Goal: Transaction & Acquisition: Purchase product/service

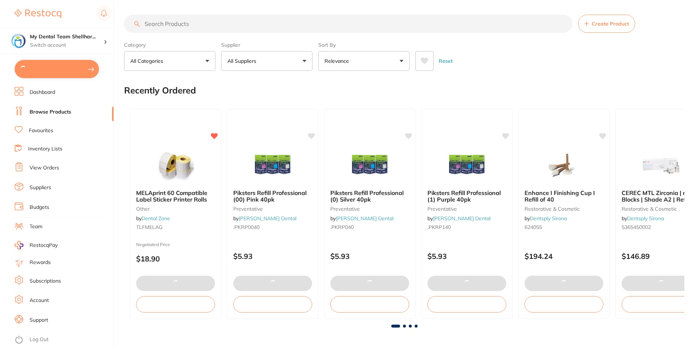
click at [263, 24] on input "search" at bounding box center [348, 24] width 448 height 18
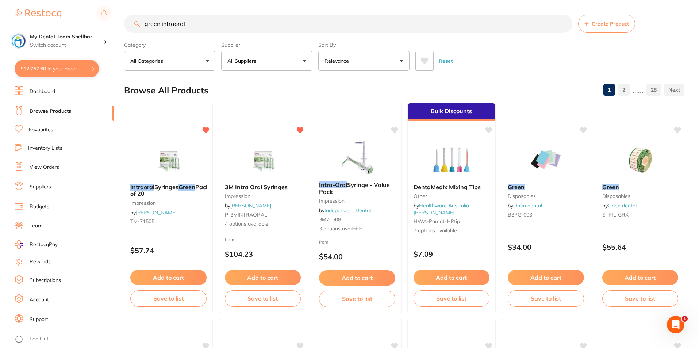
type input "green intraoral"
click at [172, 158] on img at bounding box center [168, 158] width 48 height 37
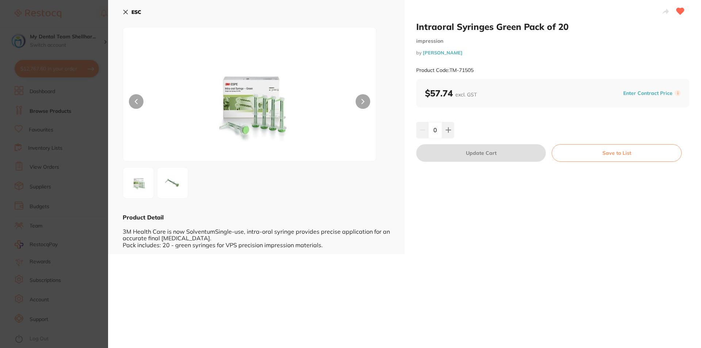
click at [56, 78] on section "Intraoral Syringes Green Pack of 20 impression by Henry Schein Halas Product Co…" at bounding box center [350, 174] width 701 height 348
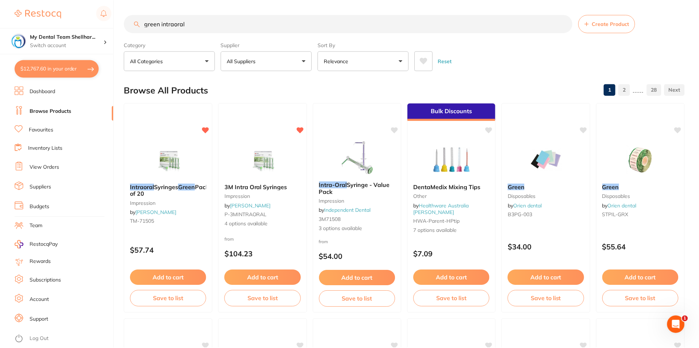
scroll to position [1, 0]
click at [57, 66] on button "$12,767.60 in your order" at bounding box center [57, 69] width 84 height 18
checkbox input "true"
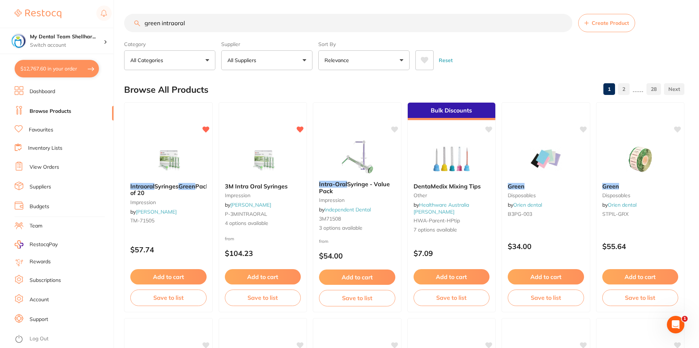
checkbox input "true"
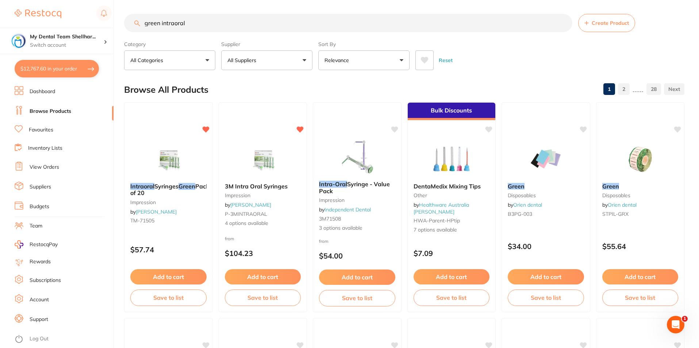
checkbox input "true"
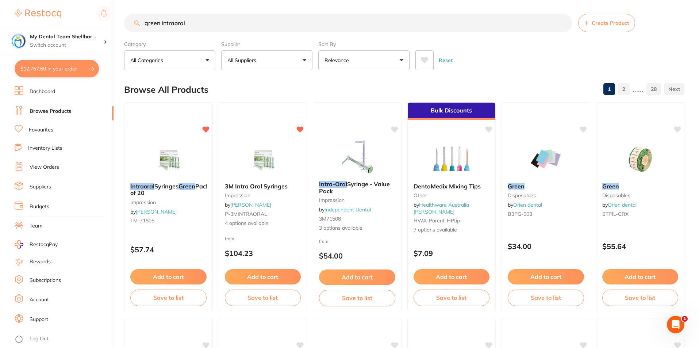
checkbox input "true"
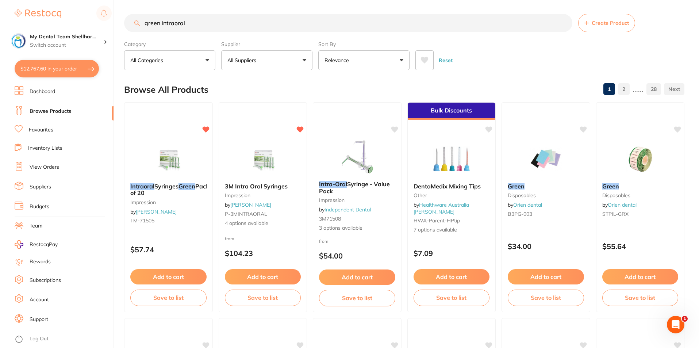
checkbox input "true"
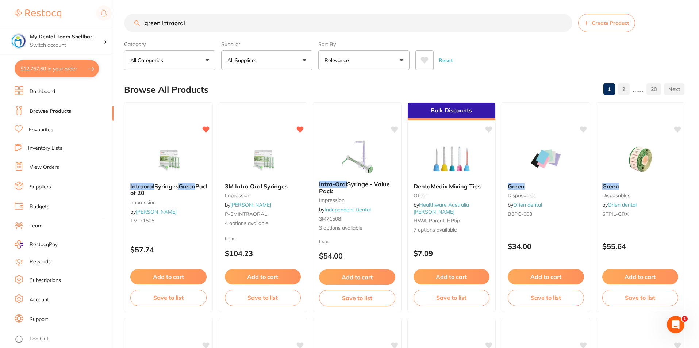
checkbox input "true"
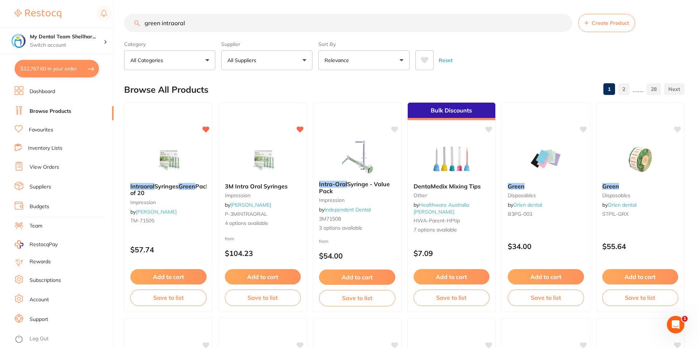
checkbox input "true"
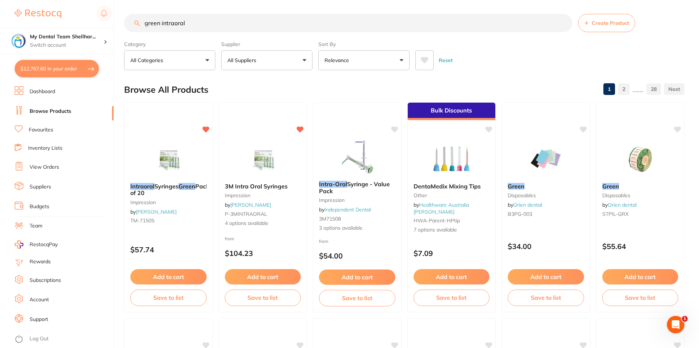
checkbox input "true"
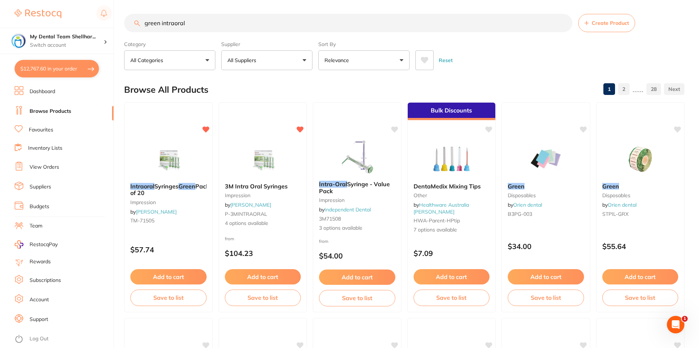
checkbox input "true"
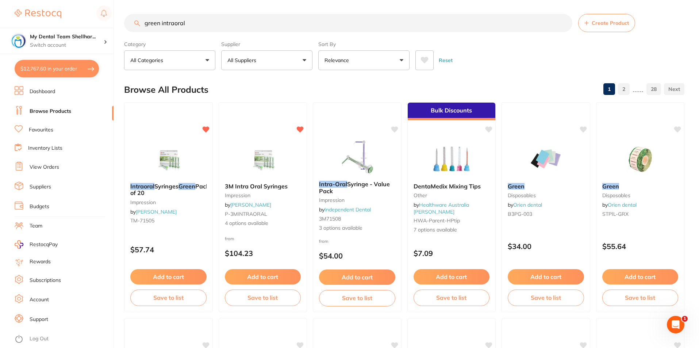
checkbox input "true"
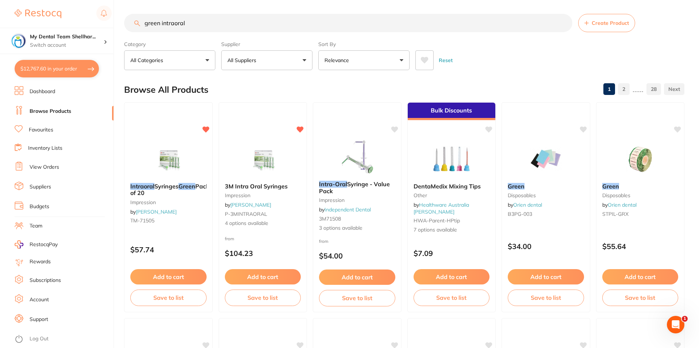
checkbox input "true"
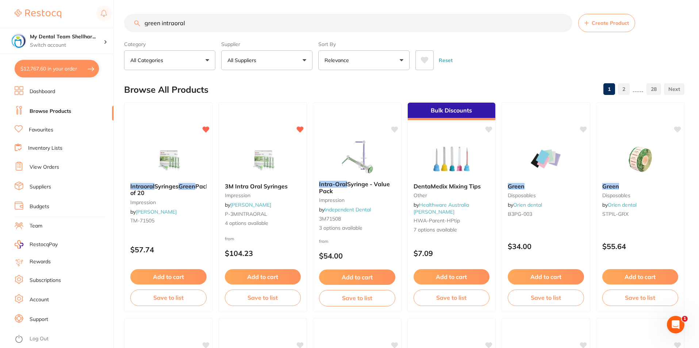
checkbox input "true"
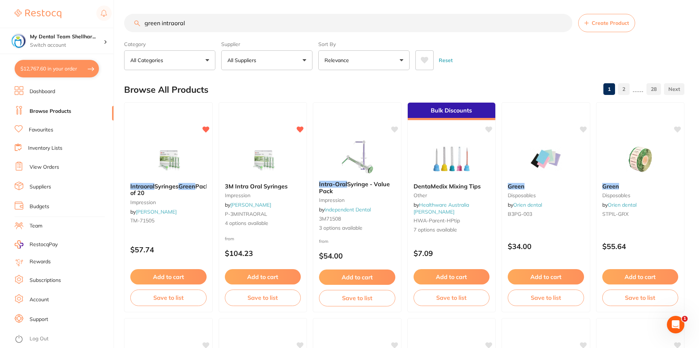
checkbox input "true"
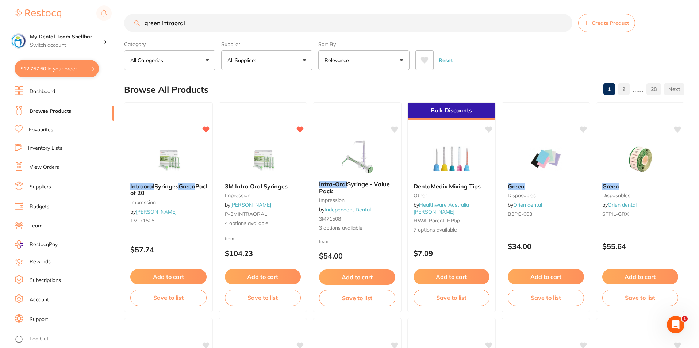
checkbox input "true"
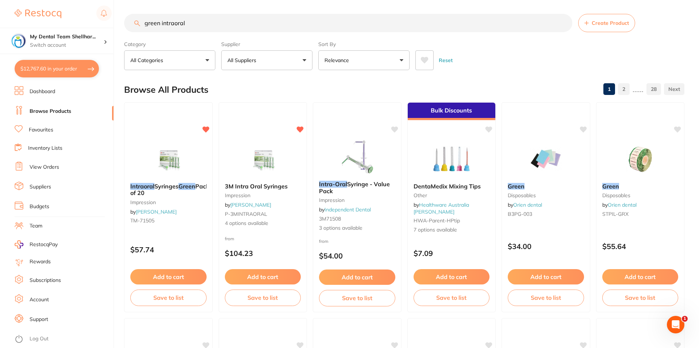
checkbox input "true"
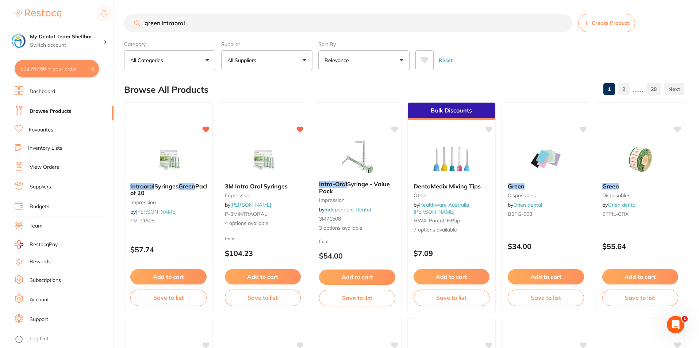
checkbox input "true"
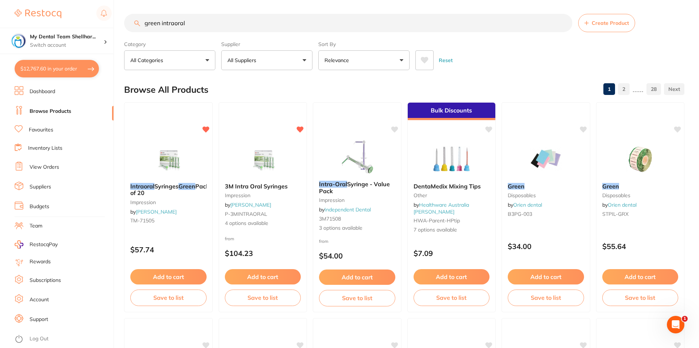
checkbox input "true"
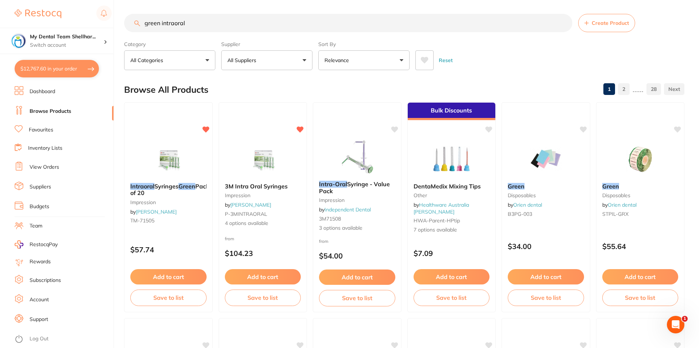
checkbox input "true"
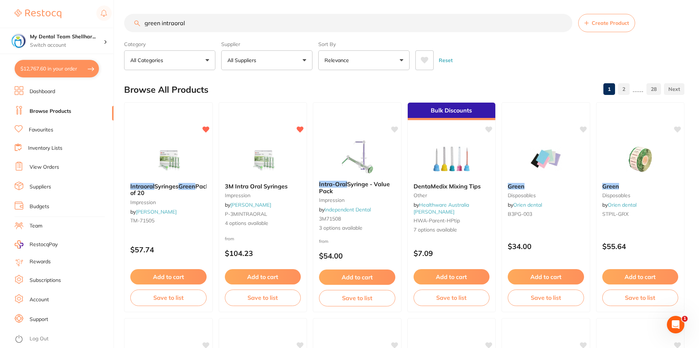
checkbox input "true"
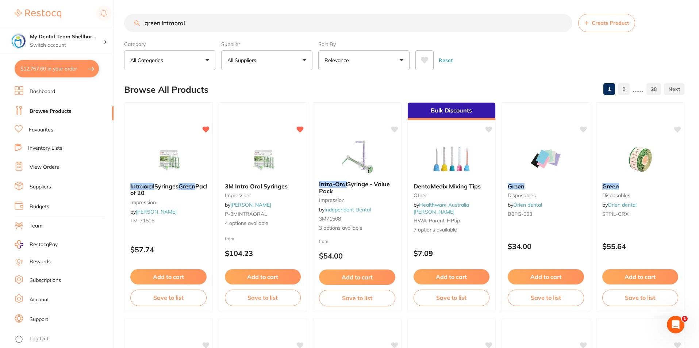
checkbox input "true"
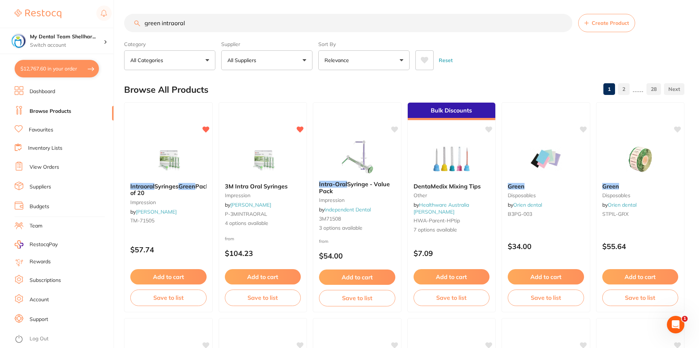
checkbox input "true"
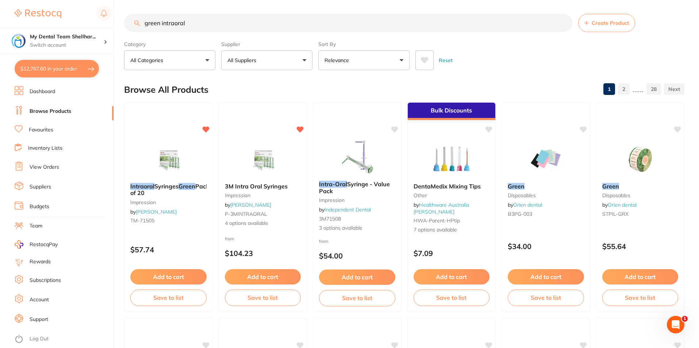
checkbox input "true"
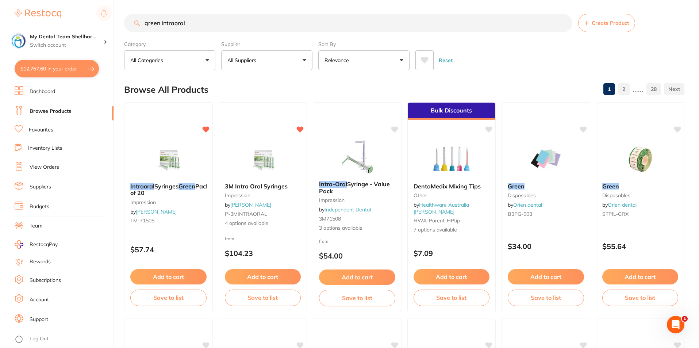
checkbox input "true"
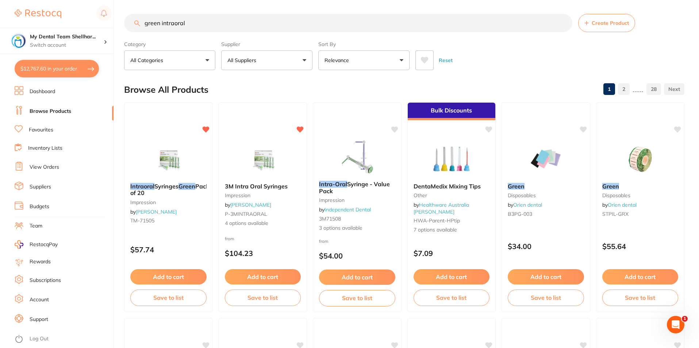
checkbox input "true"
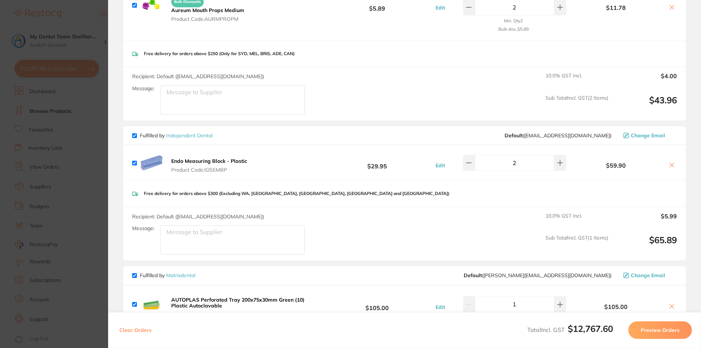
scroll to position [730, 0]
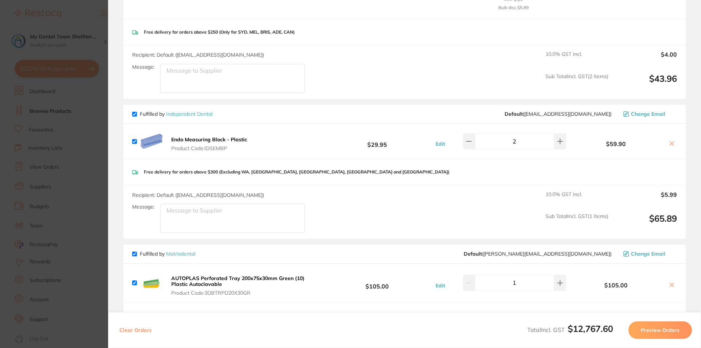
click at [60, 143] on section "Update RRP Set your pre negotiated price for this item. Item Agreed RRP (excl. …" at bounding box center [350, 174] width 701 height 348
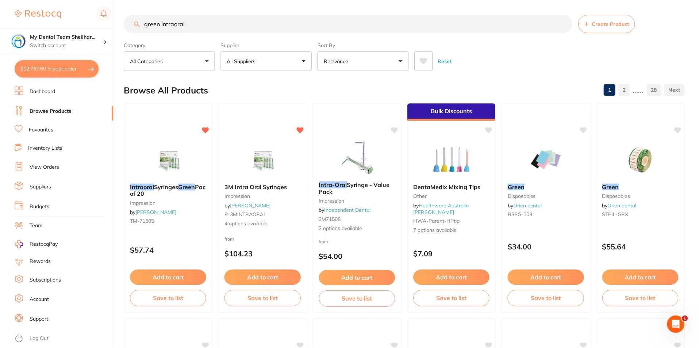
scroll to position [1, 0]
click at [195, 28] on input "green intraoral" at bounding box center [348, 23] width 448 height 18
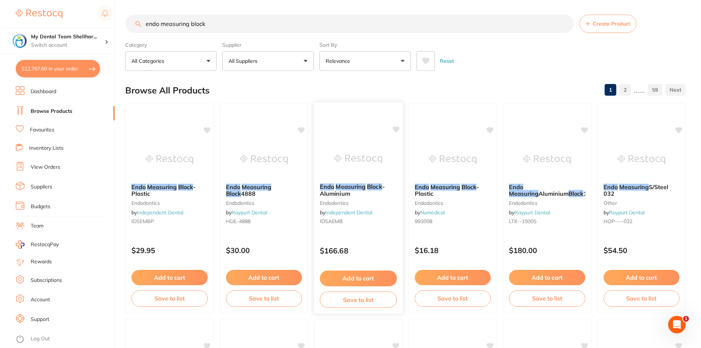
scroll to position [0, 0]
click at [440, 169] on img at bounding box center [451, 158] width 48 height 37
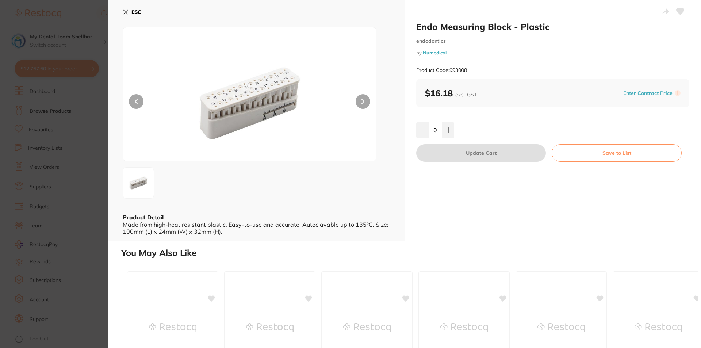
click at [126, 11] on icon at bounding box center [126, 12] width 6 height 6
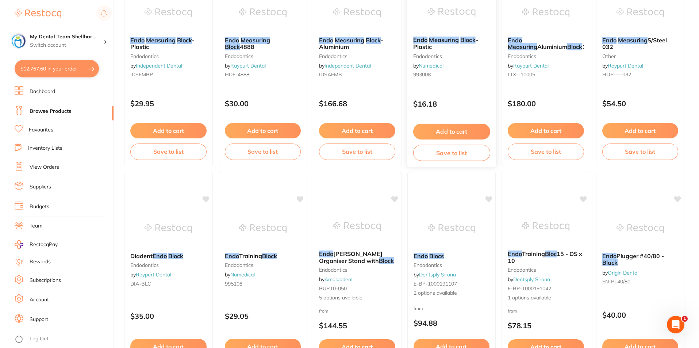
scroll to position [183, 0]
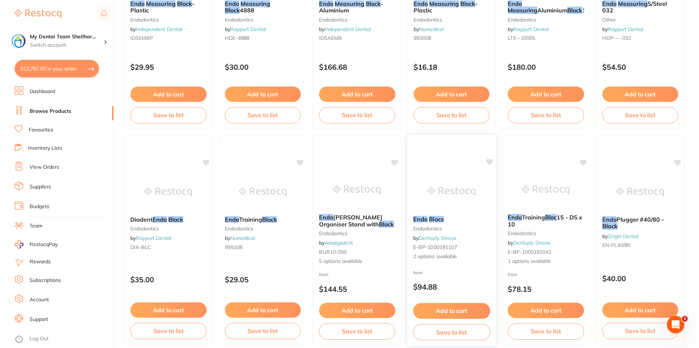
click at [448, 188] on img at bounding box center [451, 191] width 48 height 37
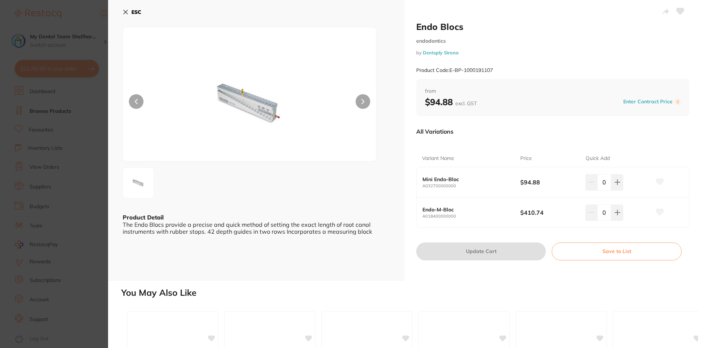
click at [438, 180] on b "Mini Endo-Bloc" at bounding box center [466, 179] width 88 height 6
click at [440, 206] on div "Endo-M-Bloc A018400000000 $410.74 0" at bounding box center [552, 212] width 272 height 30
click at [280, 106] on img at bounding box center [250, 103] width 152 height 115
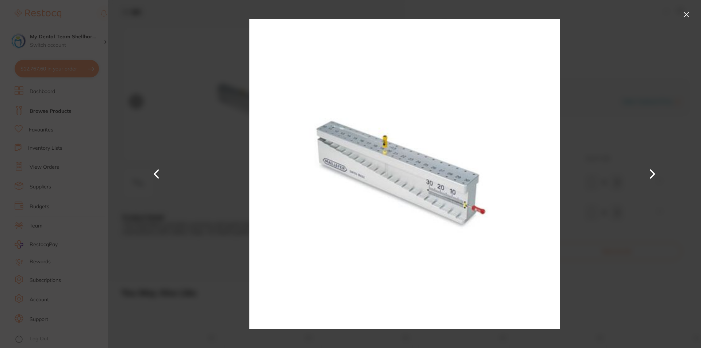
click at [278, 110] on img at bounding box center [404, 174] width 310 height 348
click at [158, 140] on button at bounding box center [157, 174] width 18 height 174
click at [213, 162] on div at bounding box center [404, 174] width 593 height 348
click at [685, 19] on button at bounding box center [686, 15] width 12 height 12
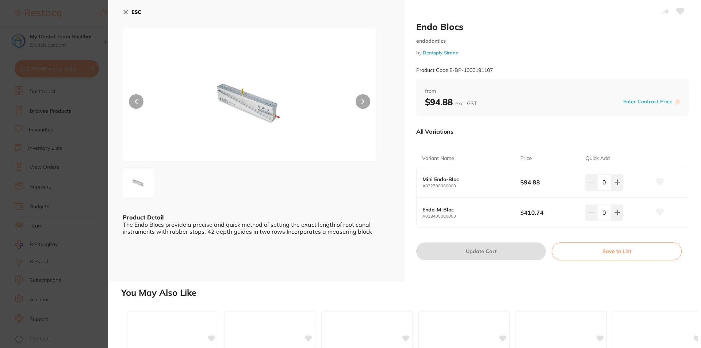
click at [126, 13] on icon at bounding box center [126, 12] width 6 height 6
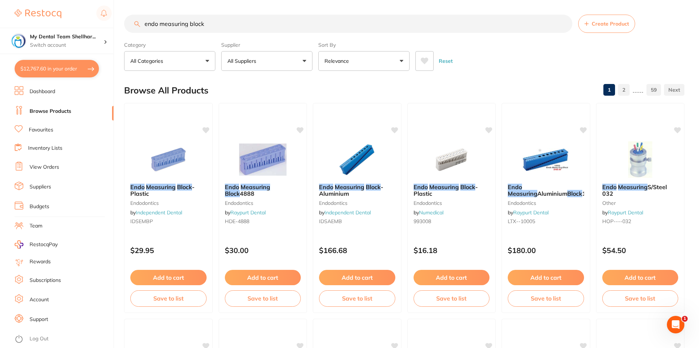
click at [53, 69] on button "$12,767.60 in your order" at bounding box center [57, 69] width 84 height 18
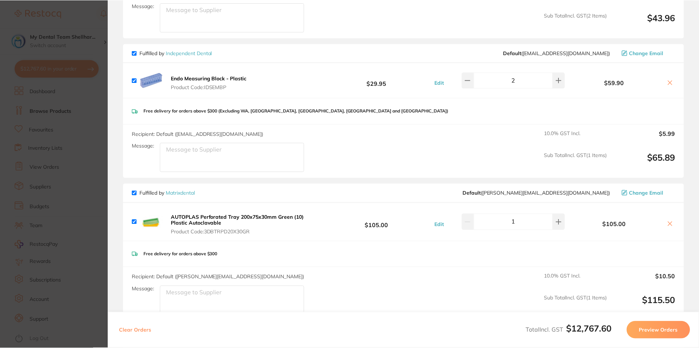
scroll to position [803, 0]
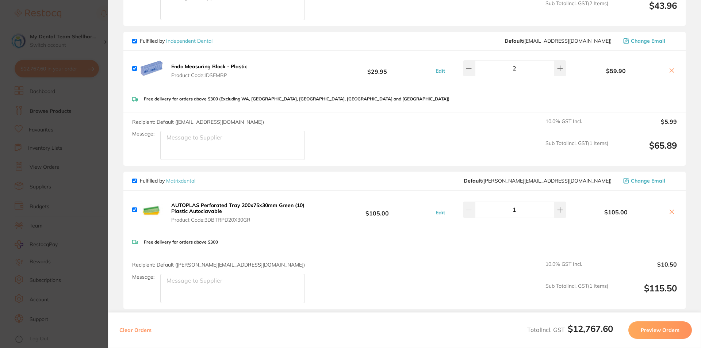
click at [88, 116] on section "Update RRP Set your pre negotiated price for this item. Item Agreed RRP (excl. …" at bounding box center [350, 174] width 701 height 348
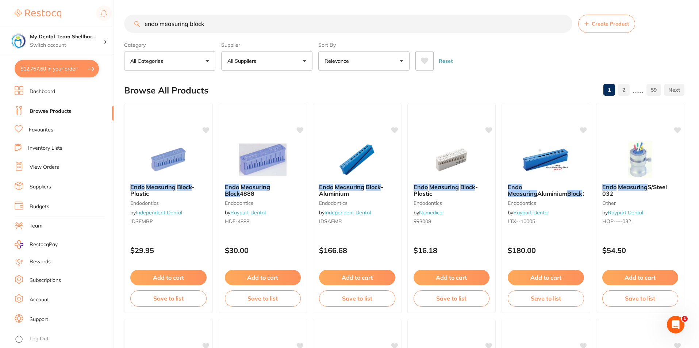
click at [163, 26] on input "endo measuring block" at bounding box center [348, 24] width 448 height 18
paste input "64888"
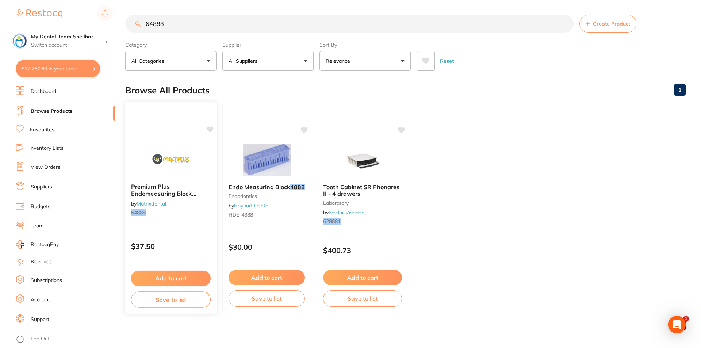
scroll to position [0, 0]
type input "64888"
click at [157, 152] on img at bounding box center [170, 158] width 48 height 37
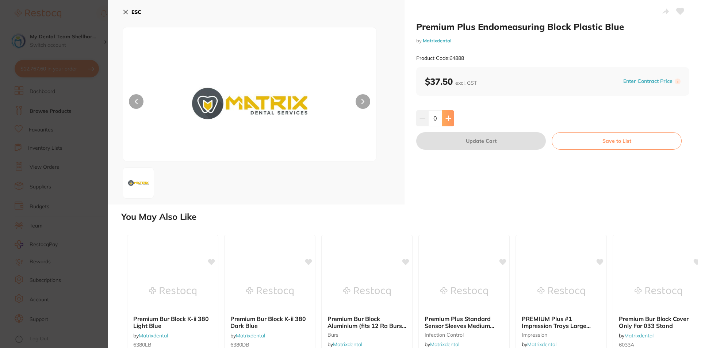
click at [450, 122] on button at bounding box center [448, 118] width 12 height 16
type input "1"
click at [451, 142] on button "Update Cart" at bounding box center [481, 141] width 130 height 18
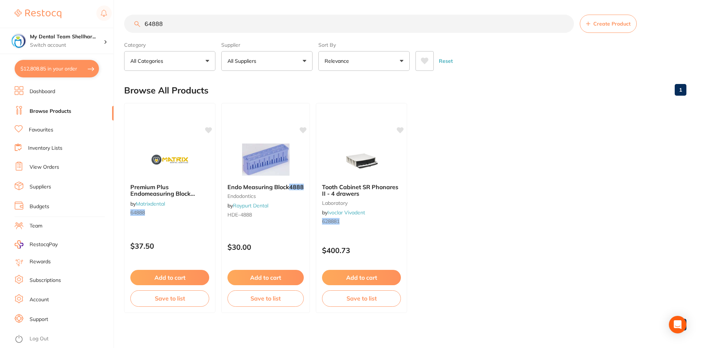
checkbox input "false"
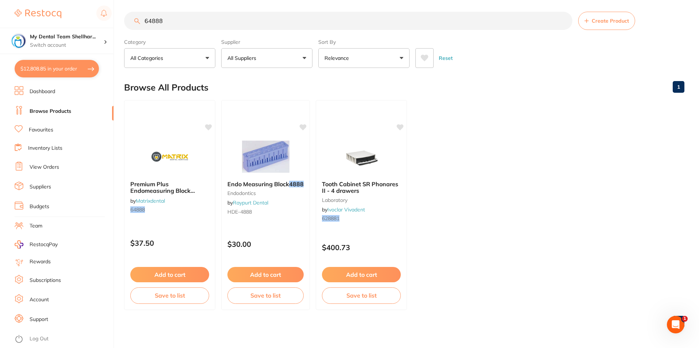
click at [47, 72] on button "$12,808.85 in your order" at bounding box center [57, 69] width 84 height 18
checkbox input "true"
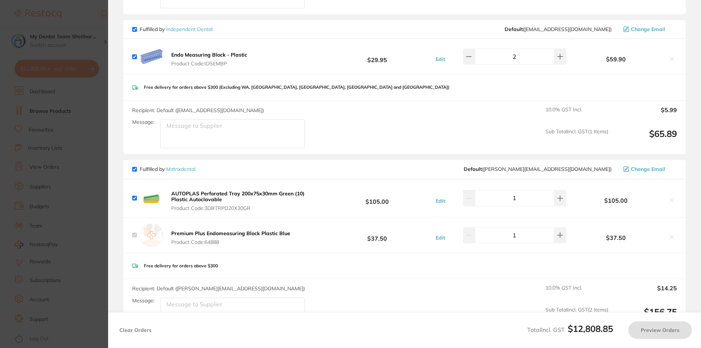
scroll to position [803, 0]
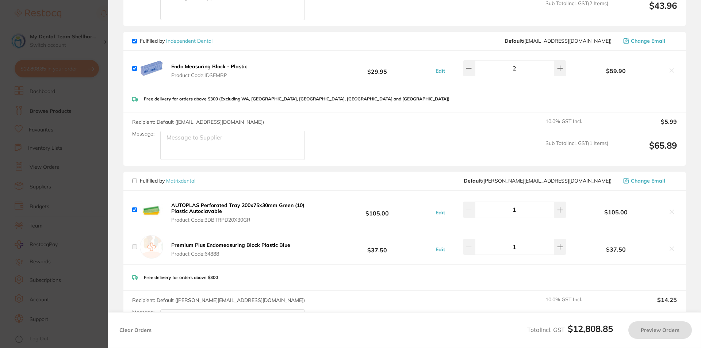
checkbox input "false"
checkbox input "true"
click at [668, 68] on icon at bounding box center [671, 71] width 6 height 6
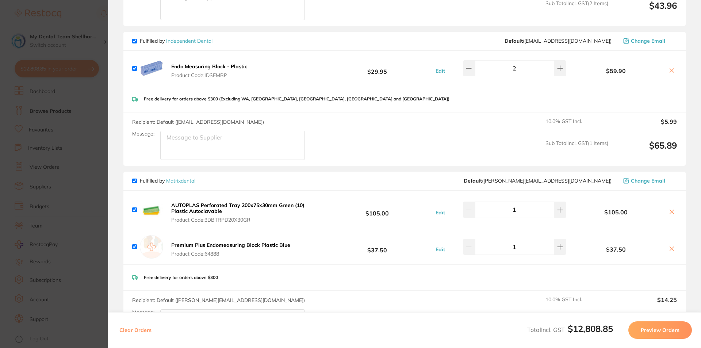
checkbox input "false"
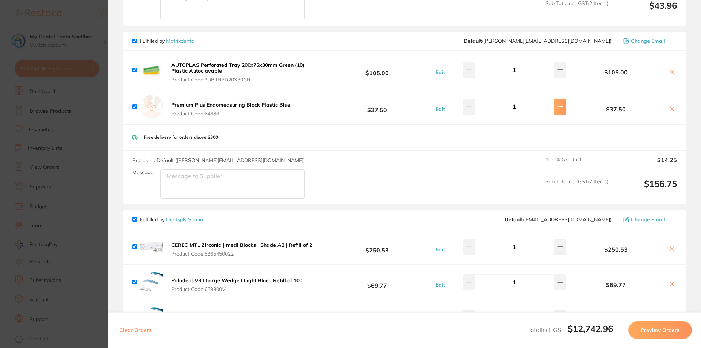
click at [559, 101] on button at bounding box center [560, 107] width 12 height 16
type input "2"
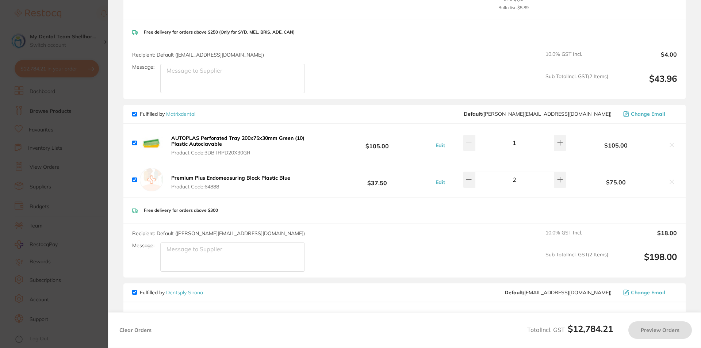
scroll to position [766, 0]
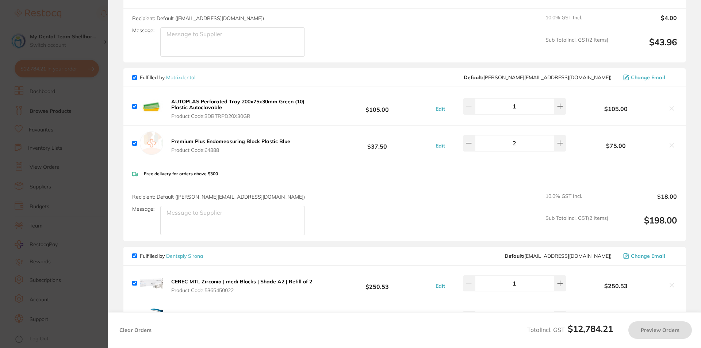
checkbox input "true"
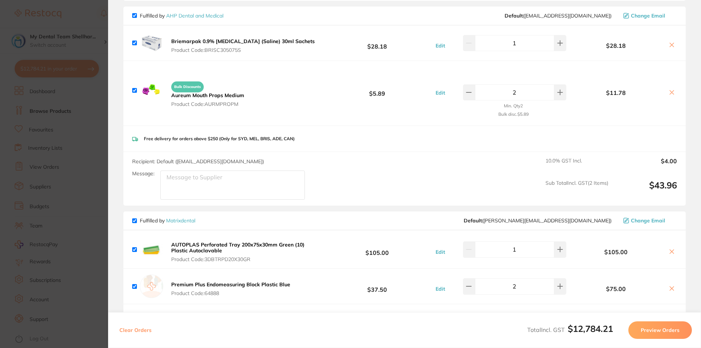
scroll to position [620, 0]
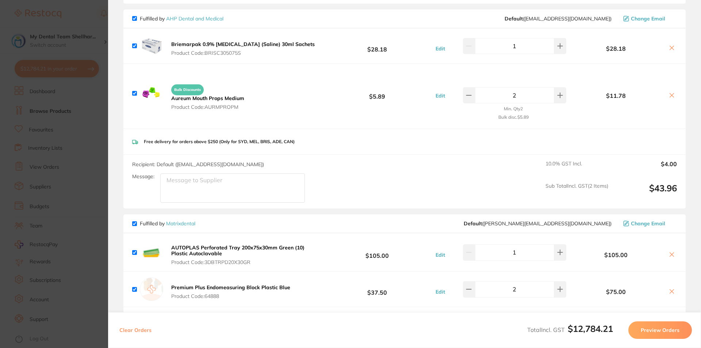
drag, startPoint x: 96, startPoint y: 148, endPoint x: 156, endPoint y: 81, distance: 89.4
click at [96, 148] on section "Update RRP Set your pre negotiated price for this item. Item Agreed RRP (excl. …" at bounding box center [350, 174] width 701 height 348
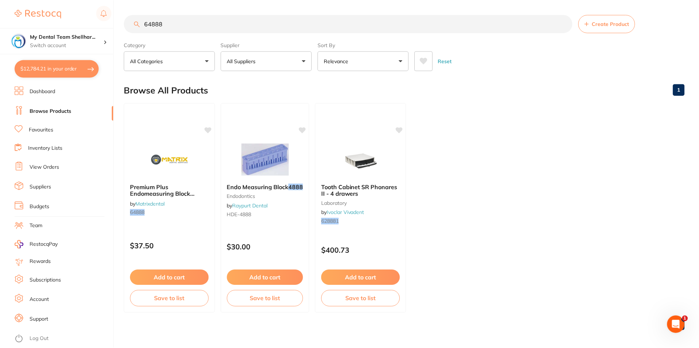
scroll to position [3, 0]
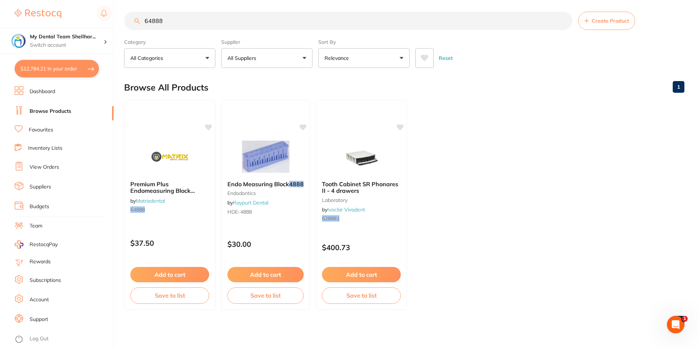
click at [160, 23] on input "64888" at bounding box center [348, 21] width 448 height 18
paste input "4PR50030N"
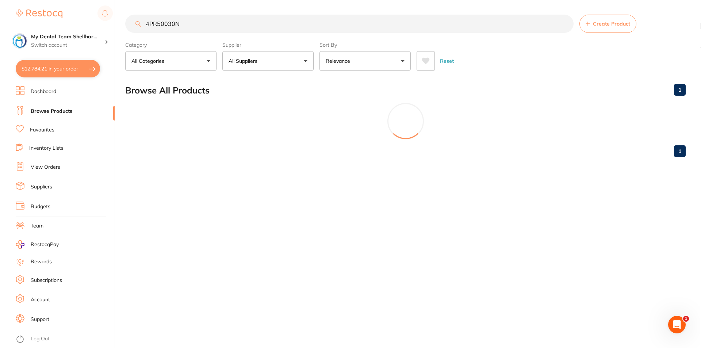
scroll to position [0, 0]
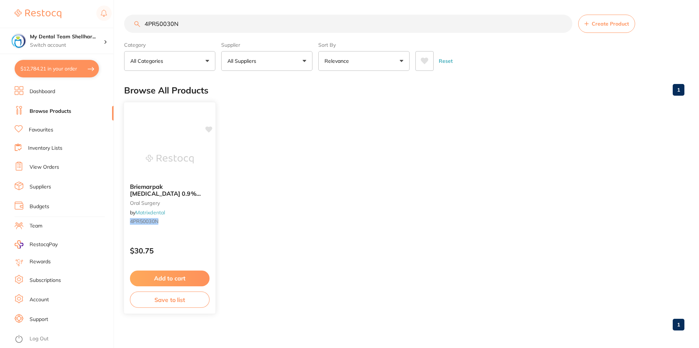
type input "4PR50030N"
click at [178, 147] on img at bounding box center [170, 158] width 48 height 37
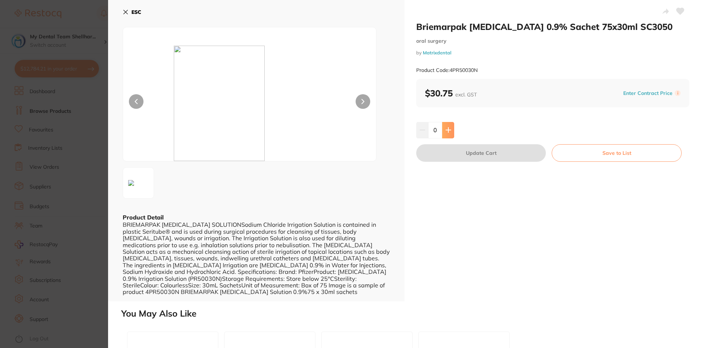
click at [446, 128] on icon at bounding box center [448, 130] width 6 height 6
type input "1"
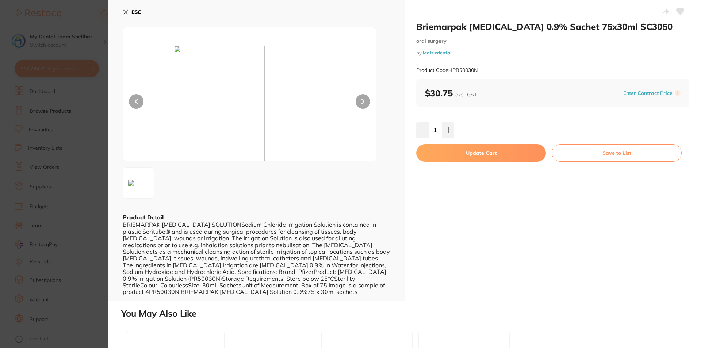
click at [458, 153] on button "Update Cart" at bounding box center [481, 153] width 130 height 18
checkbox input "false"
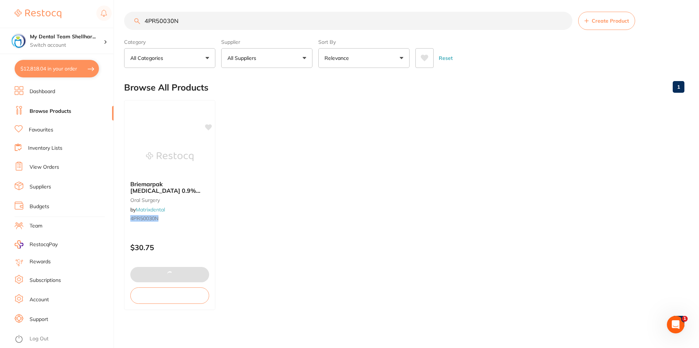
click at [30, 70] on button "$12,818.04 in your order" at bounding box center [57, 69] width 84 height 18
checkbox input "true"
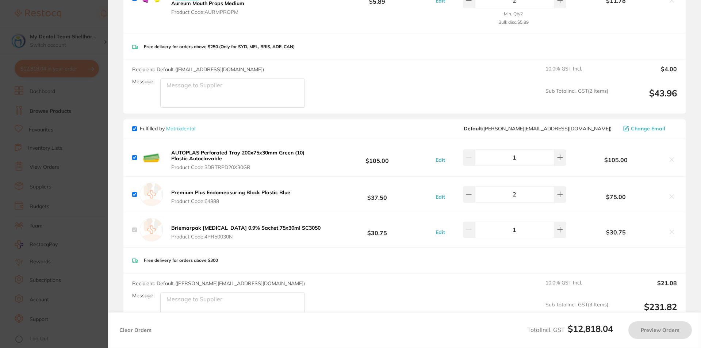
scroll to position [730, 0]
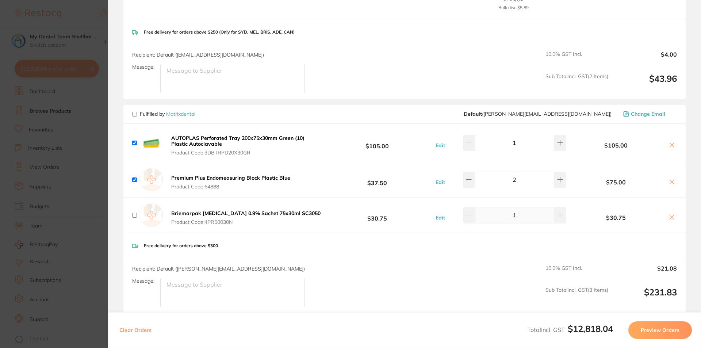
checkbox input "false"
checkbox input "true"
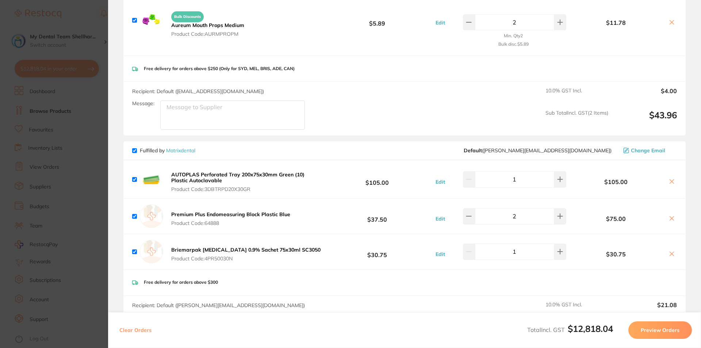
scroll to position [620, 0]
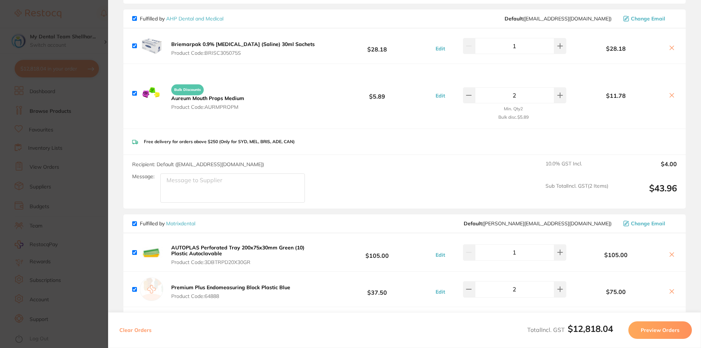
click at [228, 95] on b "Aureum Mouth Props Medium" at bounding box center [207, 98] width 73 height 7
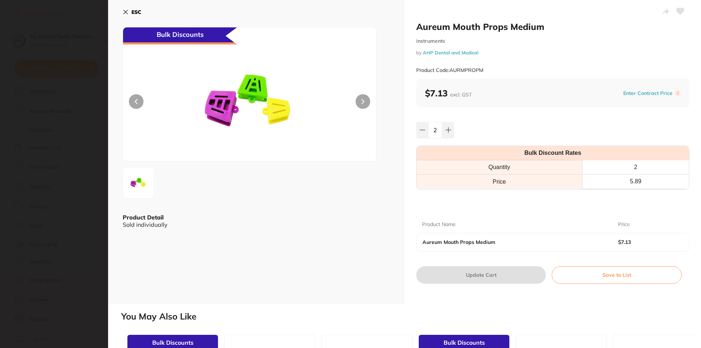
scroll to position [0, 0]
click at [127, 11] on icon at bounding box center [126, 12] width 4 height 4
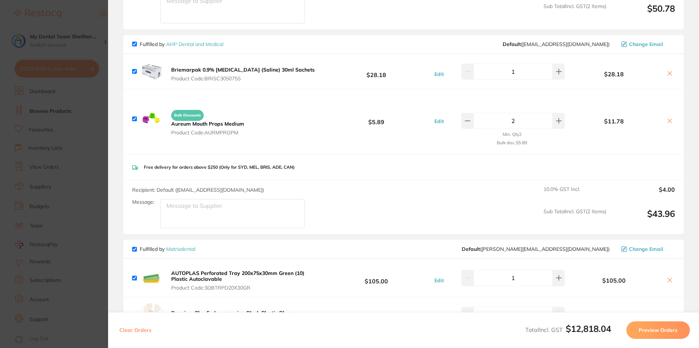
scroll to position [584, 0]
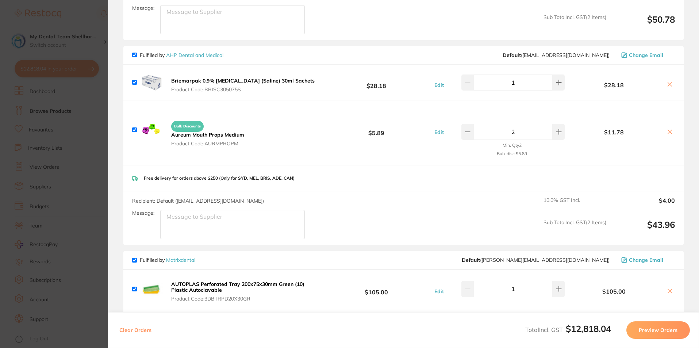
click at [92, 110] on section "Update RRP Set your pre negotiated price for this item. Item Agreed RRP (excl. …" at bounding box center [349, 174] width 699 height 348
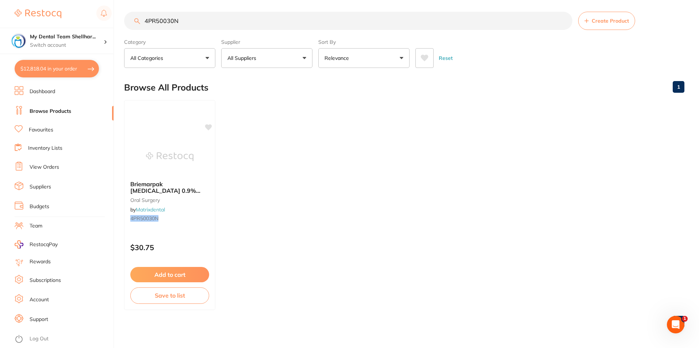
click at [442, 59] on button "Reset" at bounding box center [445, 58] width 18 height 20
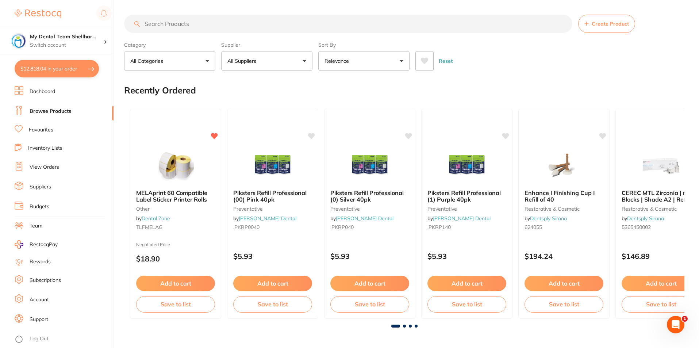
scroll to position [0, 0]
click at [272, 60] on button "All Suppliers" at bounding box center [266, 61] width 91 height 20
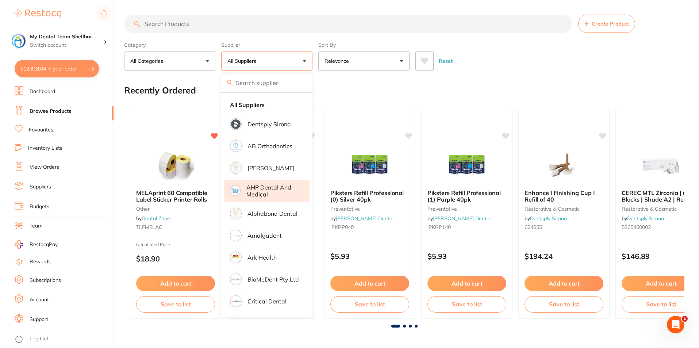
click at [281, 195] on p "AHP Dental and Medical" at bounding box center [272, 191] width 53 height 14
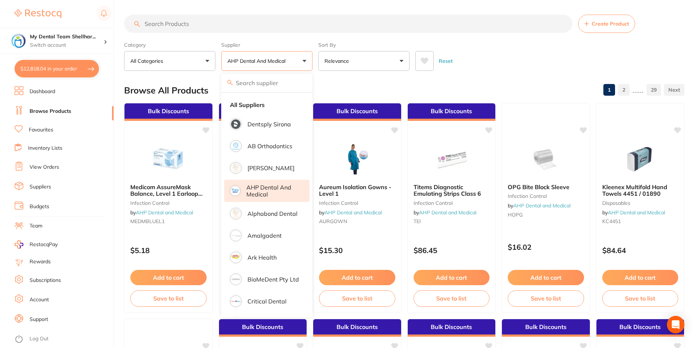
click at [497, 84] on div "Browse All Products 1 2 ...... 29" at bounding box center [404, 90] width 560 height 24
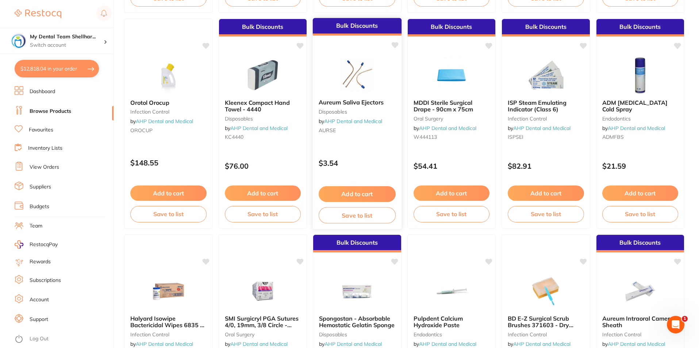
scroll to position [292, 0]
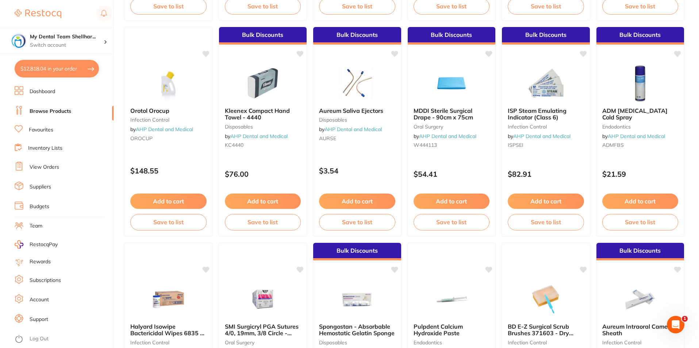
click at [643, 199] on button "Add to cart" at bounding box center [640, 200] width 76 height 15
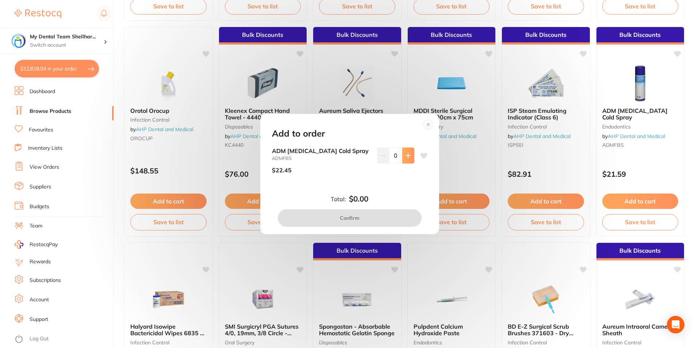
click at [409, 154] on icon at bounding box center [408, 156] width 6 height 6
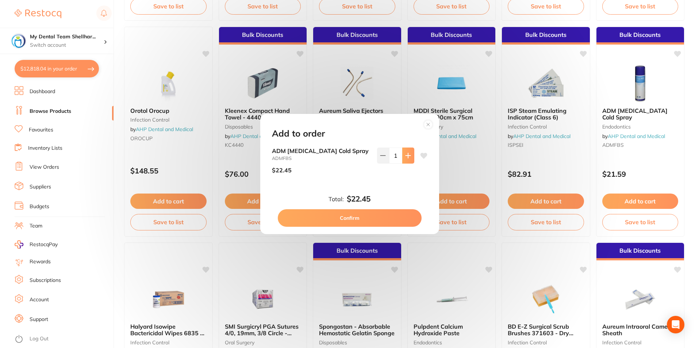
click at [409, 154] on icon at bounding box center [408, 156] width 6 height 6
type input "2"
click at [402, 216] on button "Confirm" at bounding box center [350, 218] width 144 height 18
checkbox input "false"
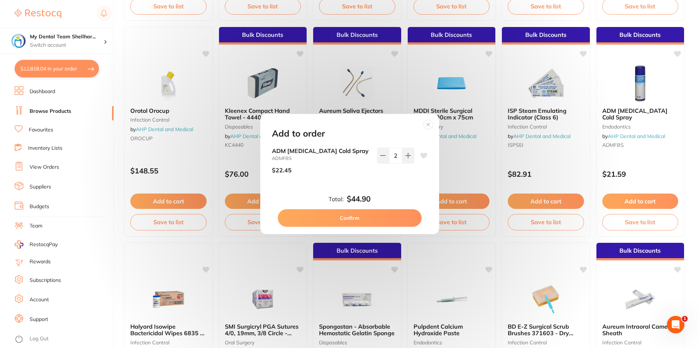
checkbox input "false"
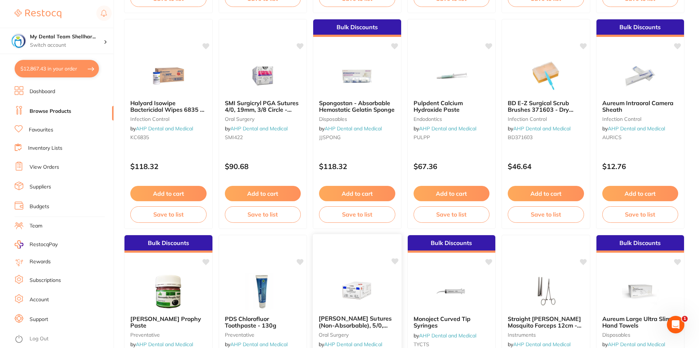
scroll to position [511, 0]
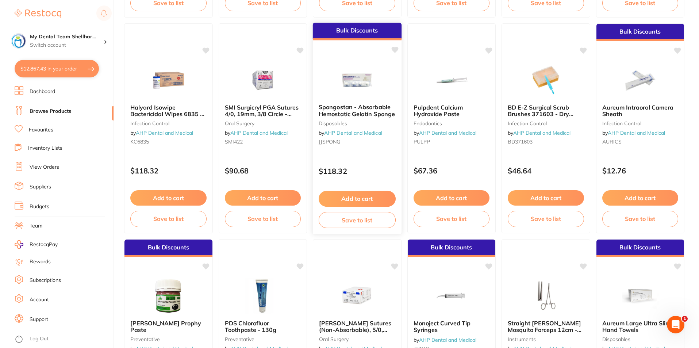
click at [341, 118] on div "Spongostan - Absorbable Hemostatic Gelatin Sponge disposables by AHP Dental and…" at bounding box center [357, 126] width 89 height 56
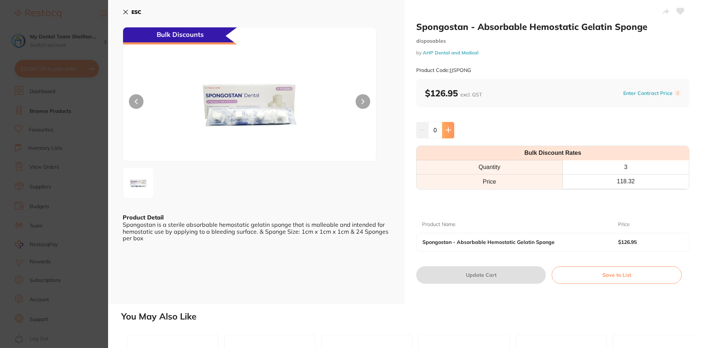
click at [447, 127] on icon at bounding box center [448, 130] width 6 height 6
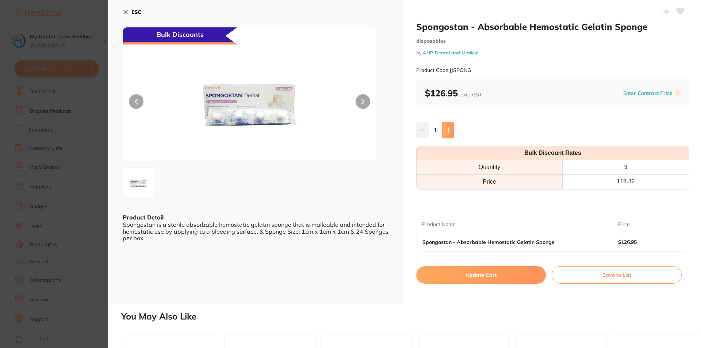
click at [447, 127] on icon at bounding box center [448, 130] width 6 height 6
type input "2"
click at [487, 278] on button "Update Cart" at bounding box center [481, 275] width 130 height 18
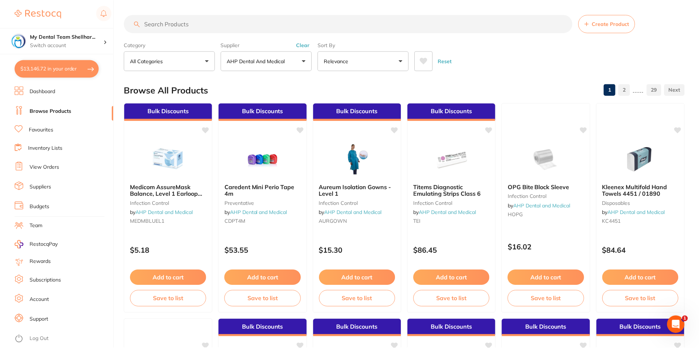
scroll to position [511, 0]
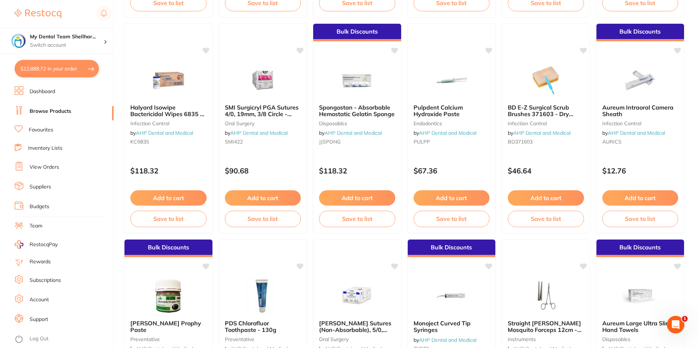
checkbox input "true"
click at [53, 68] on button "$12,851.72 in your order" at bounding box center [57, 69] width 84 height 18
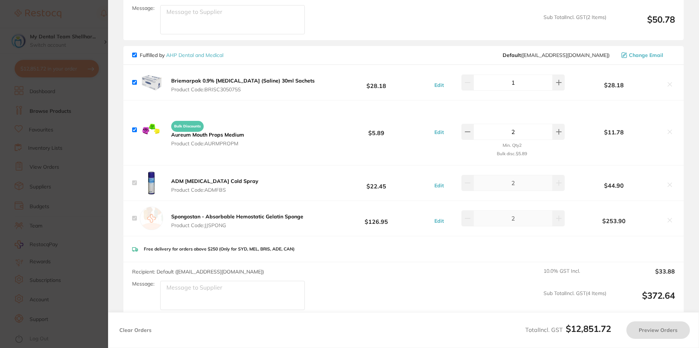
checkbox input "true"
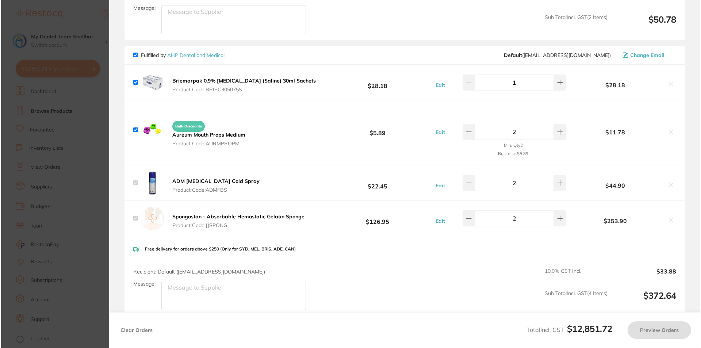
scroll to position [0, 0]
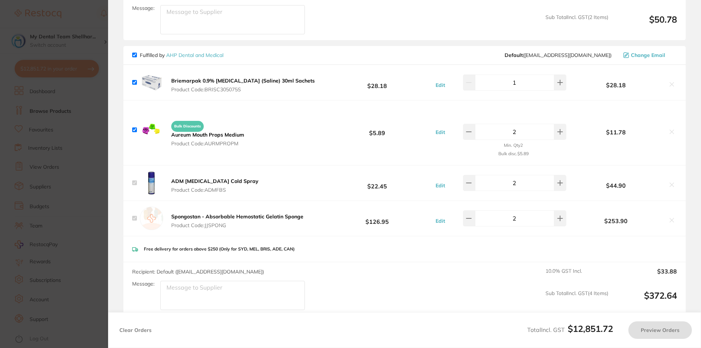
click at [105, 88] on section "Update RRP Set your pre negotiated price for this item. Item Agreed RRP (excl. …" at bounding box center [350, 174] width 701 height 348
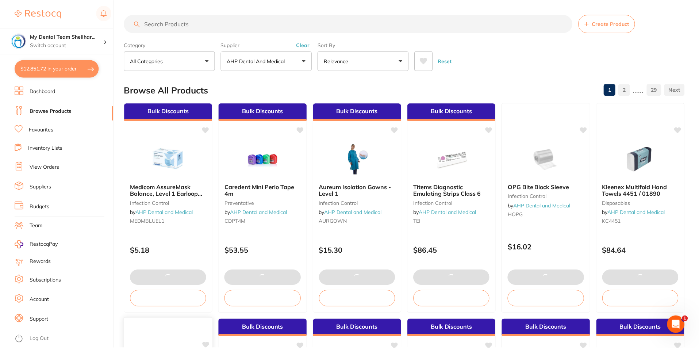
scroll to position [511, 0]
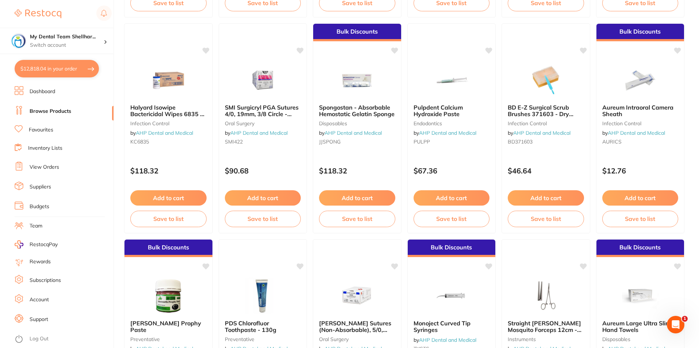
click at [71, 69] on button "$12,818.04 in your order" at bounding box center [57, 69] width 84 height 18
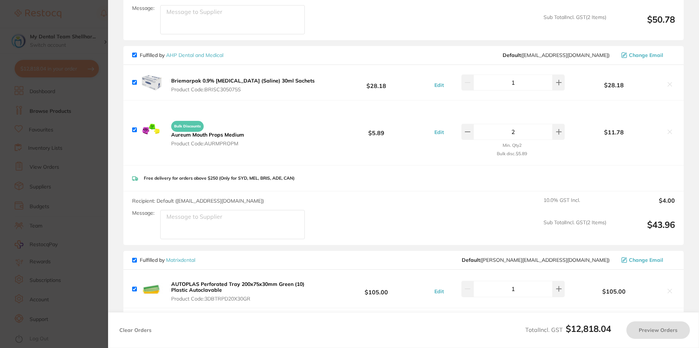
checkbox input "true"
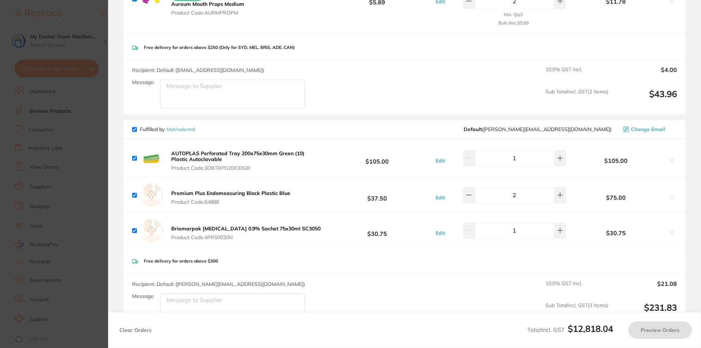
scroll to position [730, 0]
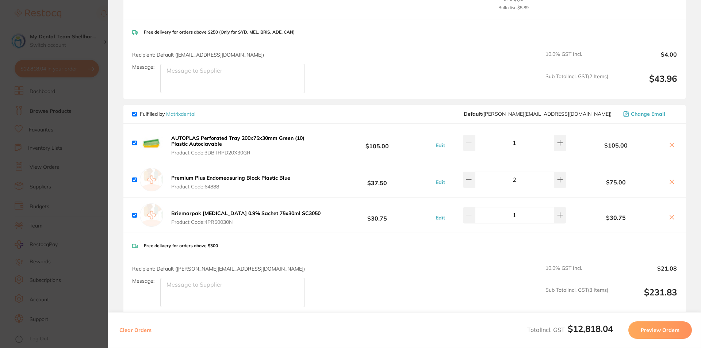
checkbox input "true"
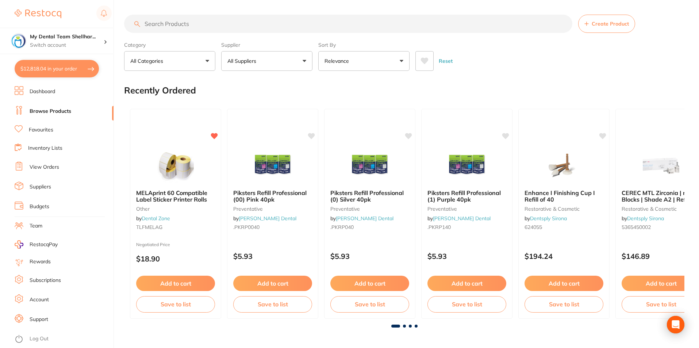
click at [57, 68] on button "$12,818.04 in your order" at bounding box center [57, 69] width 84 height 18
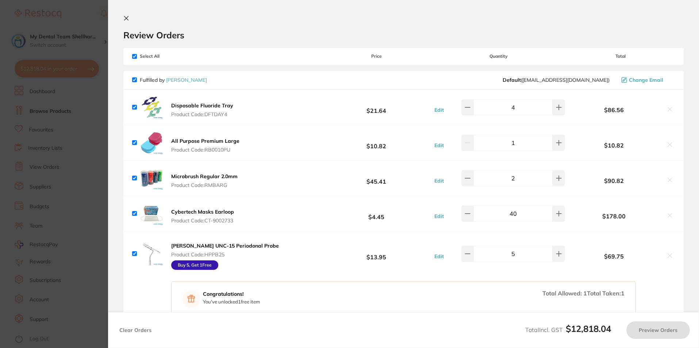
checkbox input "true"
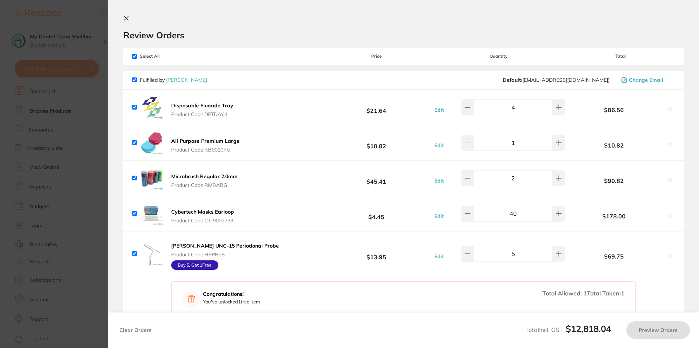
checkbox input "true"
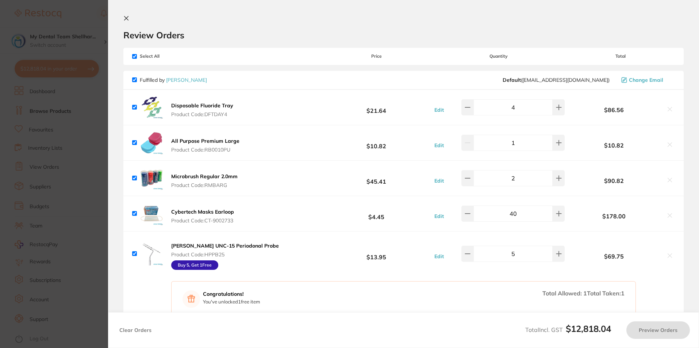
checkbox input "true"
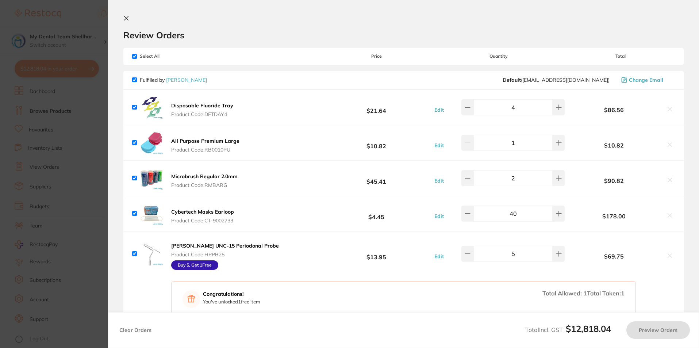
checkbox input "true"
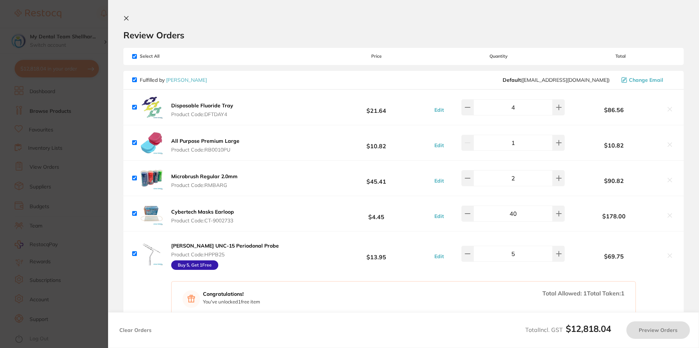
checkbox input "true"
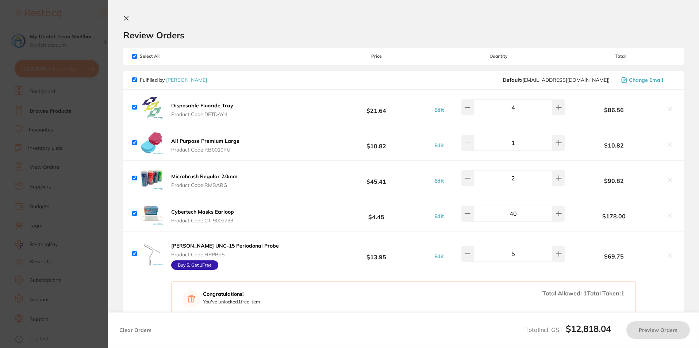
checkbox input "true"
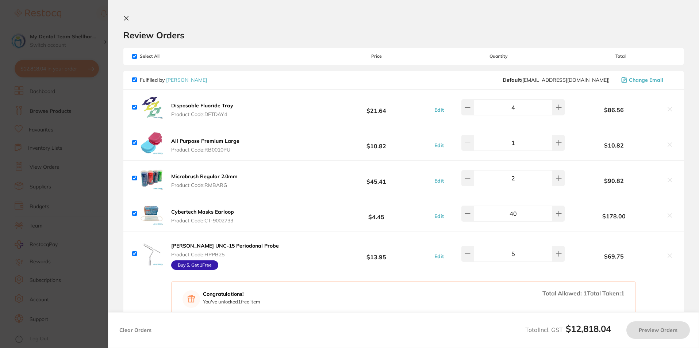
checkbox input "true"
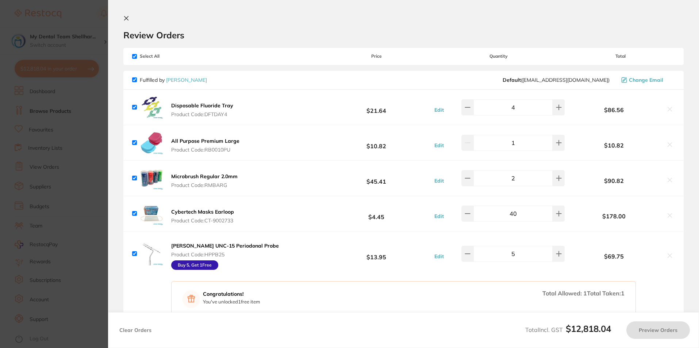
checkbox input "true"
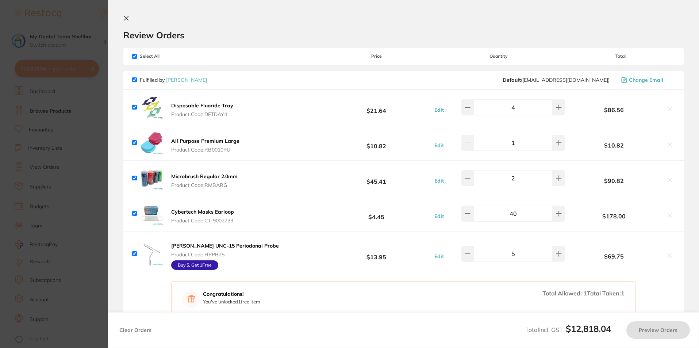
checkbox input "true"
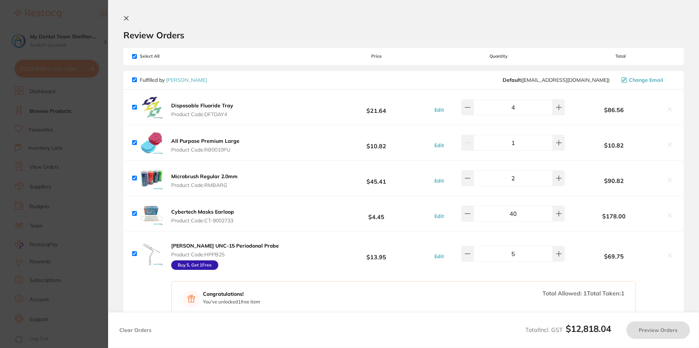
checkbox input "true"
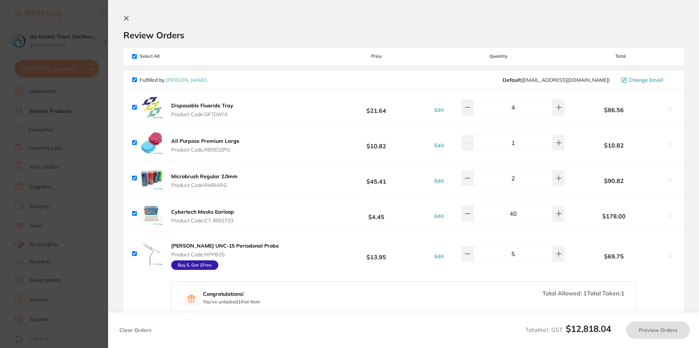
checkbox input "true"
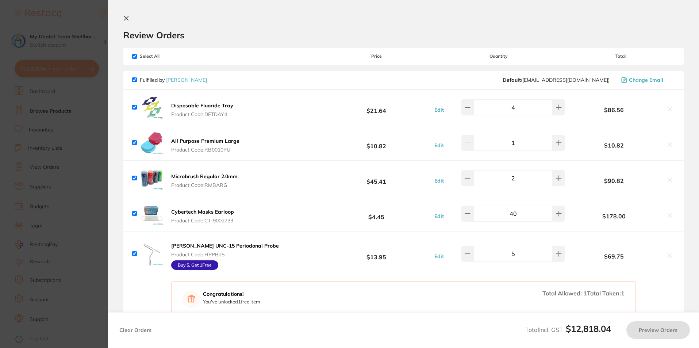
checkbox input "true"
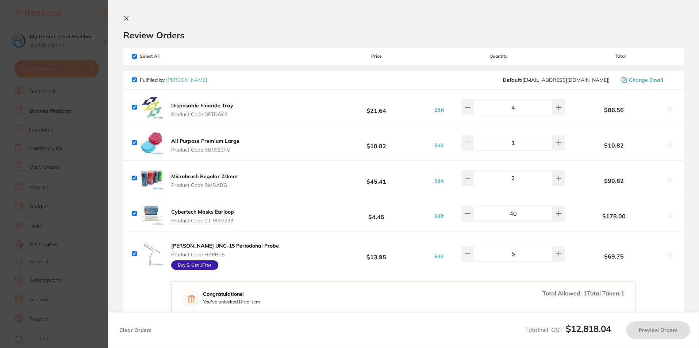
checkbox input "true"
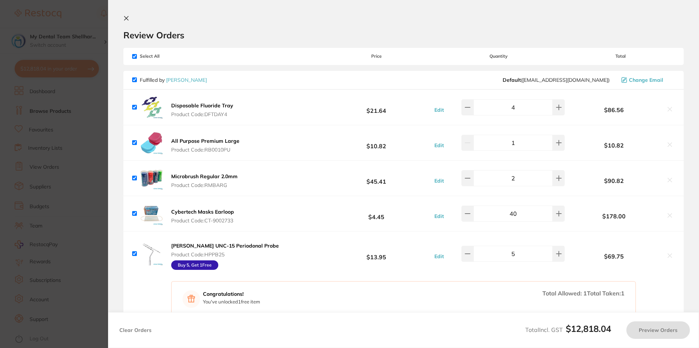
checkbox input "true"
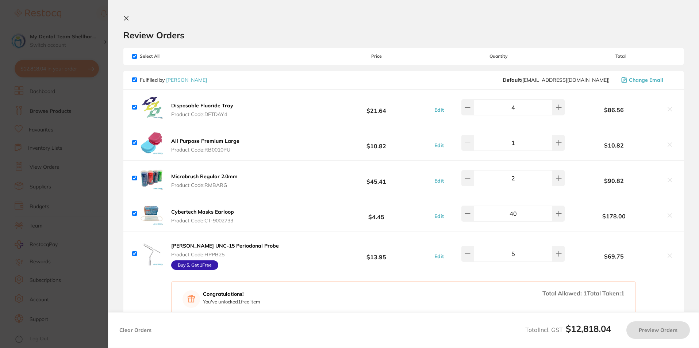
checkbox input "true"
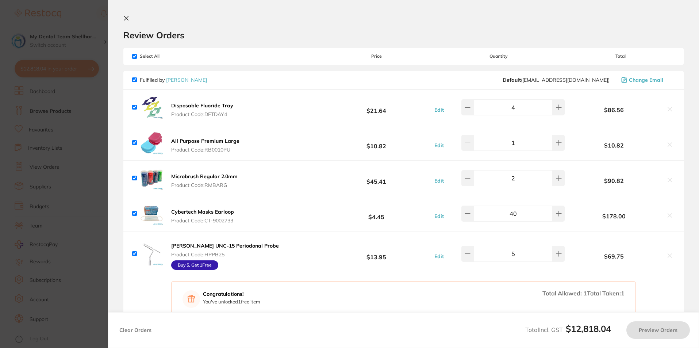
checkbox input "true"
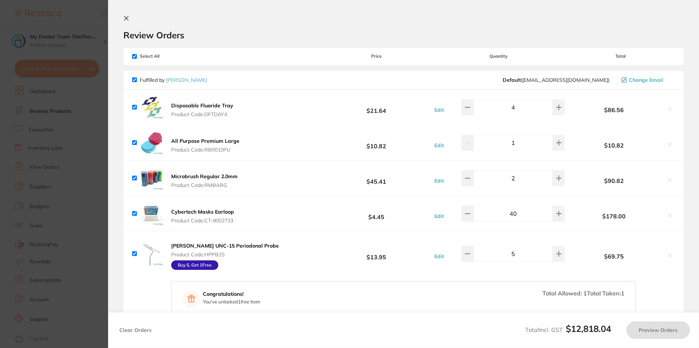
checkbox input "true"
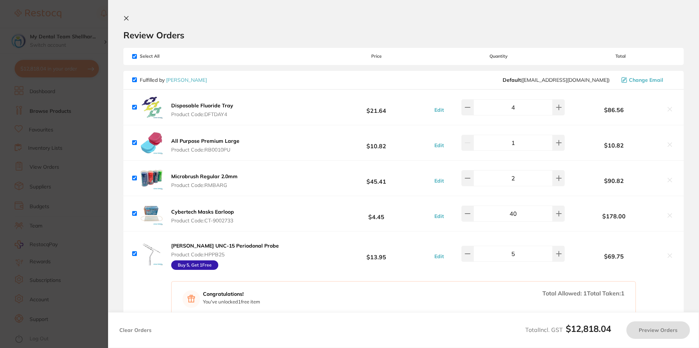
checkbox input "true"
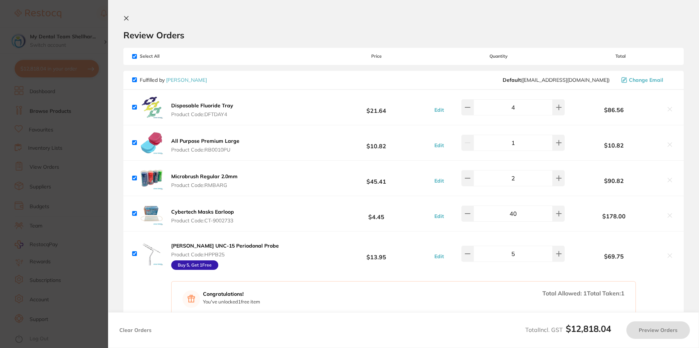
checkbox input "true"
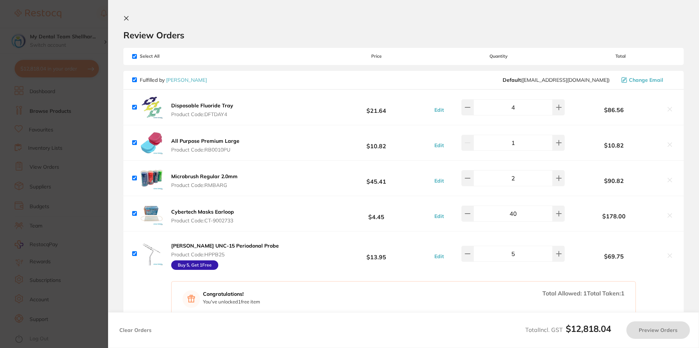
checkbox input "true"
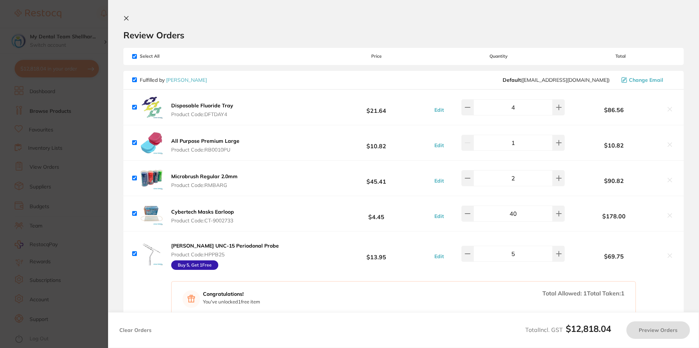
checkbox input "true"
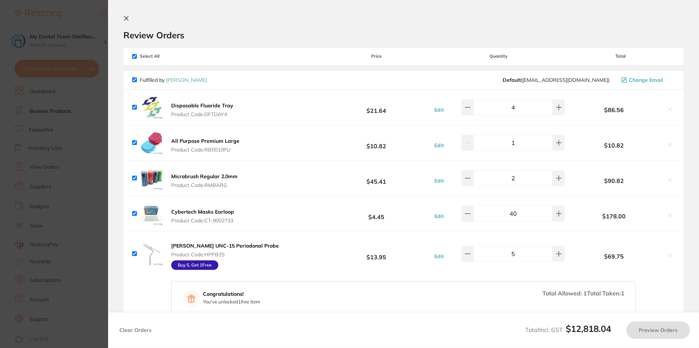
checkbox input "true"
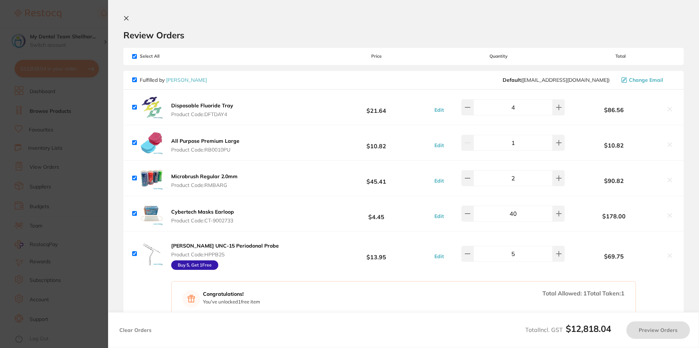
checkbox input "true"
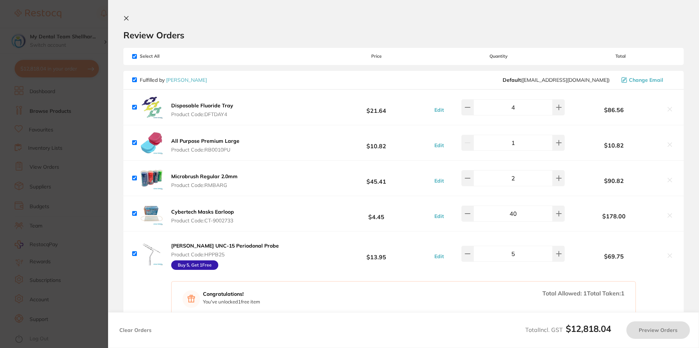
checkbox input "true"
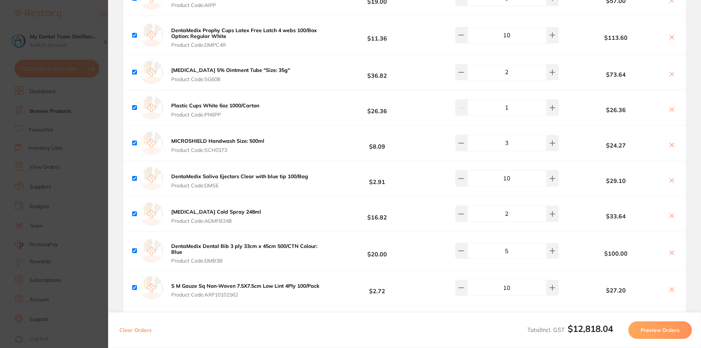
scroll to position [2116, 0]
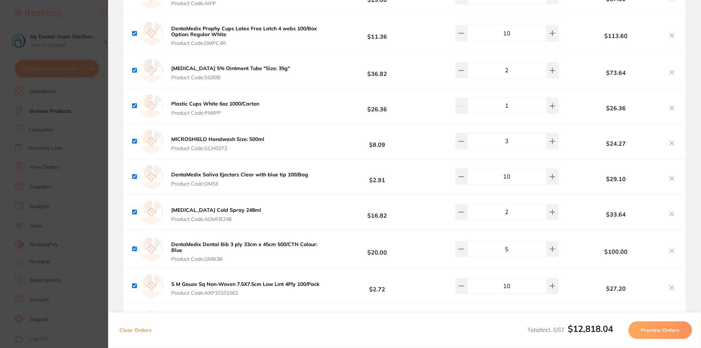
checkbox input "true"
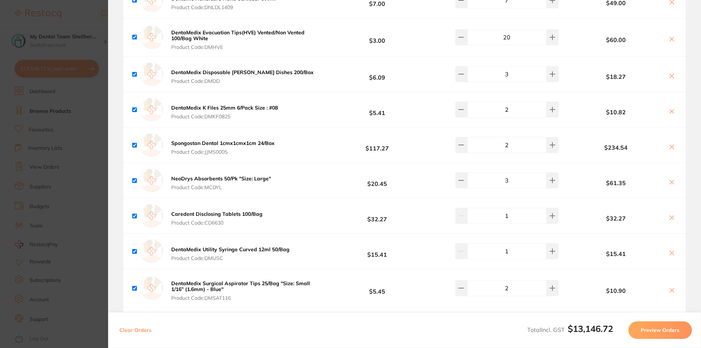
scroll to position [1859, 0]
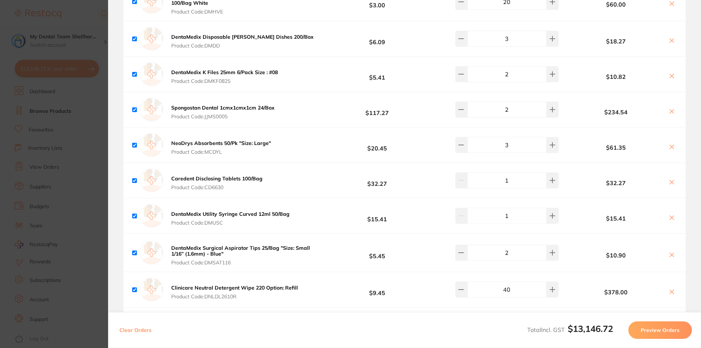
click at [670, 109] on icon at bounding box center [672, 111] width 4 height 4
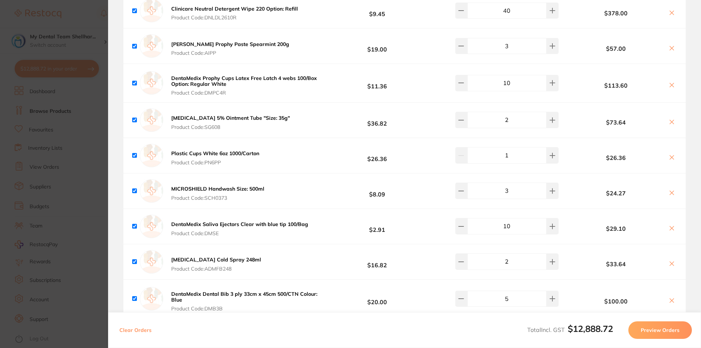
scroll to position [2114, 0]
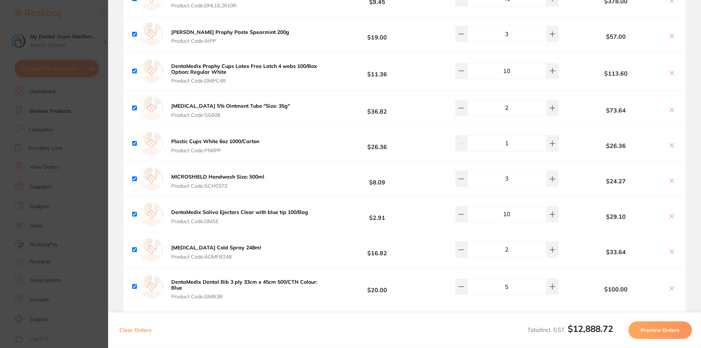
click at [668, 248] on icon at bounding box center [671, 251] width 6 height 6
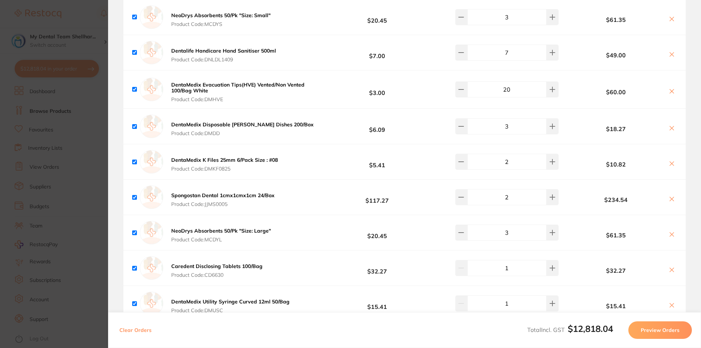
scroll to position [1640, 0]
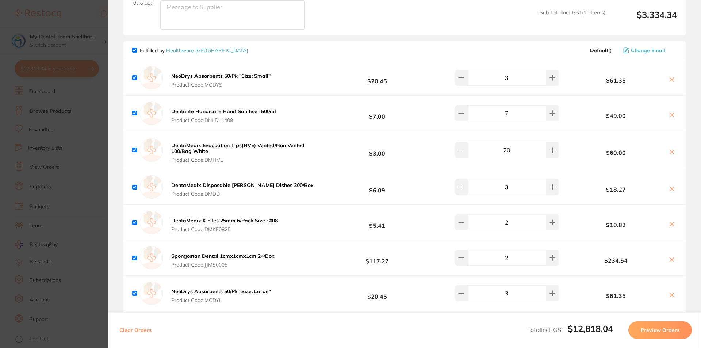
click at [669, 257] on icon at bounding box center [671, 260] width 6 height 6
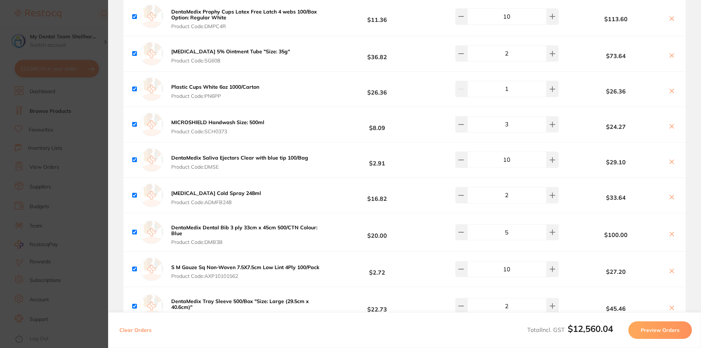
scroll to position [2114, 0]
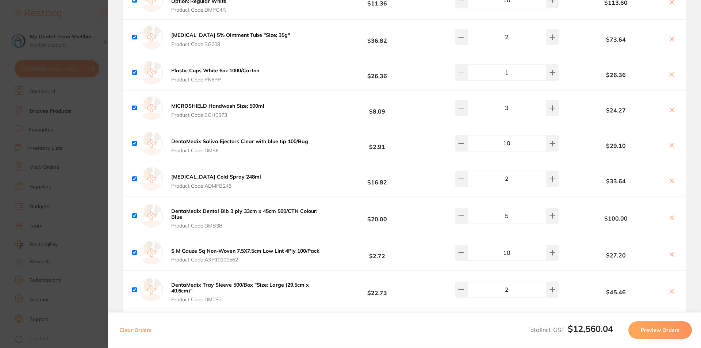
click at [668, 178] on icon at bounding box center [671, 181] width 6 height 6
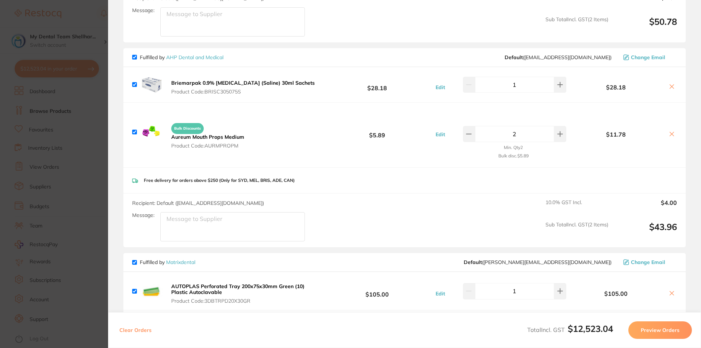
scroll to position [545, 0]
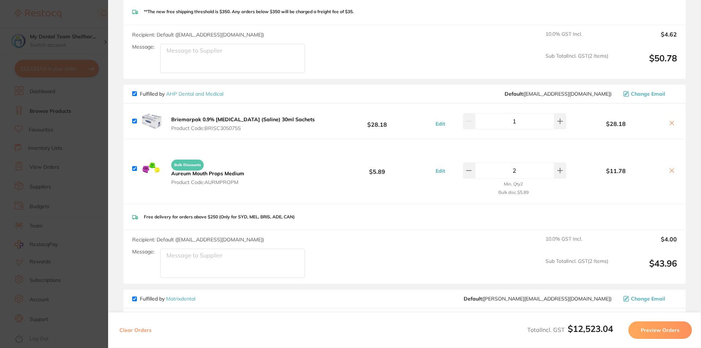
drag, startPoint x: 68, startPoint y: 138, endPoint x: 186, endPoint y: 45, distance: 149.6
click at [68, 138] on section "Update RRP Set your pre negotiated price for this item. Item Agreed RRP (excl. …" at bounding box center [350, 174] width 701 height 348
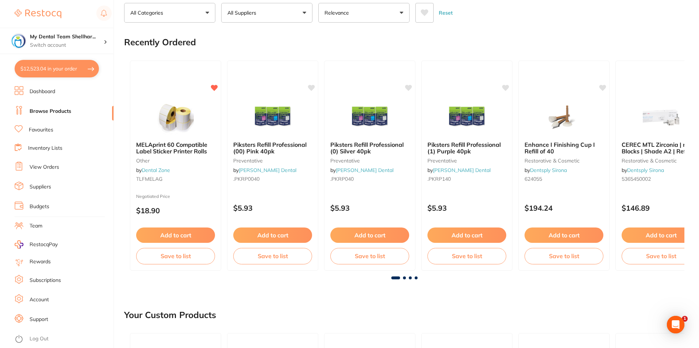
scroll to position [0, 0]
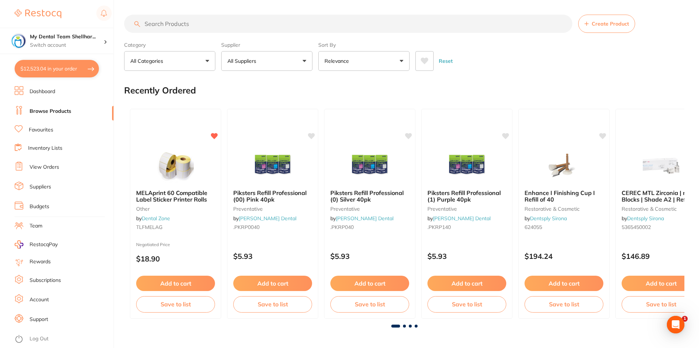
click at [450, 61] on button "Reset" at bounding box center [445, 61] width 18 height 20
click at [287, 56] on button "All Suppliers" at bounding box center [266, 61] width 91 height 20
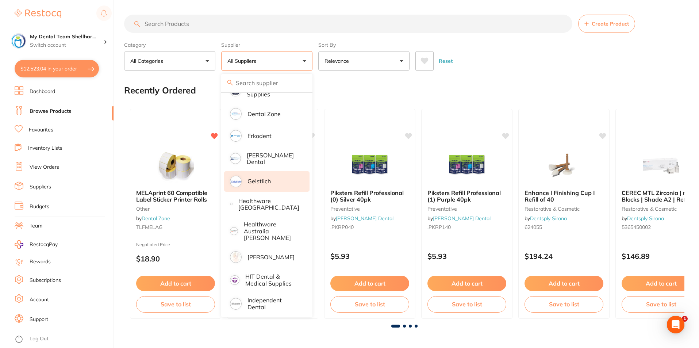
scroll to position [255, 0]
click at [464, 94] on div "Recently Ordered" at bounding box center [404, 90] width 560 height 24
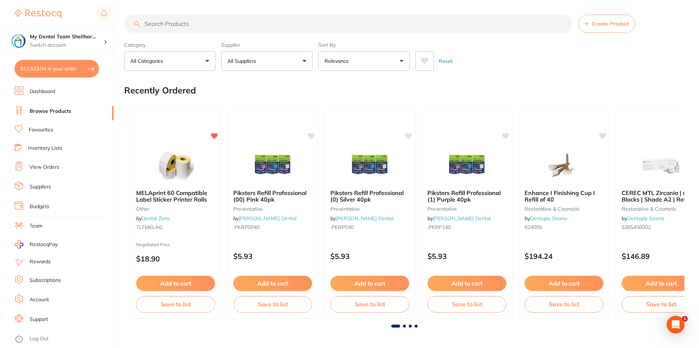
click at [264, 53] on div "Supplier All Suppliers All Suppliers Dentsply Sirona AB Orthodontics Adam Denta…" at bounding box center [266, 55] width 91 height 32
click at [264, 58] on button "All Suppliers" at bounding box center [266, 61] width 91 height 20
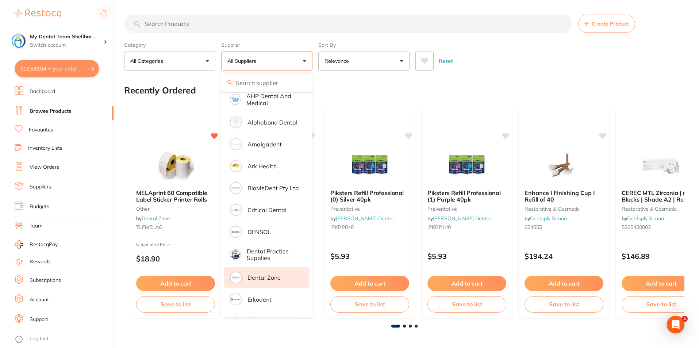
scroll to position [0, 0]
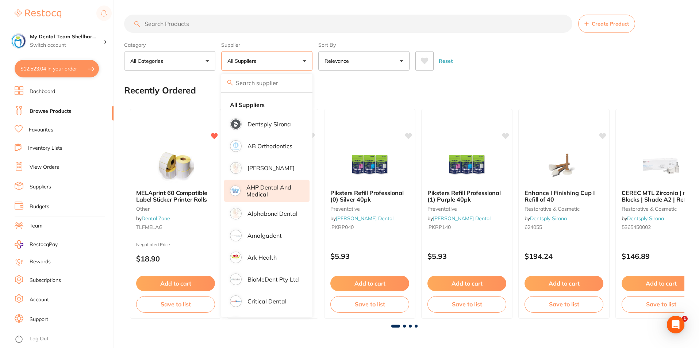
click at [273, 186] on p "AHP Dental and Medical" at bounding box center [272, 191] width 53 height 14
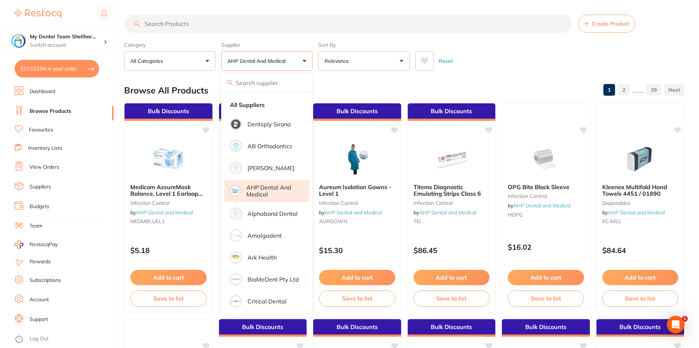
click at [508, 62] on div "Reset" at bounding box center [546, 58] width 263 height 26
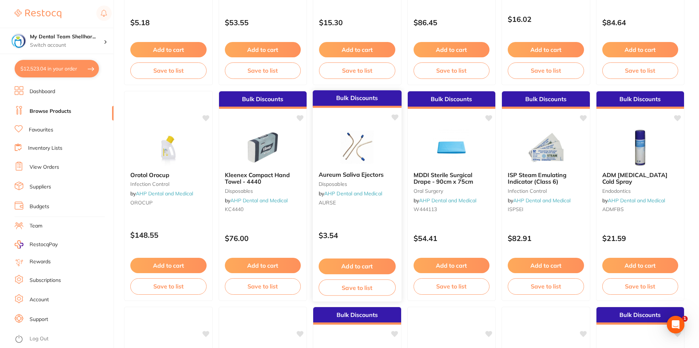
scroll to position [255, 0]
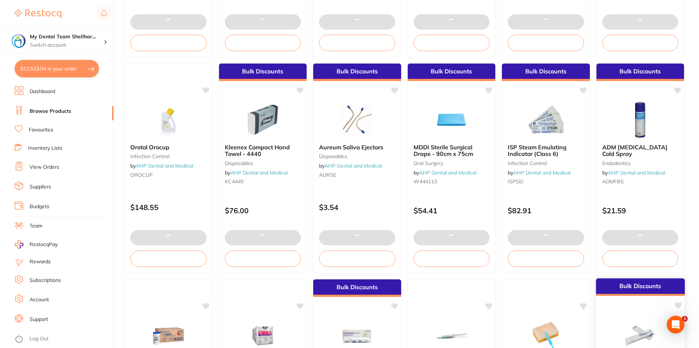
checkbox input "true"
checkbox input "false"
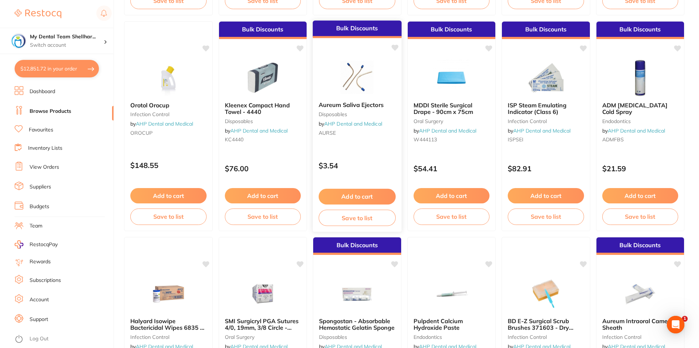
scroll to position [328, 0]
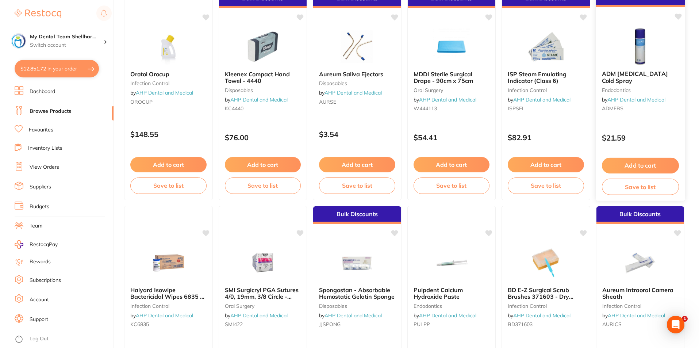
click at [614, 107] on div "ADM Frostbite Cold Spray endodontics by AHP Dental and Medical ADMFBS" at bounding box center [639, 93] width 89 height 56
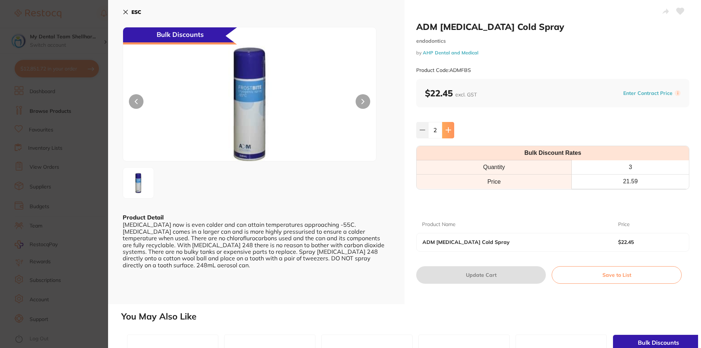
click at [447, 132] on icon at bounding box center [448, 130] width 5 height 5
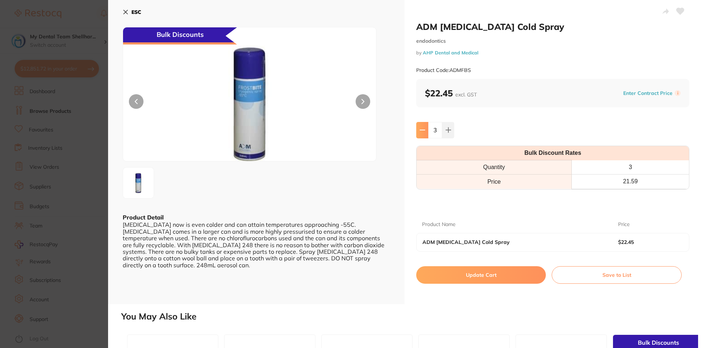
click at [424, 127] on button at bounding box center [422, 130] width 12 height 16
click at [424, 127] on icon at bounding box center [422, 130] width 6 height 6
click at [445, 131] on icon at bounding box center [448, 130] width 6 height 6
type input "2"
click at [495, 278] on button "Update Cart" at bounding box center [481, 275] width 130 height 18
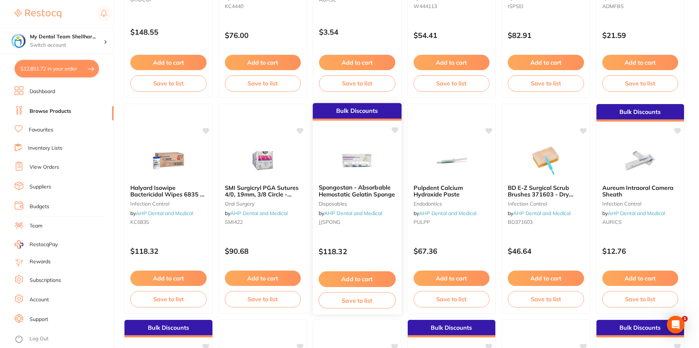
scroll to position [474, 0]
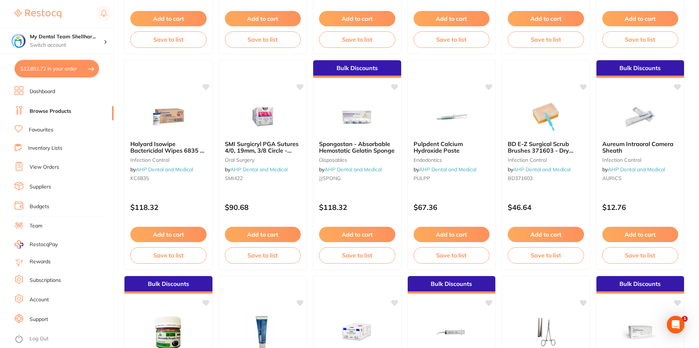
click at [363, 191] on div "Bulk Discounts Spongostan - Absorbable Hemostatic Gelatin Sponge disposables by…" at bounding box center [357, 165] width 89 height 210
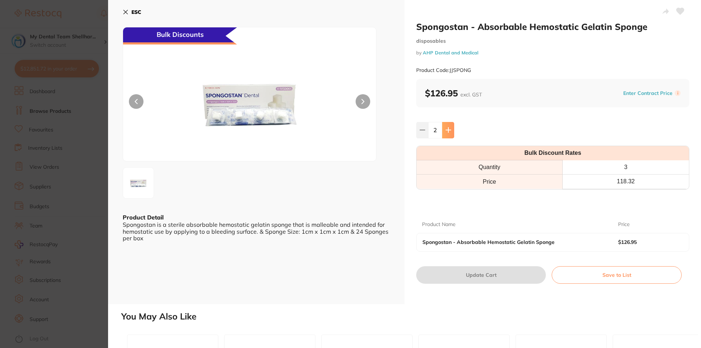
click at [448, 135] on button at bounding box center [448, 130] width 12 height 16
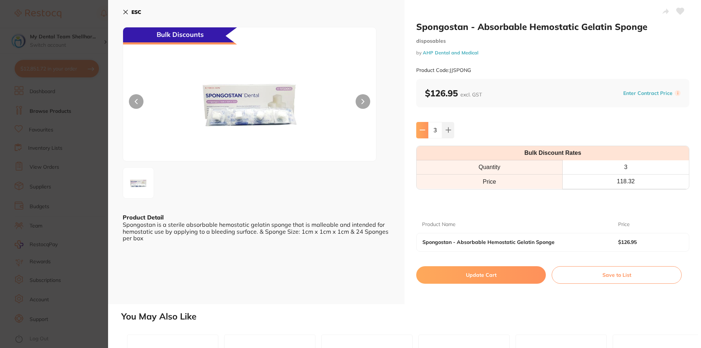
click at [425, 132] on button at bounding box center [422, 130] width 12 height 16
type input "2"
click at [488, 274] on button "Update Cart" at bounding box center [481, 275] width 130 height 18
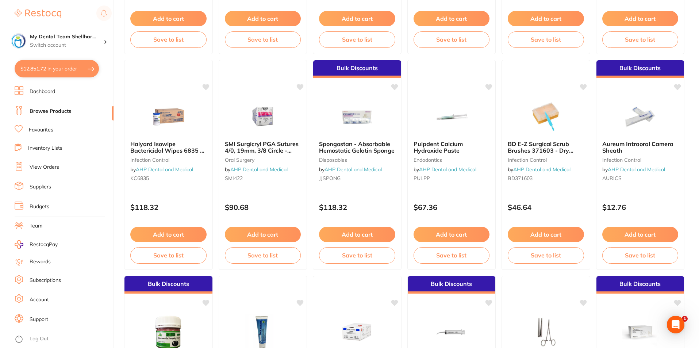
click at [67, 71] on button "$12,851.72 in your order" at bounding box center [57, 69] width 84 height 18
checkbox input "true"
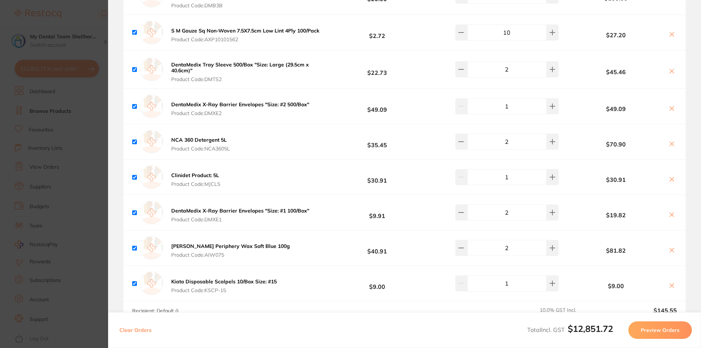
scroll to position [2443, 0]
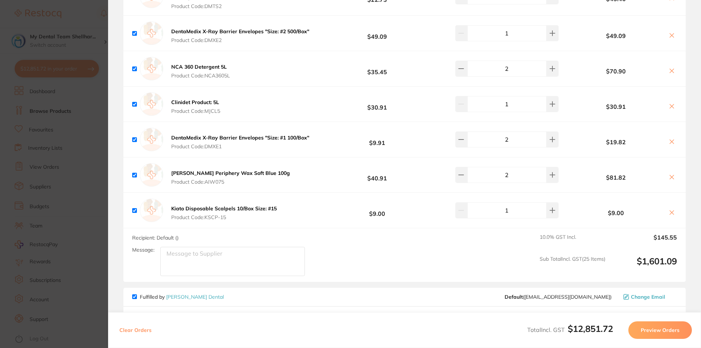
click at [76, 192] on section "Update RRP Set your pre negotiated price for this item. Item Agreed RRP (excl. …" at bounding box center [350, 174] width 701 height 348
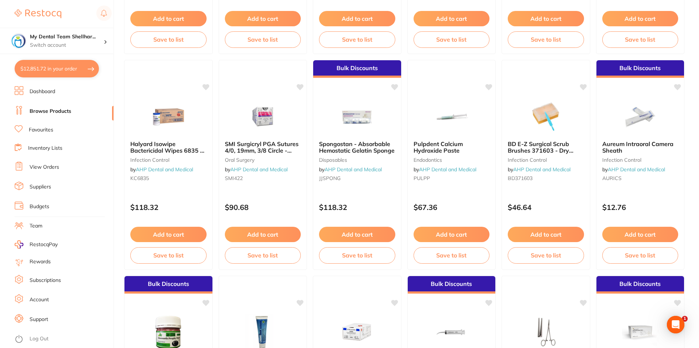
click at [22, 69] on button "$12,851.72 in your order" at bounding box center [57, 69] width 84 height 18
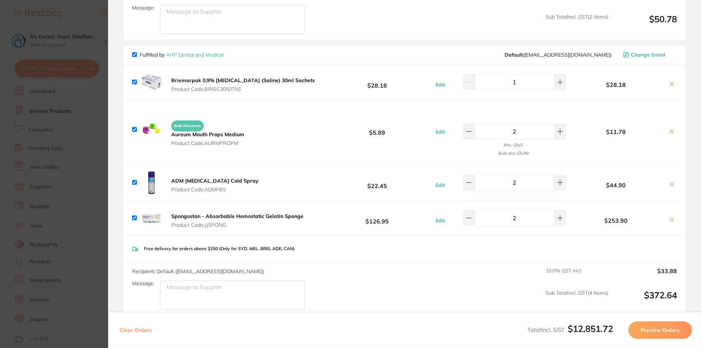
scroll to position [582, 0]
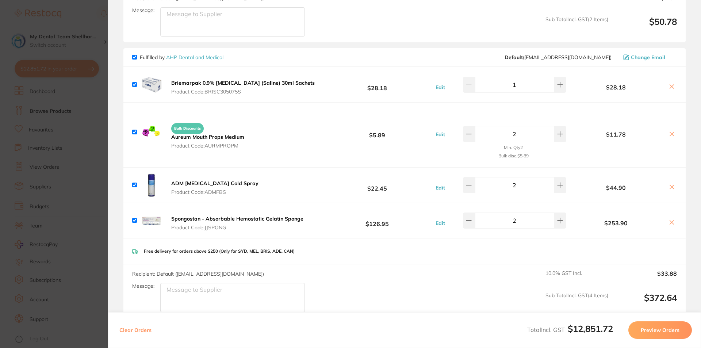
click at [668, 84] on icon at bounding box center [671, 87] width 6 height 6
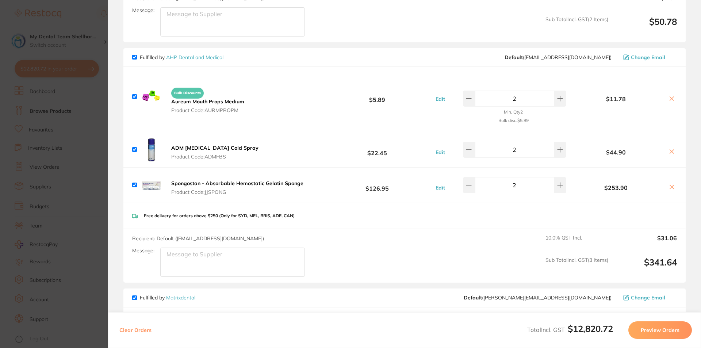
checkbox input "true"
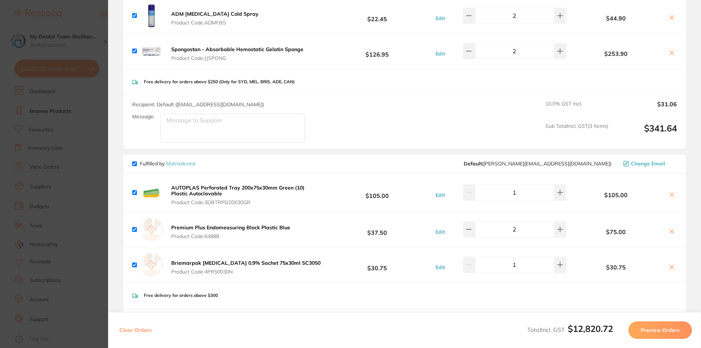
scroll to position [764, 0]
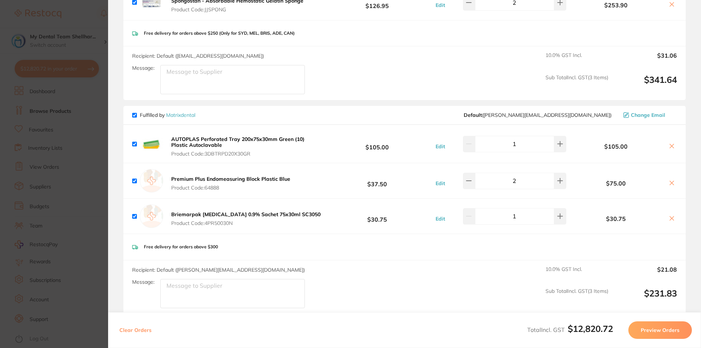
click at [94, 109] on section "Update RRP Set your pre negotiated price for this item. Item Agreed RRP (excl. …" at bounding box center [350, 174] width 701 height 348
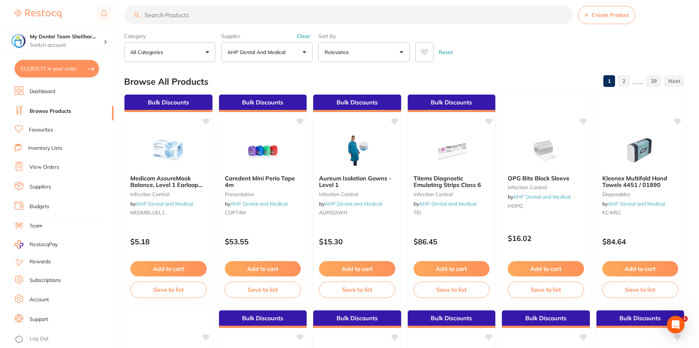
scroll to position [0, 0]
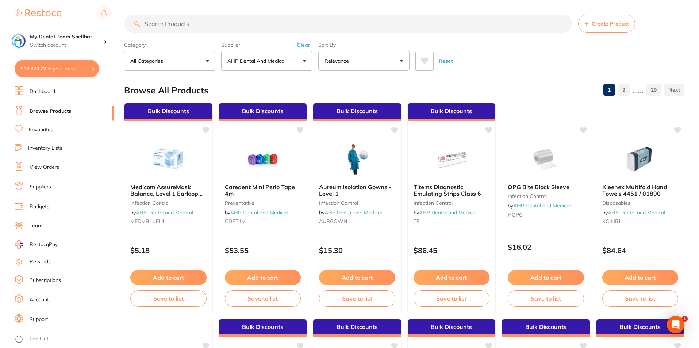
click at [447, 58] on button "Reset" at bounding box center [445, 61] width 18 height 20
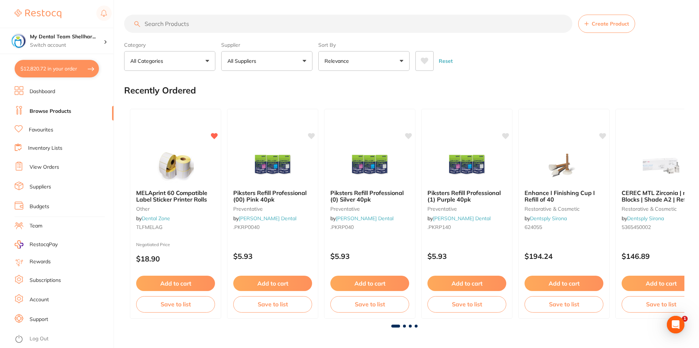
click at [301, 55] on button "All Suppliers" at bounding box center [266, 61] width 91 height 20
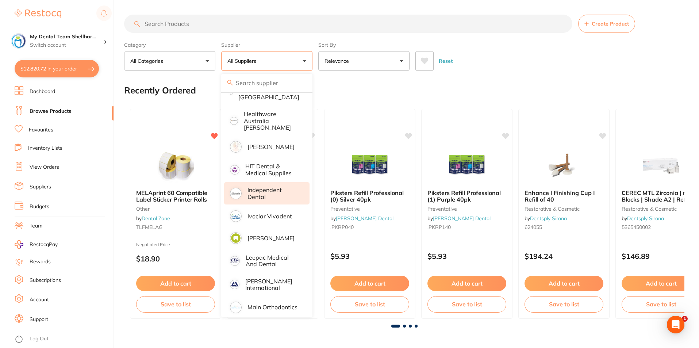
scroll to position [438, 0]
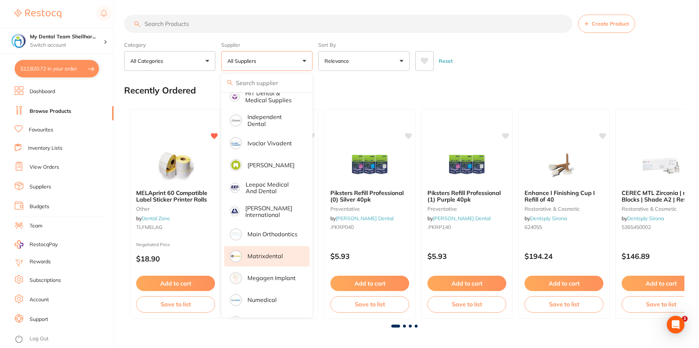
click at [289, 255] on li "Matrixdental" at bounding box center [266, 256] width 85 height 20
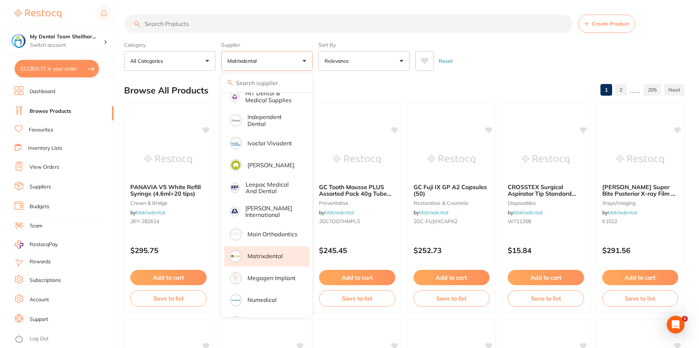
scroll to position [0, 0]
click at [492, 88] on div "Browse All Products 1 2 ...... 205" at bounding box center [404, 90] width 560 height 24
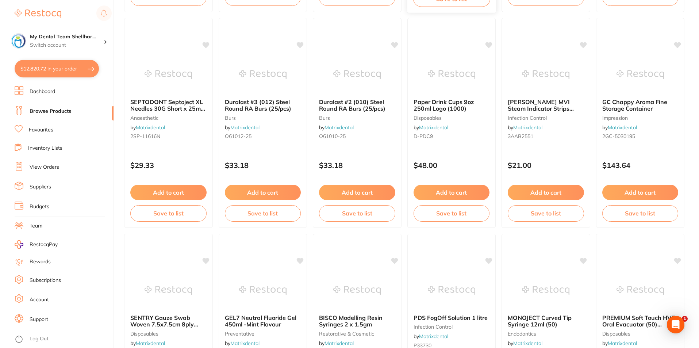
scroll to position [1387, 0]
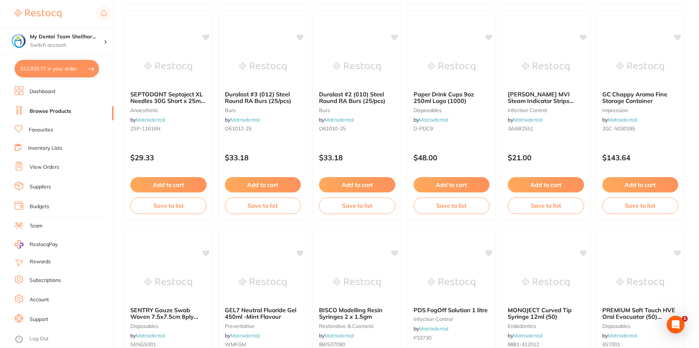
click at [24, 70] on button "$12,820.72 in your order" at bounding box center [57, 69] width 84 height 18
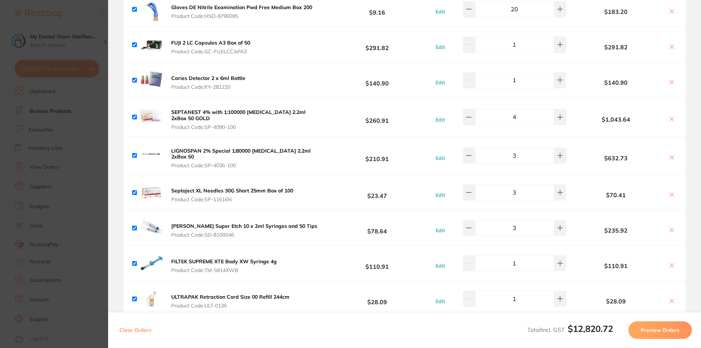
scroll to position [3722, 0]
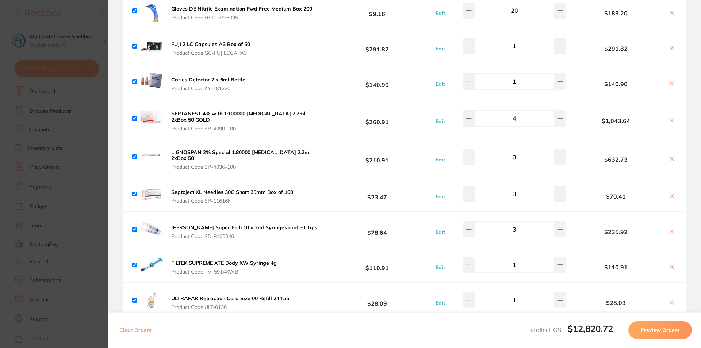
click at [271, 189] on b "Septoject XL Needles 30G Short 25mm Box of 100" at bounding box center [232, 192] width 122 height 7
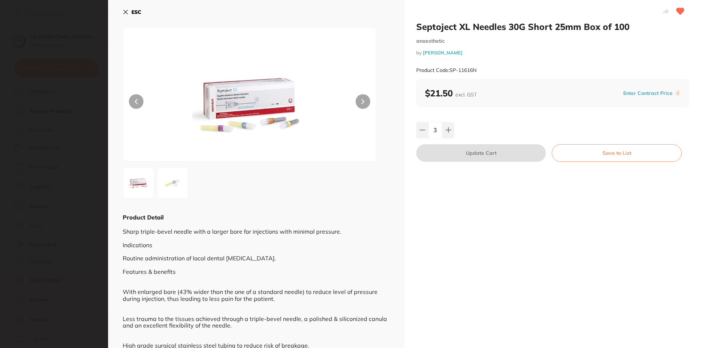
scroll to position [0, 0]
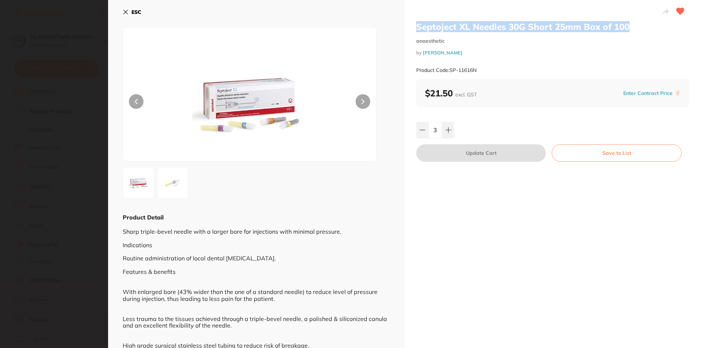
drag, startPoint x: 630, startPoint y: 27, endPoint x: 414, endPoint y: 27, distance: 216.0
click at [414, 27] on div "Septoject XL Needles 30G Short 25mm Box of 100 anaesthetic by Henry Schein Hala…" at bounding box center [552, 197] width 296 height 395
copy h2 "Septoject XL Needles 30G Short 25mm Box of 100"
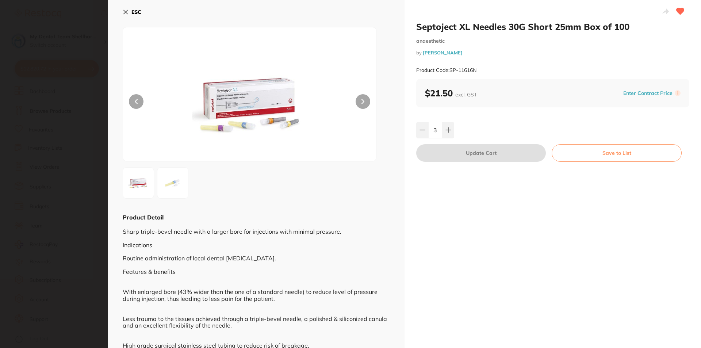
click at [73, 78] on section "Septoject XL Needles 30G Short 25mm Box of 100 anaesthetic by Henry Schein Hala…" at bounding box center [350, 174] width 701 height 348
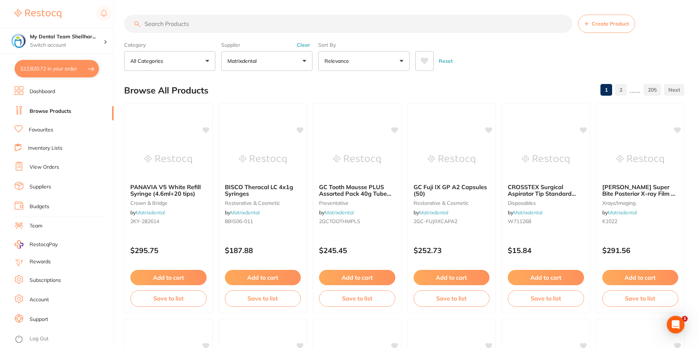
click at [345, 26] on input "search" at bounding box center [348, 24] width 448 height 18
paste input "Septoject XL Needles 30G Short 25mm Box of 100"
click at [345, 26] on input "Septoject XL Needles 30G Short 25mm Box of 100" at bounding box center [348, 24] width 448 height 18
drag, startPoint x: 292, startPoint y: 24, endPoint x: 251, endPoint y: 23, distance: 40.2
click at [251, 23] on input "Septoject XL Needles 30G Short 25mm Box of 100" at bounding box center [348, 24] width 448 height 18
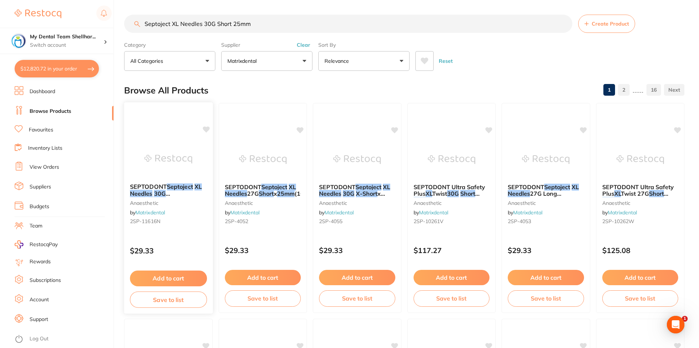
type input "Septoject XL Needles 30G Short 25mm"
click at [169, 147] on img at bounding box center [168, 158] width 48 height 37
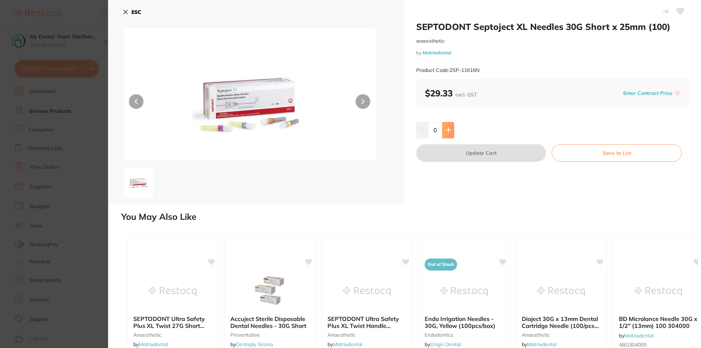
click at [448, 129] on icon at bounding box center [448, 130] width 6 height 6
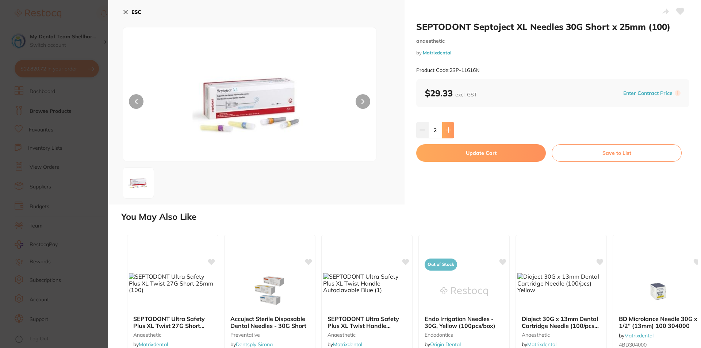
click at [448, 129] on icon at bounding box center [448, 130] width 6 height 6
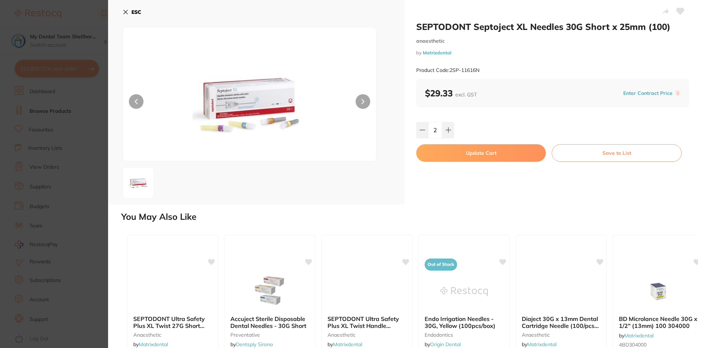
type input "3"
click at [481, 157] on button "Update Cart" at bounding box center [481, 153] width 130 height 18
checkbox input "false"
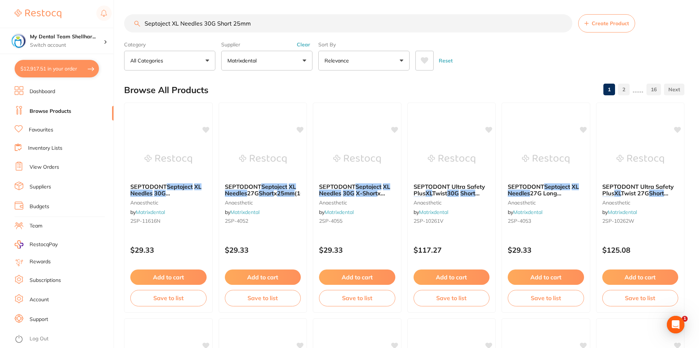
scroll to position [3757, 0]
click at [41, 73] on button "$12,917.51 in your order" at bounding box center [57, 69] width 84 height 18
checkbox input "true"
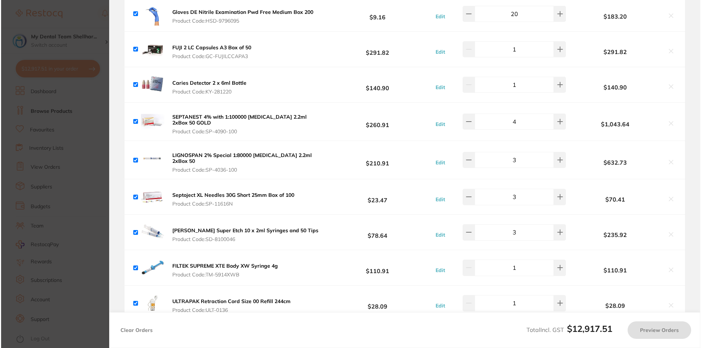
scroll to position [0, 0]
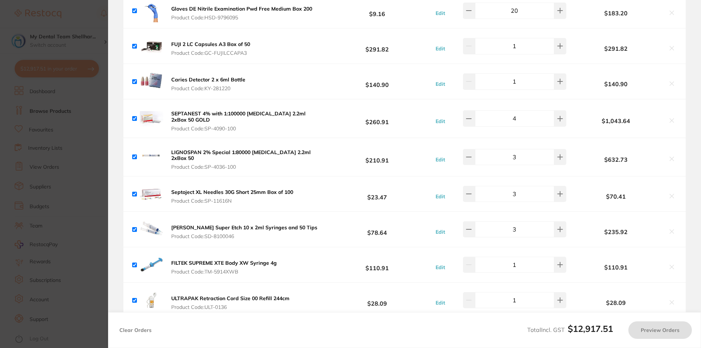
checkbox input "false"
checkbox input "true"
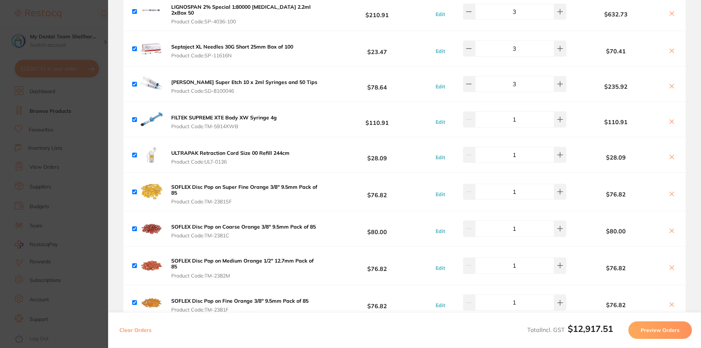
scroll to position [3903, 0]
click at [670, 48] on icon at bounding box center [672, 50] width 4 height 4
checkbox input "false"
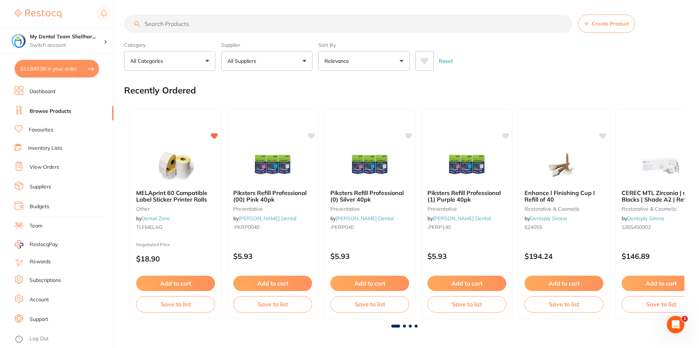
click at [54, 73] on button "$12,840.06 in your order" at bounding box center [57, 69] width 84 height 18
checkbox input "true"
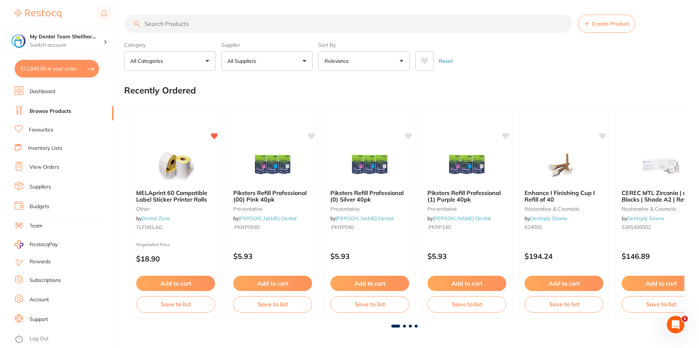
checkbox input "true"
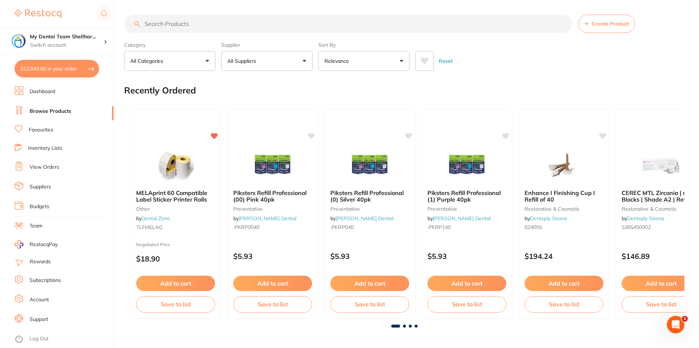
checkbox input "true"
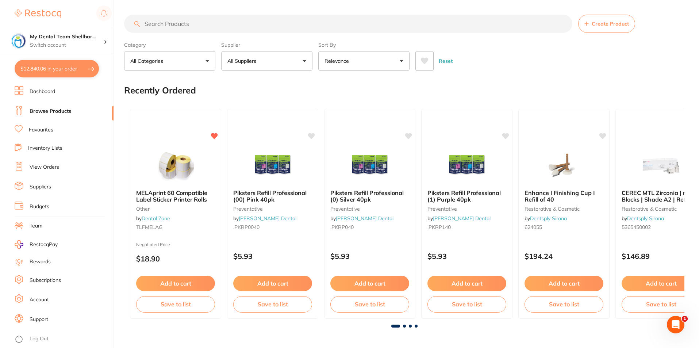
checkbox input "true"
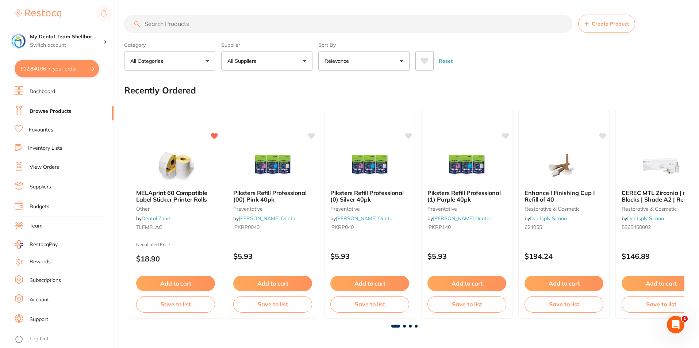
checkbox input "true"
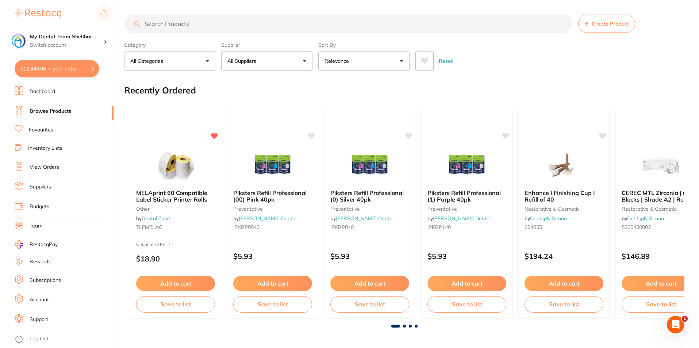
checkbox input "true"
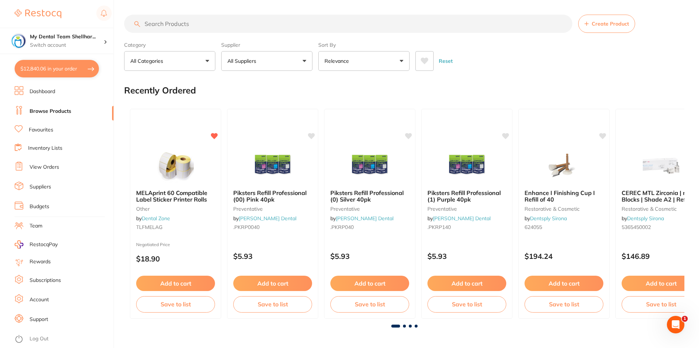
checkbox input "true"
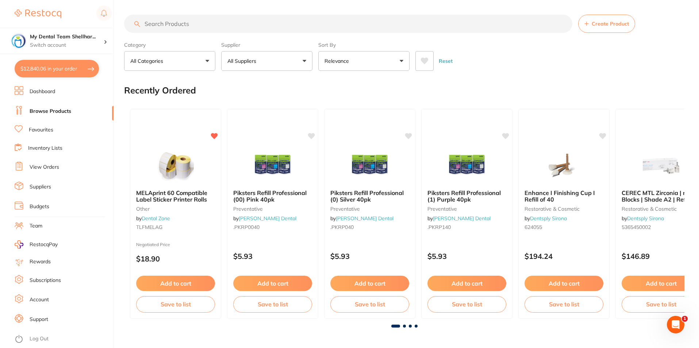
checkbox input "true"
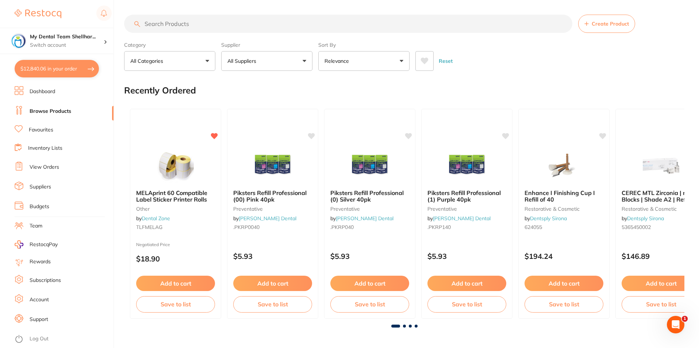
checkbox input "true"
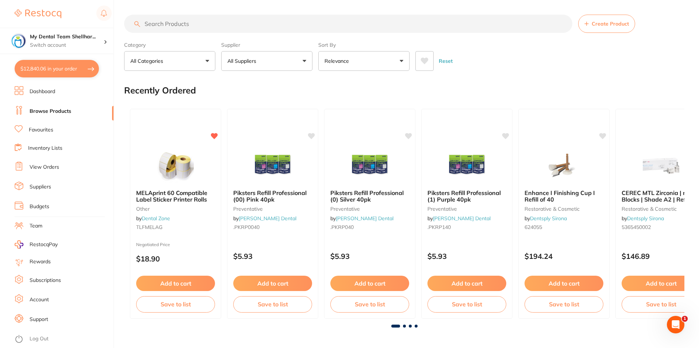
checkbox input "true"
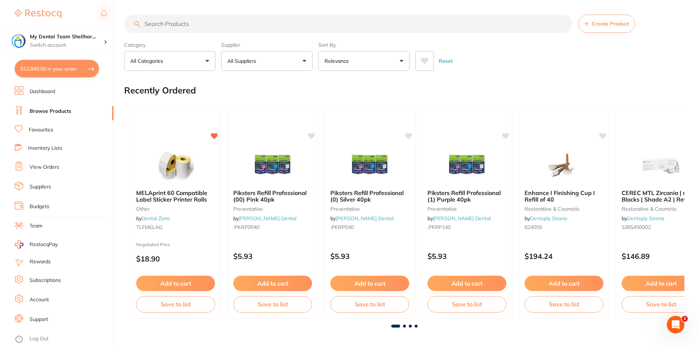
checkbox input "true"
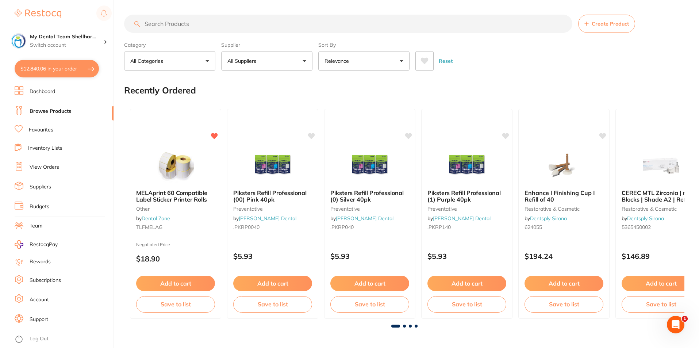
checkbox input "true"
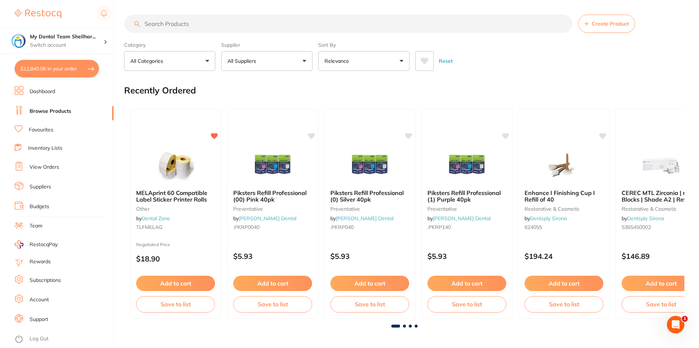
checkbox input "true"
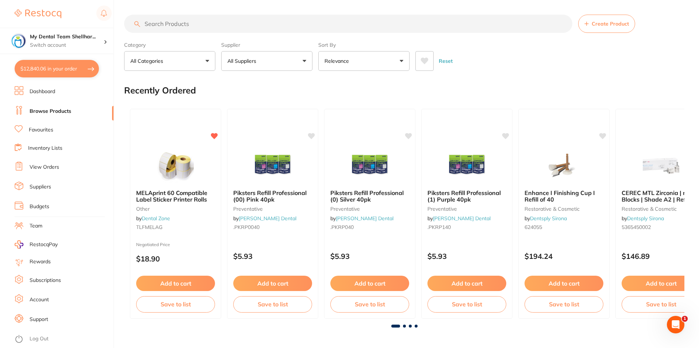
checkbox input "true"
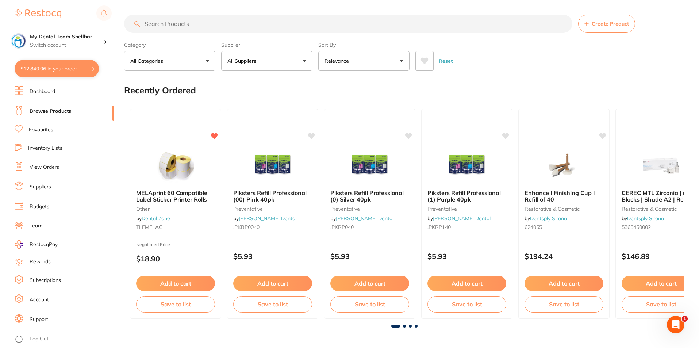
checkbox input "true"
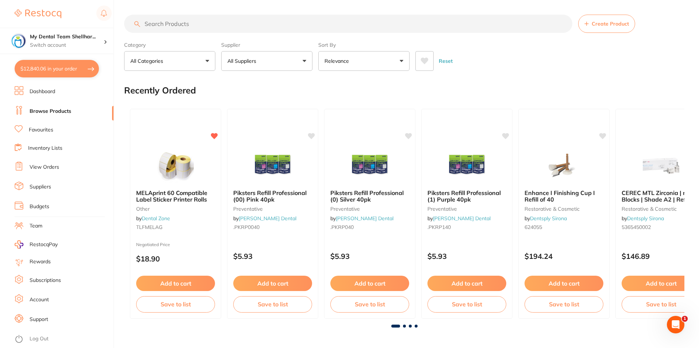
checkbox input "true"
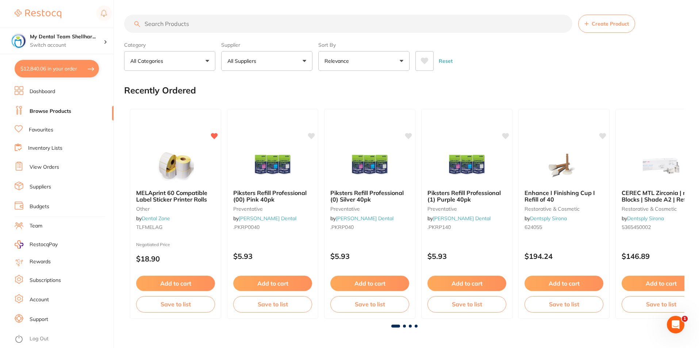
checkbox input "true"
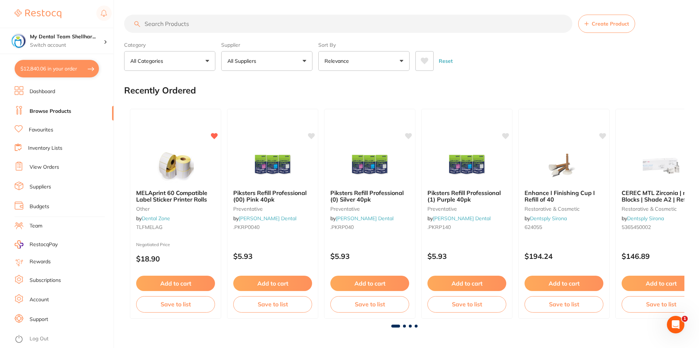
checkbox input "true"
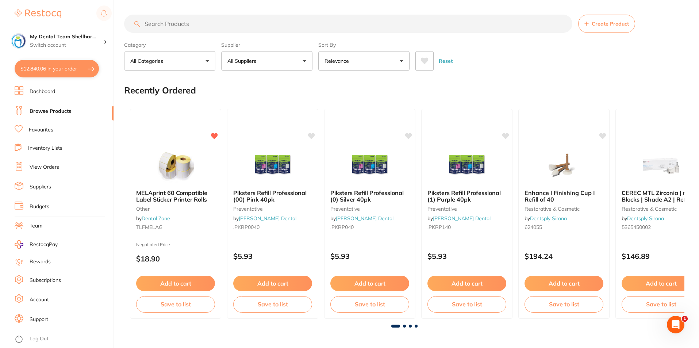
checkbox input "true"
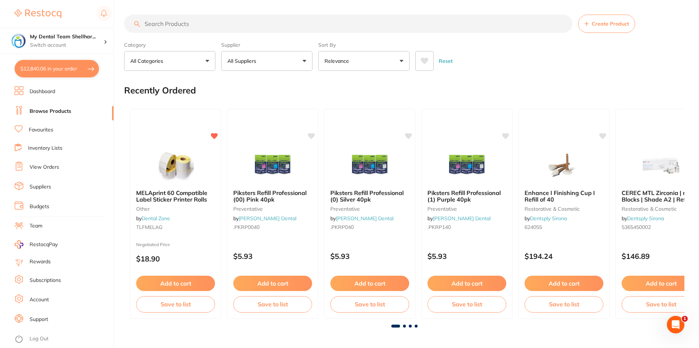
checkbox input "true"
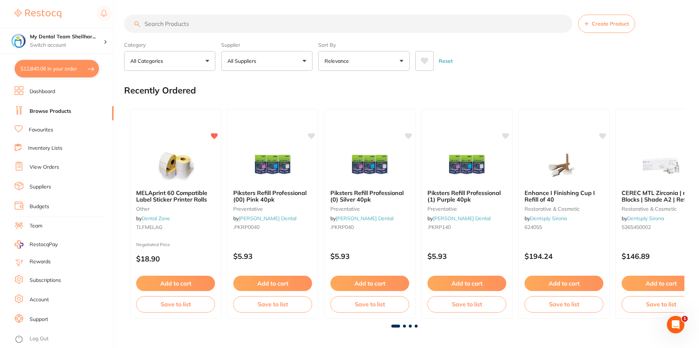
checkbox input "true"
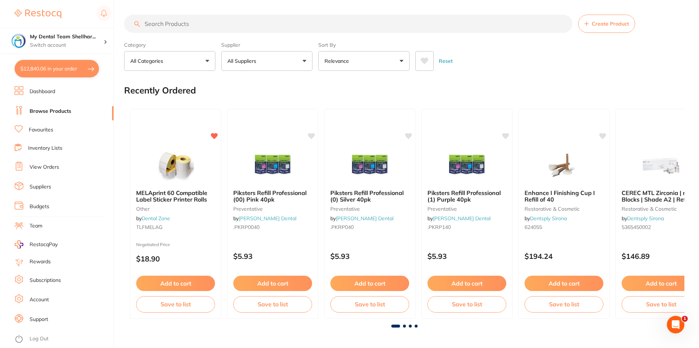
checkbox input "true"
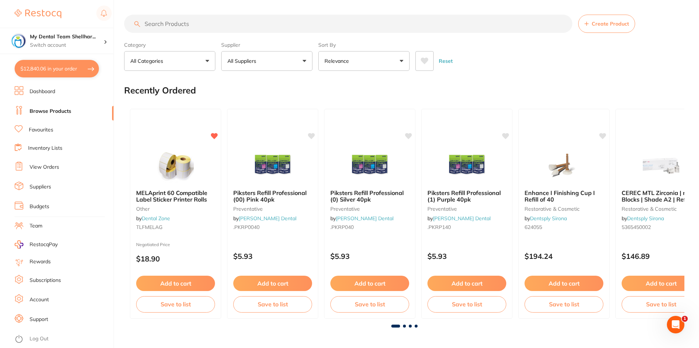
checkbox input "true"
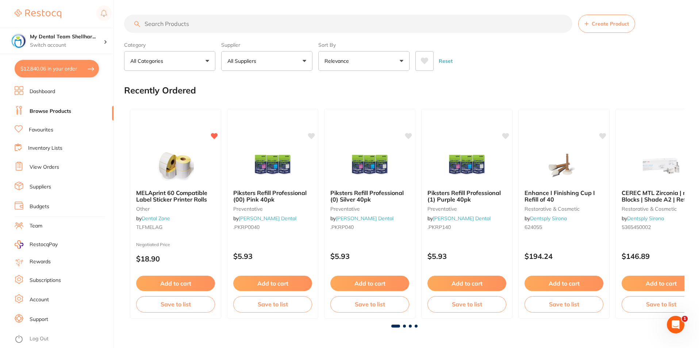
checkbox input "true"
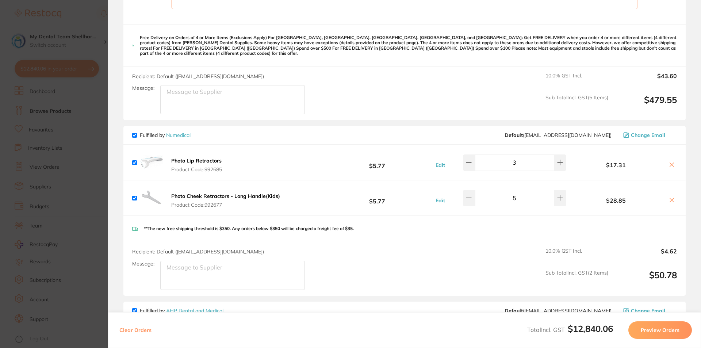
scroll to position [401, 0]
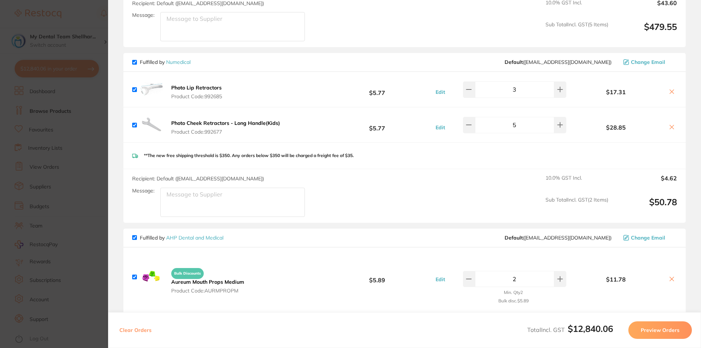
click at [74, 159] on section "Update RRP Set your pre negotiated price for this item. Item Agreed RRP (excl. …" at bounding box center [350, 174] width 701 height 348
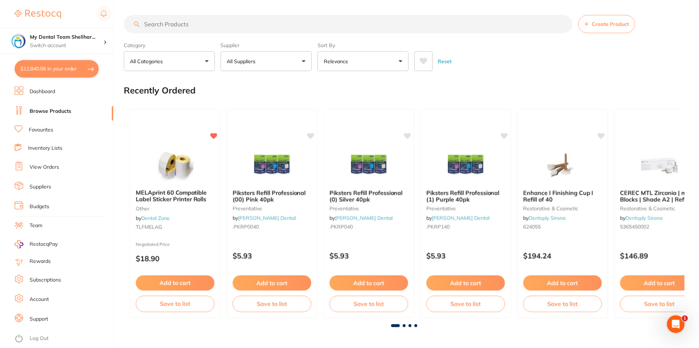
scroll to position [0, 0]
click at [251, 62] on p "All Suppliers" at bounding box center [243, 60] width 32 height 7
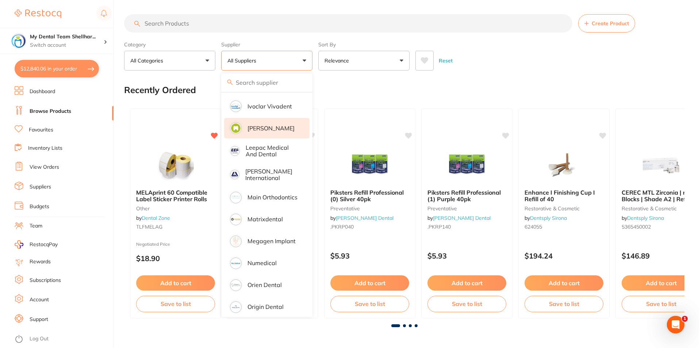
scroll to position [547, 0]
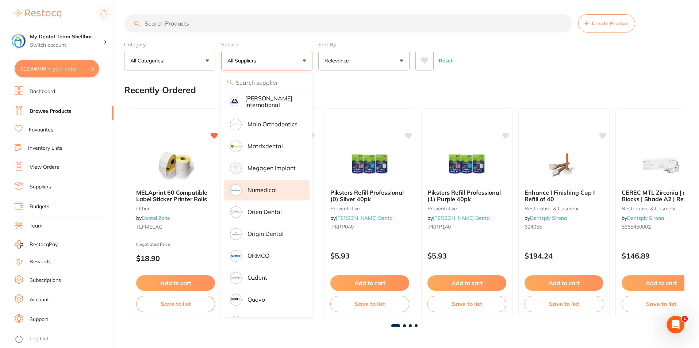
click at [291, 185] on li "Numedical" at bounding box center [266, 190] width 85 height 20
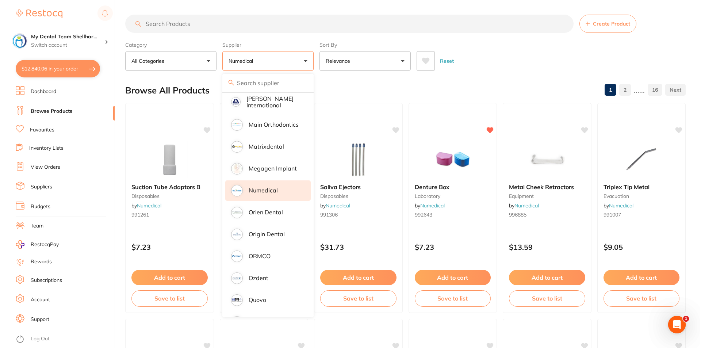
scroll to position [0, 0]
click at [529, 61] on div "Reset" at bounding box center [546, 58] width 263 height 26
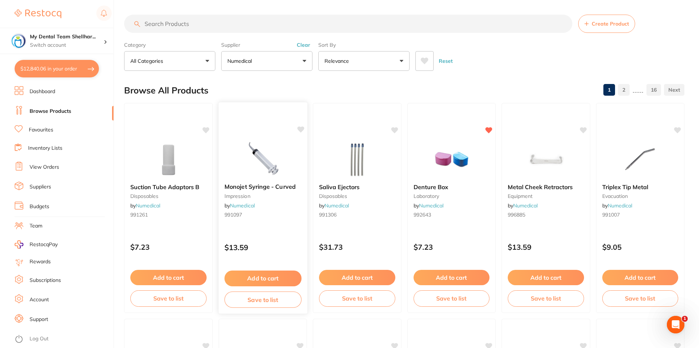
click at [245, 154] on img at bounding box center [263, 158] width 48 height 37
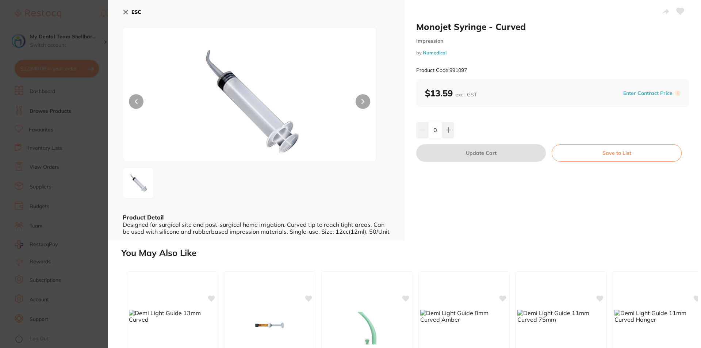
click at [451, 130] on button at bounding box center [448, 130] width 12 height 16
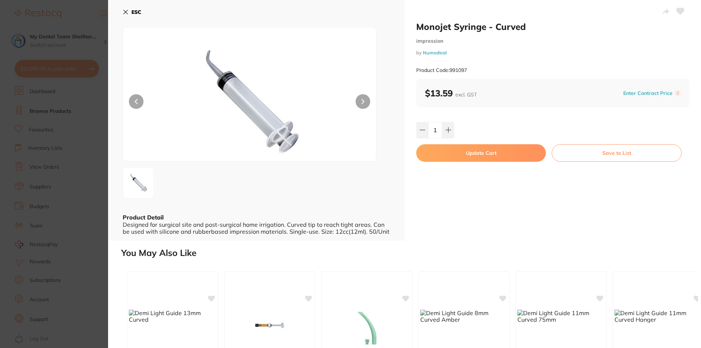
type input "1"
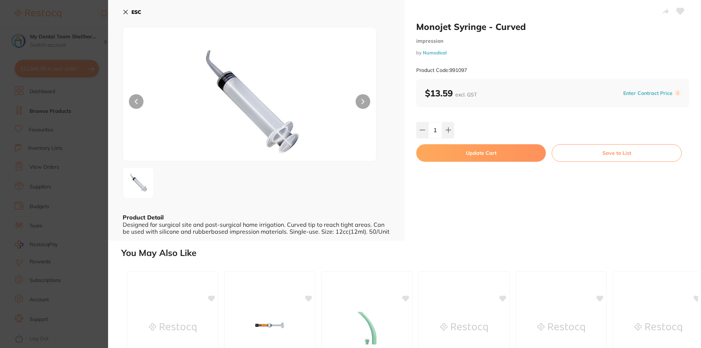
click at [463, 150] on button "Update Cart" at bounding box center [481, 153] width 130 height 18
checkbox input "false"
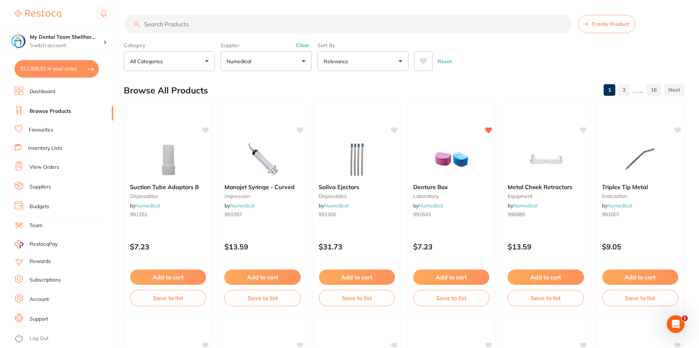
scroll to position [0, 0]
click at [375, 151] on img at bounding box center [357, 158] width 48 height 37
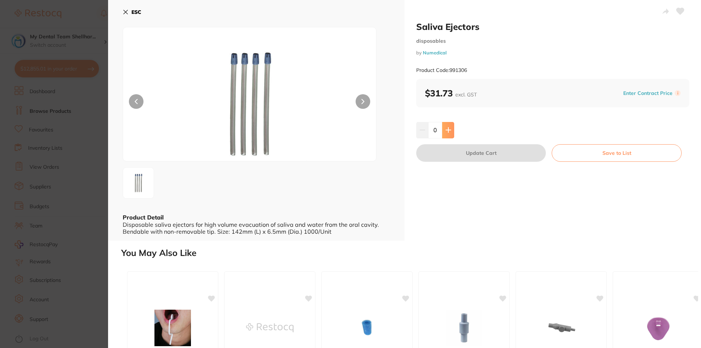
click at [451, 129] on button at bounding box center [448, 130] width 12 height 16
type input "1"
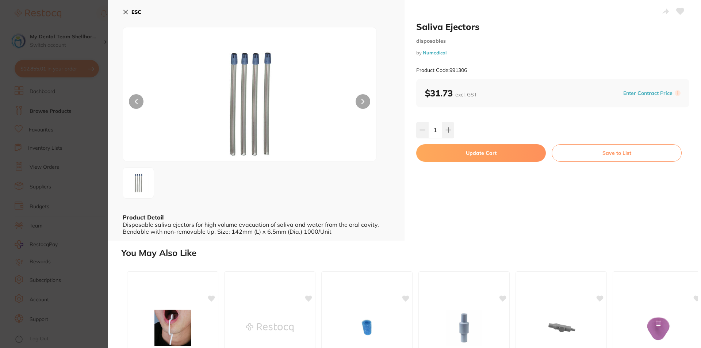
click at [467, 150] on button "Update Cart" at bounding box center [481, 153] width 130 height 18
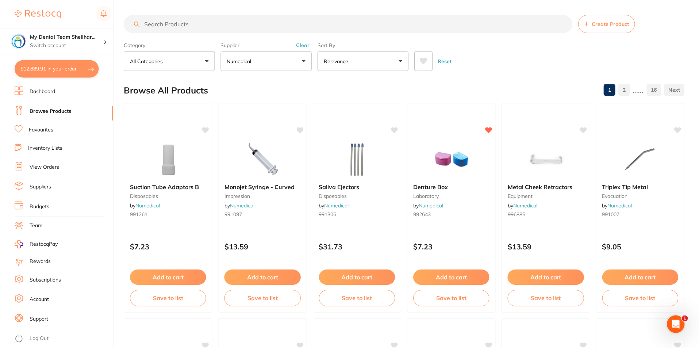
scroll to position [0, 0]
click at [38, 73] on button "$12,889.91 in your order" at bounding box center [57, 69] width 84 height 18
checkbox input "true"
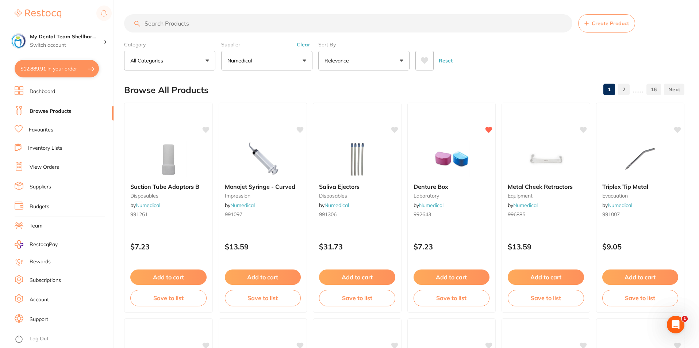
checkbox input "true"
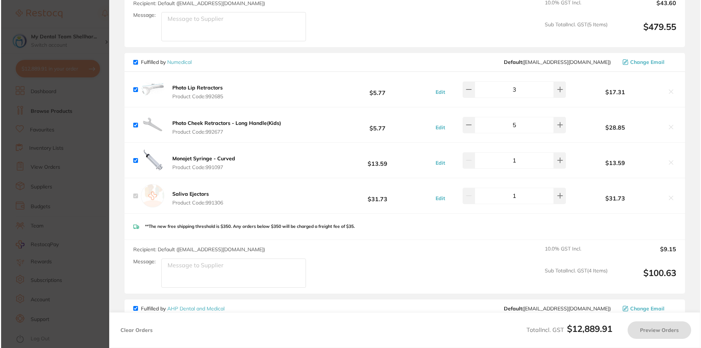
scroll to position [0, 0]
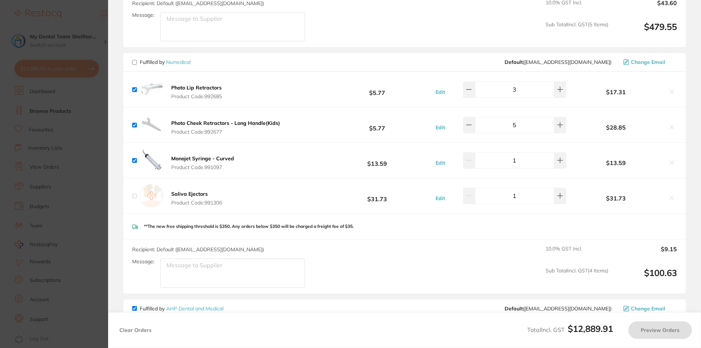
checkbox input "false"
checkbox input "true"
click at [104, 112] on section "Update RRP Set your pre negotiated price for this item. Item Agreed RRP (excl. …" at bounding box center [350, 174] width 701 height 348
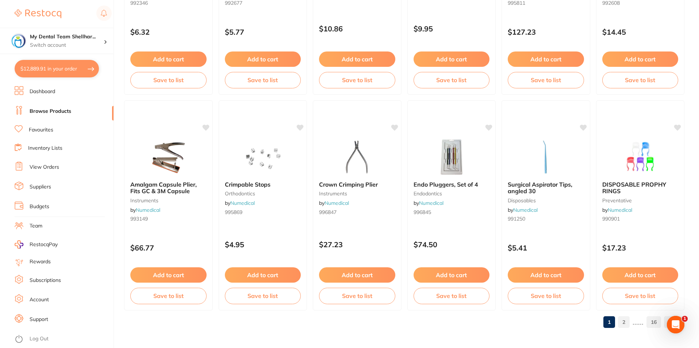
scroll to position [1728, 0]
click at [625, 323] on link "2" at bounding box center [624, 321] width 12 height 15
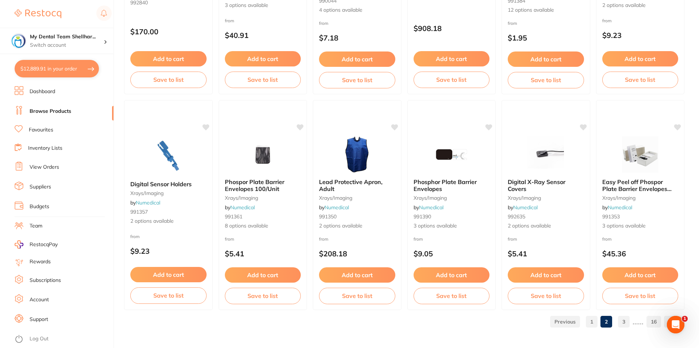
click at [626, 318] on link "3" at bounding box center [624, 321] width 12 height 15
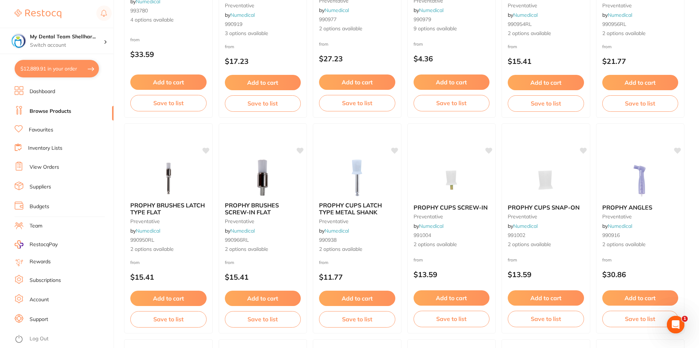
scroll to position [1058, 0]
click at [359, 169] on img at bounding box center [357, 177] width 48 height 37
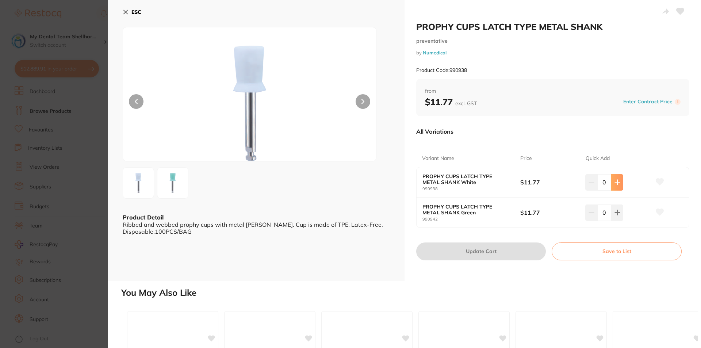
click at [617, 183] on icon at bounding box center [617, 182] width 6 height 6
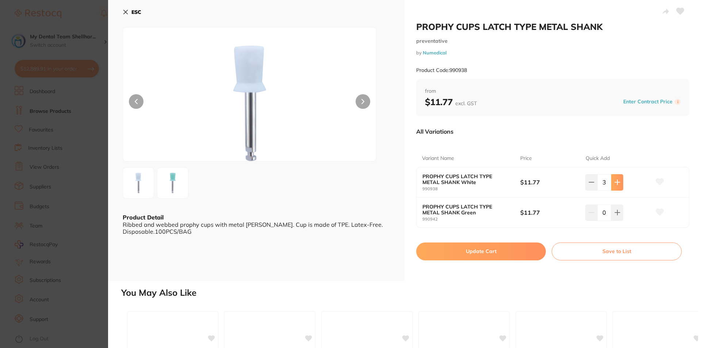
click at [617, 183] on button at bounding box center [617, 182] width 12 height 16
click at [617, 183] on icon at bounding box center [617, 182] width 6 height 6
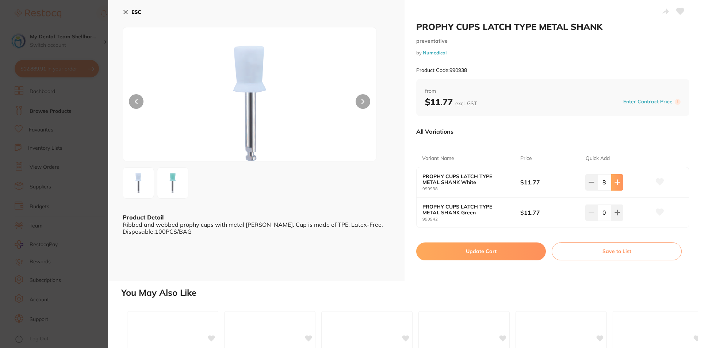
click at [617, 183] on button at bounding box center [617, 182] width 12 height 16
click at [617, 182] on icon at bounding box center [617, 182] width 6 height 6
type input "10"
click at [490, 256] on button "Update Cart" at bounding box center [481, 251] width 130 height 18
checkbox input "false"
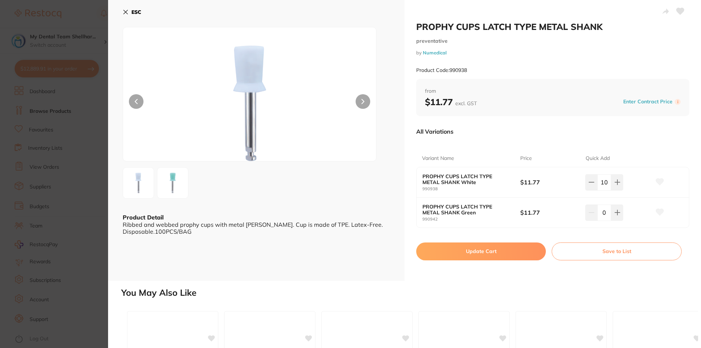
checkbox input "false"
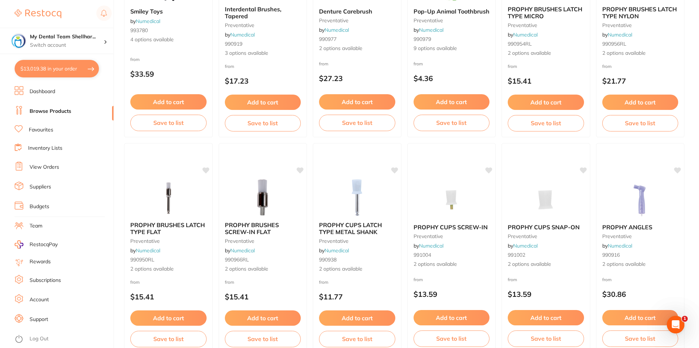
scroll to position [998, 0]
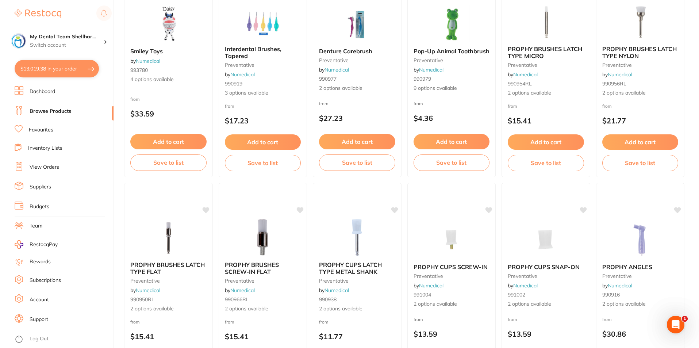
click at [15, 66] on section "My Dental Team Shellhar... Switch account My Dental Team Shellharbour $13,019.3…" at bounding box center [57, 174] width 114 height 348
click at [24, 67] on button "$13,019.38 in your order" at bounding box center [57, 69] width 84 height 18
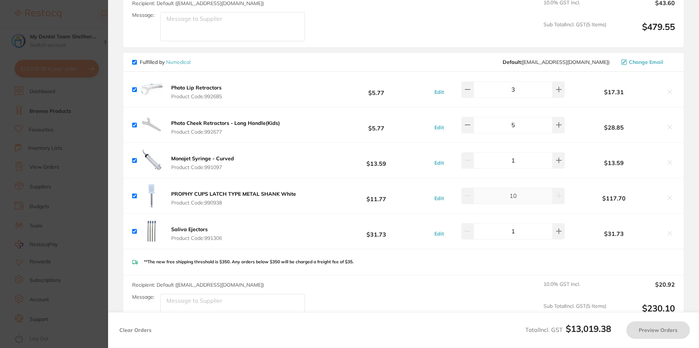
checkbox input "true"
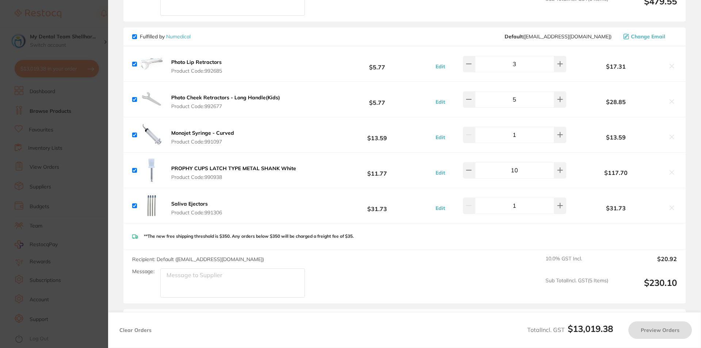
scroll to position [438, 0]
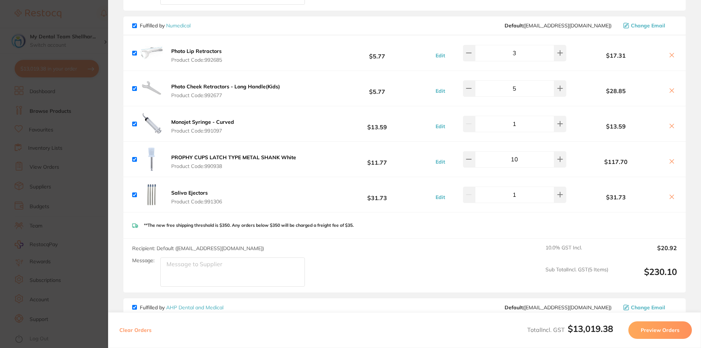
click at [91, 149] on section "Update RRP Set your pre negotiated price for this item. Item Agreed RRP (excl. …" at bounding box center [350, 174] width 701 height 348
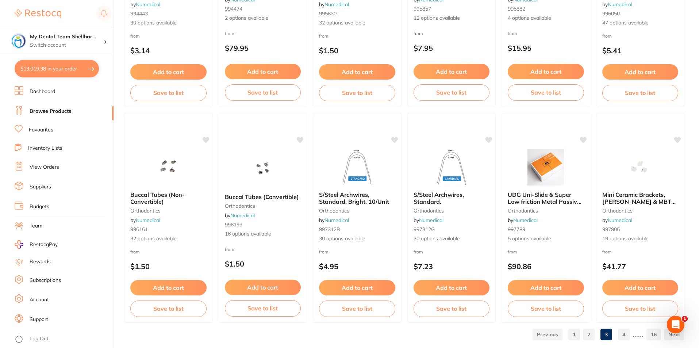
scroll to position [1728, 0]
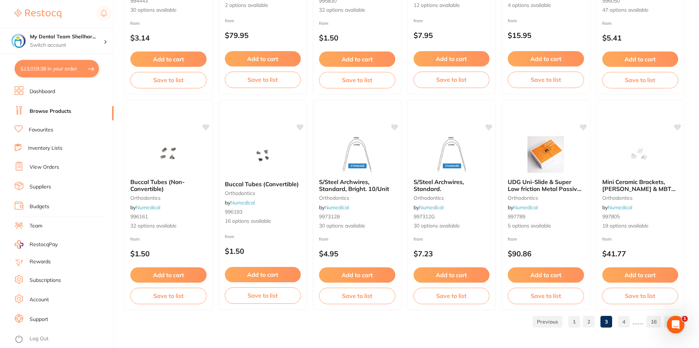
click at [621, 319] on link "4" at bounding box center [624, 321] width 12 height 15
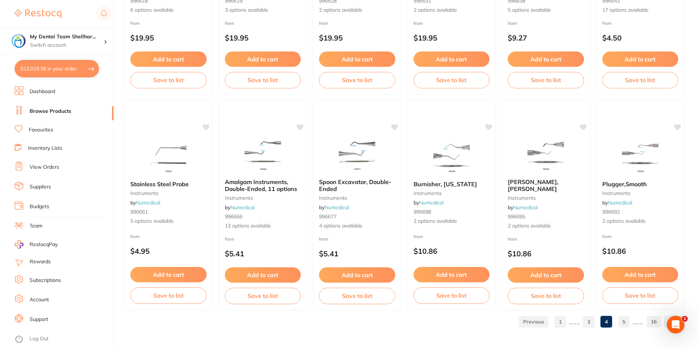
click at [624, 321] on link "5" at bounding box center [624, 321] width 12 height 15
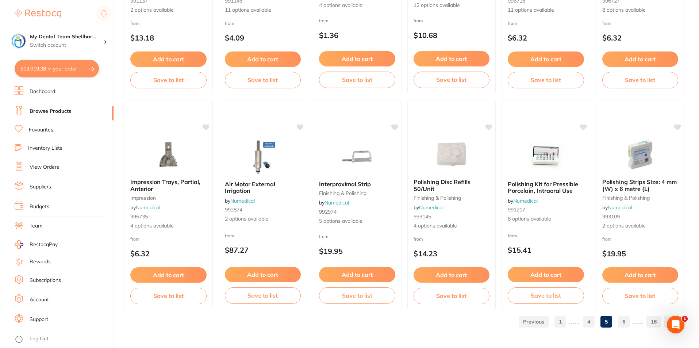
click at [626, 323] on link "6" at bounding box center [624, 321] width 12 height 15
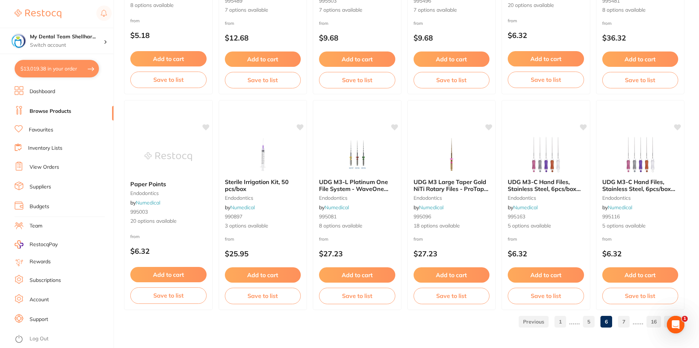
click at [619, 324] on link "7" at bounding box center [624, 321] width 12 height 15
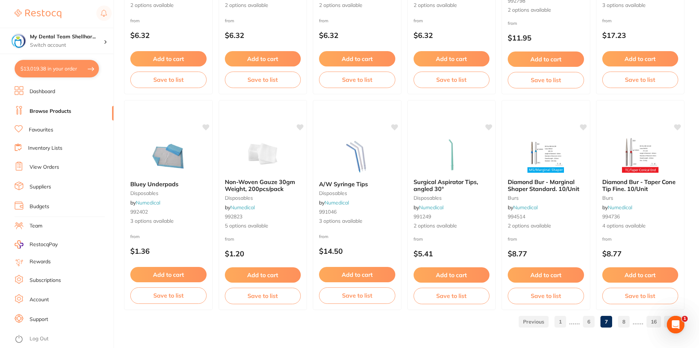
click at [627, 323] on link "8" at bounding box center [624, 321] width 12 height 15
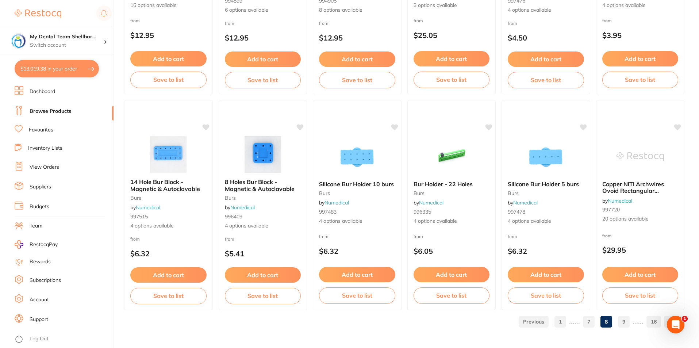
click at [626, 320] on link "9" at bounding box center [624, 321] width 12 height 15
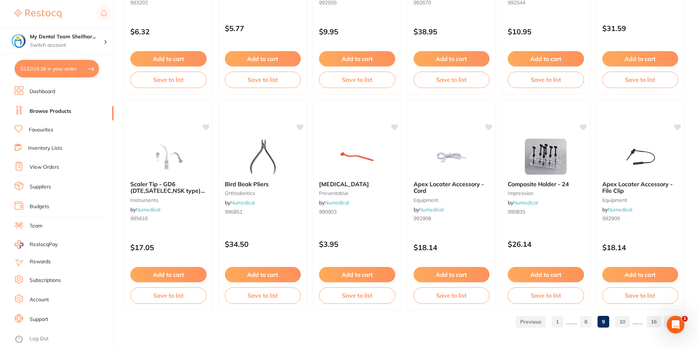
click at [625, 326] on link "10" at bounding box center [622, 321] width 15 height 15
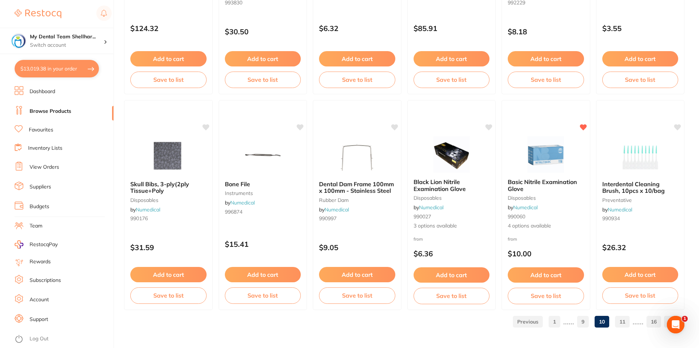
click at [621, 322] on link "11" at bounding box center [622, 321] width 15 height 15
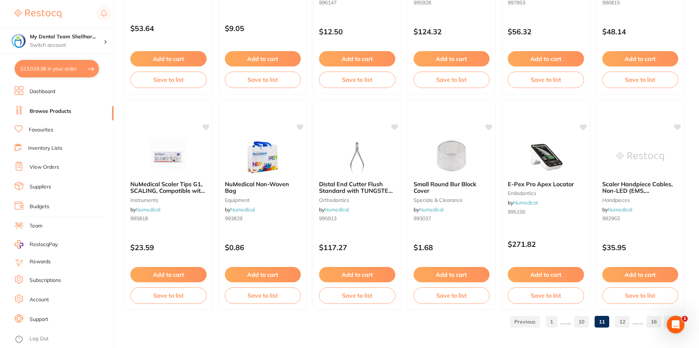
click at [622, 320] on link "12" at bounding box center [622, 321] width 15 height 15
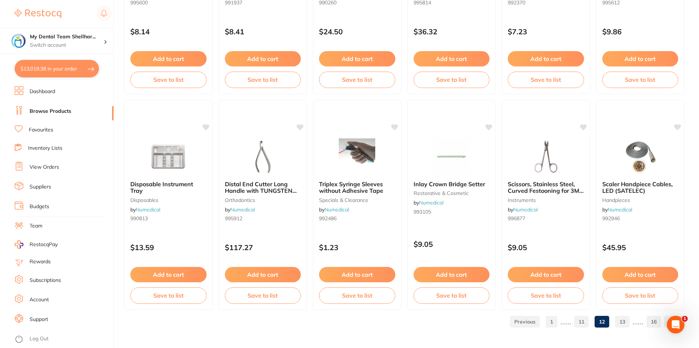
click at [619, 323] on link "13" at bounding box center [622, 321] width 15 height 15
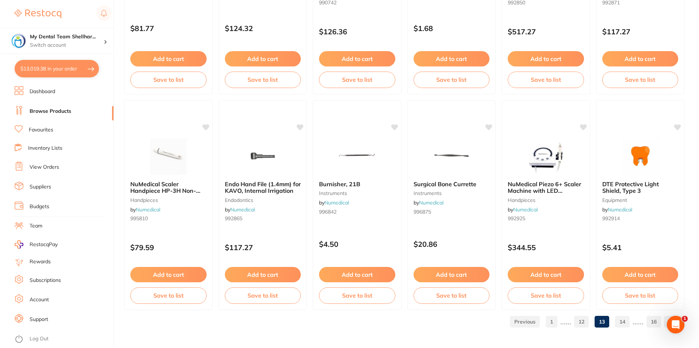
click at [624, 320] on link "14" at bounding box center [622, 321] width 15 height 15
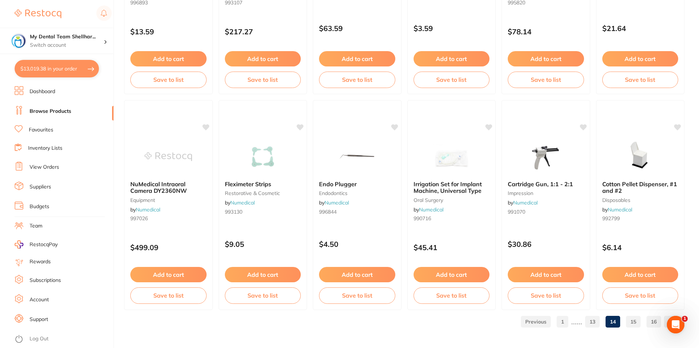
click at [634, 326] on link "15" at bounding box center [633, 321] width 15 height 15
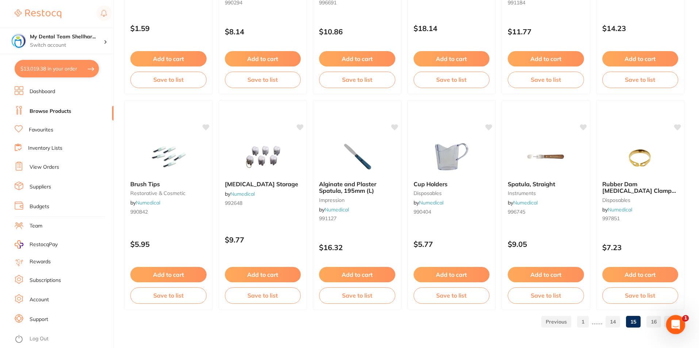
click at [651, 327] on link "16" at bounding box center [653, 321] width 15 height 15
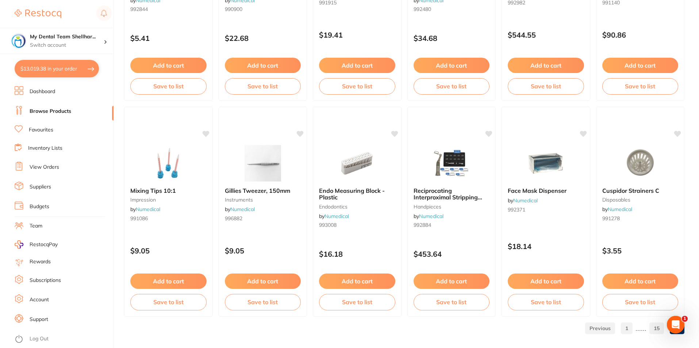
scroll to position [1297, 0]
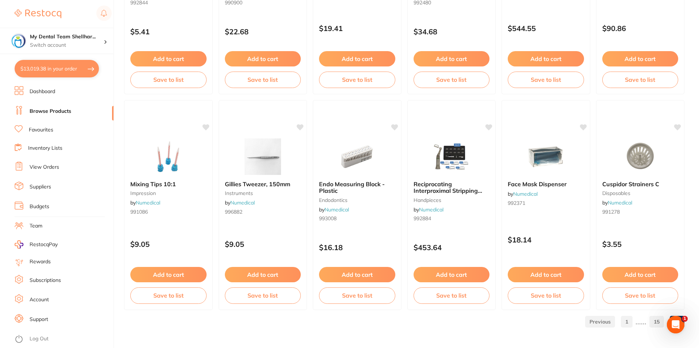
click at [624, 322] on link "1" at bounding box center [627, 321] width 12 height 15
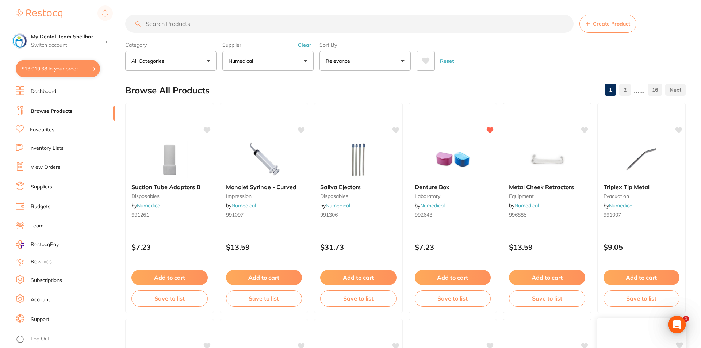
scroll to position [0, 0]
click at [74, 73] on button "$13,019.38 in your order" at bounding box center [57, 69] width 84 height 18
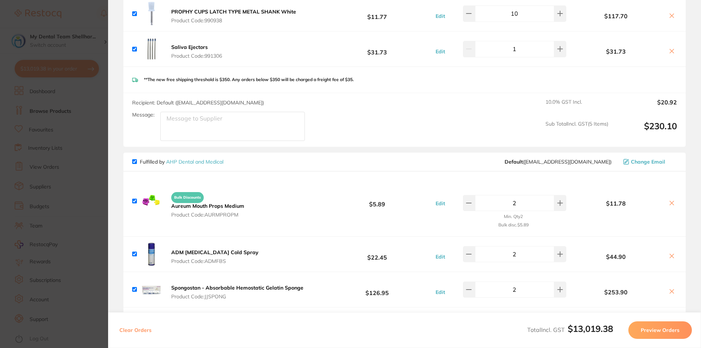
scroll to position [547, 0]
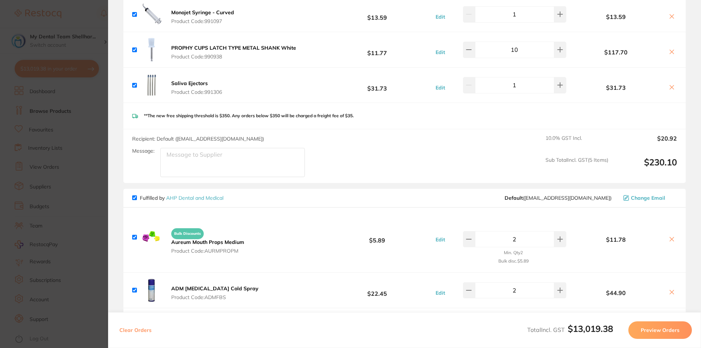
click at [62, 158] on section "Update RRP Set your pre negotiated price for this item. Item Agreed RRP (excl. …" at bounding box center [350, 174] width 701 height 348
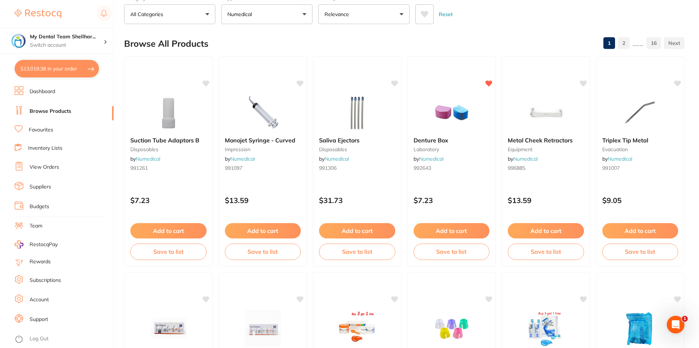
scroll to position [0, 0]
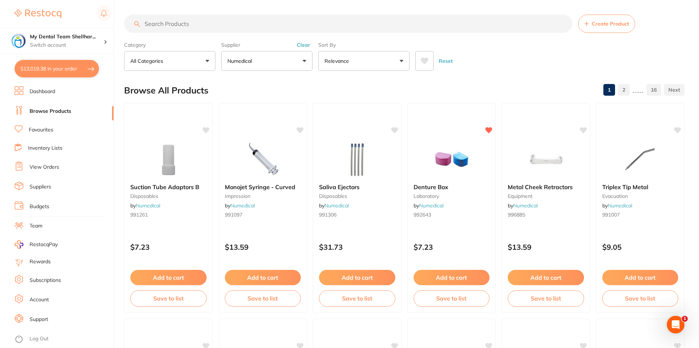
click at [233, 26] on input "search" at bounding box center [348, 24] width 448 height 18
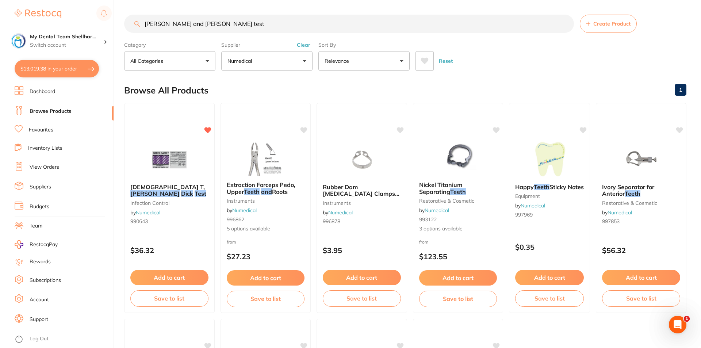
scroll to position [458, 0]
type input "bowie and dick test"
click at [177, 150] on img at bounding box center [169, 158] width 48 height 37
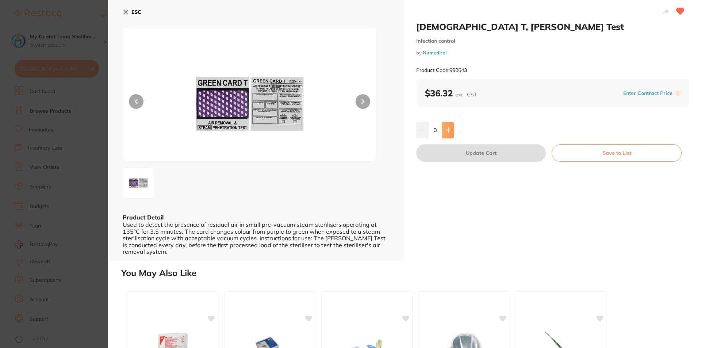
click at [447, 128] on icon at bounding box center [448, 130] width 5 height 5
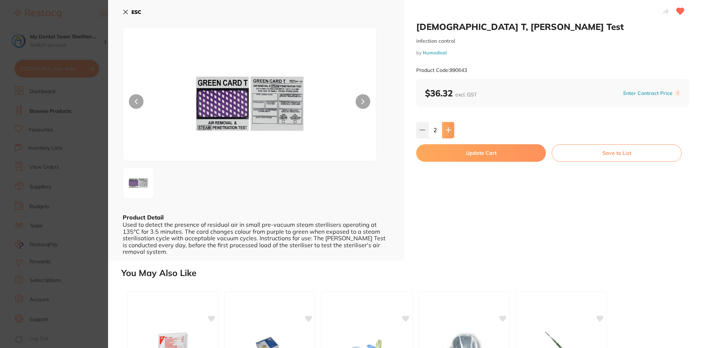
click at [447, 128] on icon at bounding box center [448, 130] width 5 height 5
click at [447, 128] on icon at bounding box center [448, 130] width 6 height 6
type input "4"
click at [449, 153] on button "Update Cart" at bounding box center [481, 153] width 130 height 18
checkbox input "false"
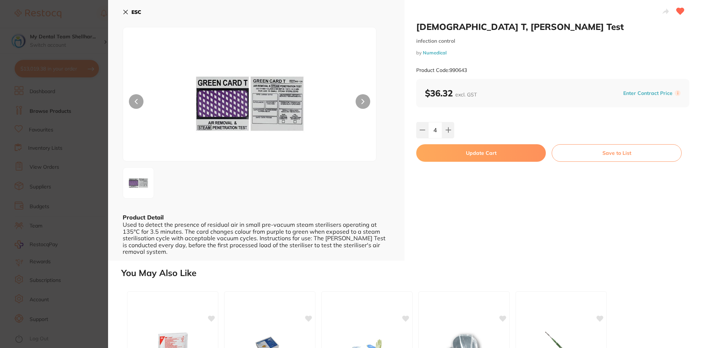
checkbox input "false"
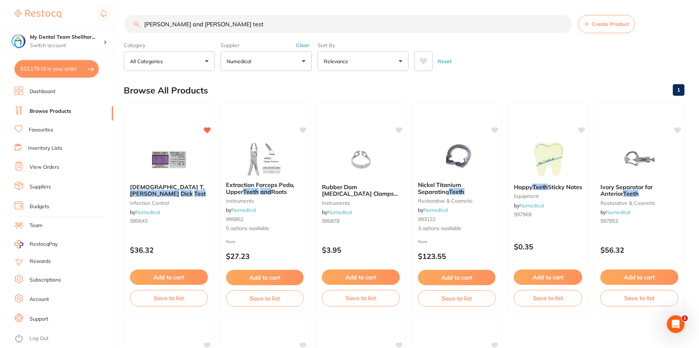
scroll to position [6, 0]
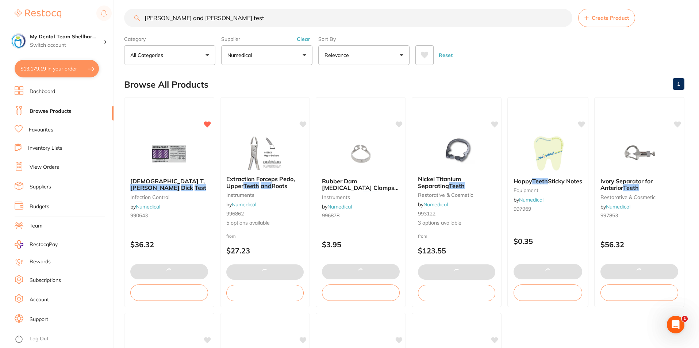
click at [24, 63] on button "$13,179.19 in your order" at bounding box center [57, 69] width 84 height 18
checkbox input "true"
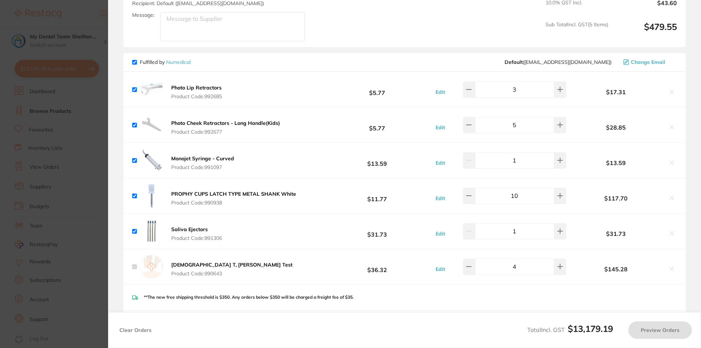
scroll to position [438, 0]
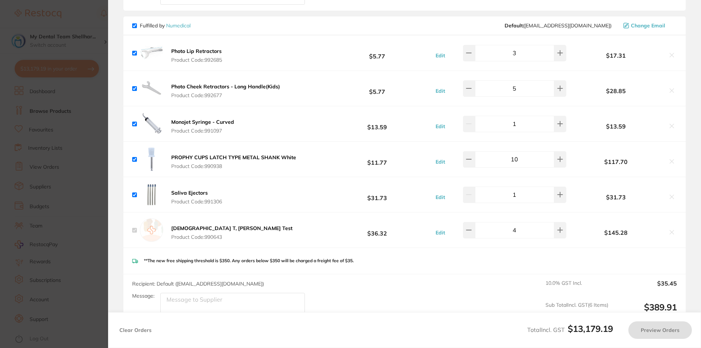
checkbox input "true"
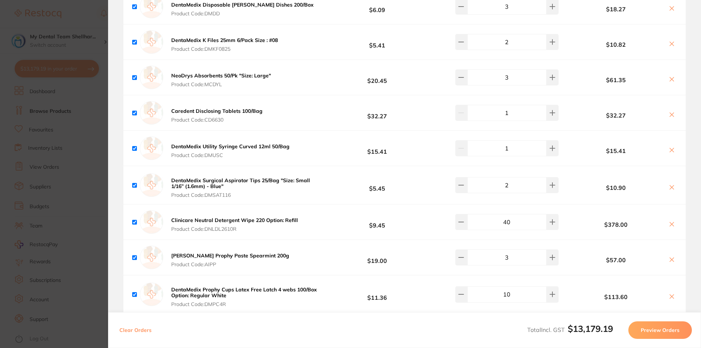
scroll to position [2043, 0]
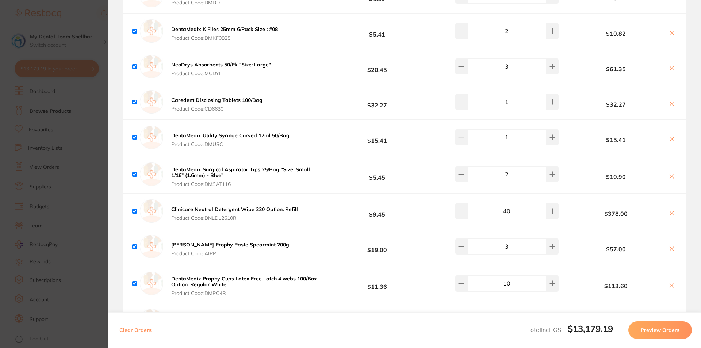
click at [670, 137] on icon at bounding box center [672, 139] width 4 height 4
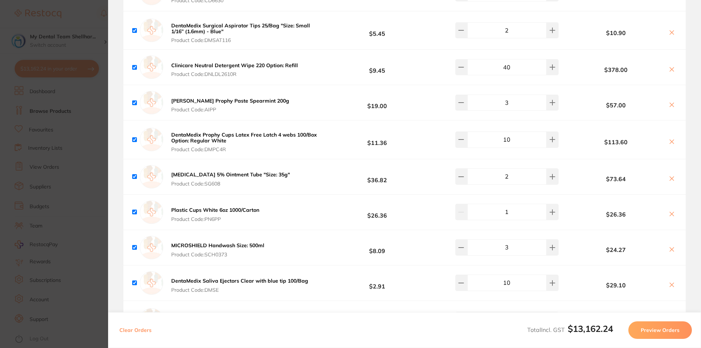
scroll to position [2153, 0]
click at [670, 138] on icon at bounding box center [671, 141] width 6 height 6
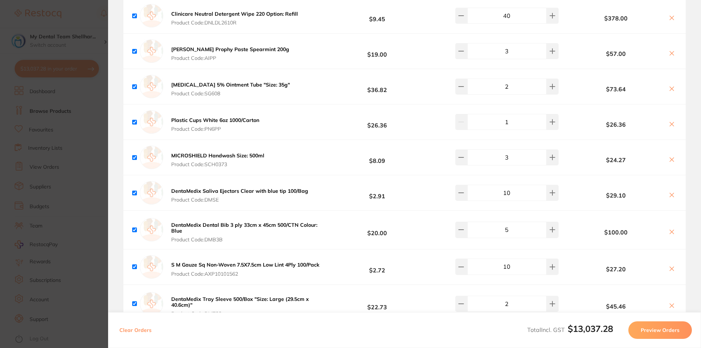
scroll to position [2226, 0]
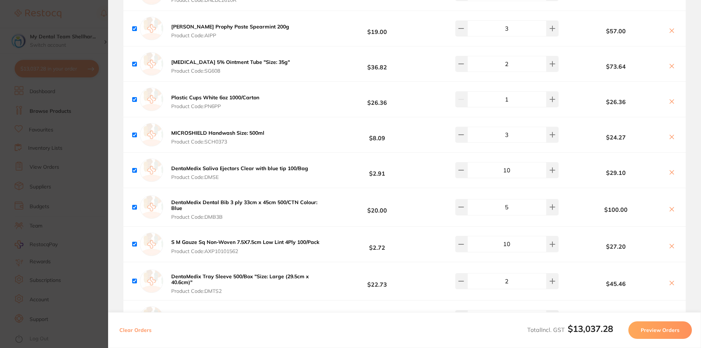
click at [670, 170] on icon at bounding box center [672, 172] width 4 height 4
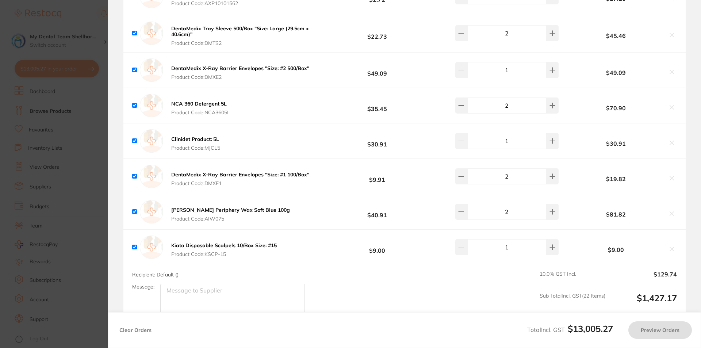
scroll to position [2445, 0]
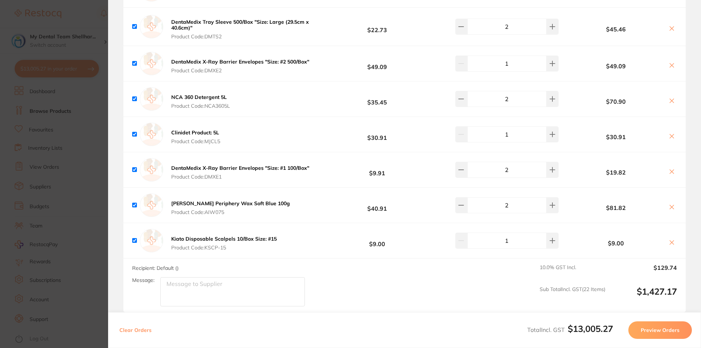
checkbox input "true"
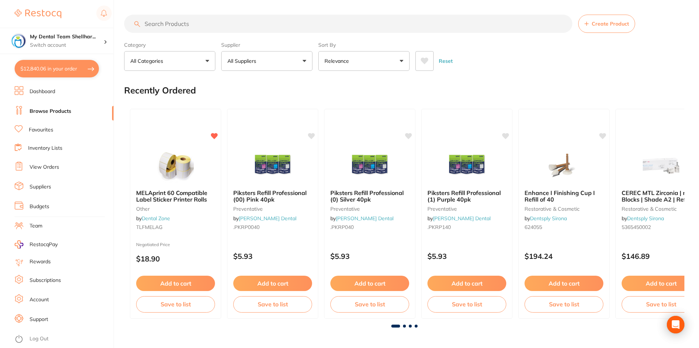
click at [33, 72] on button "$12,840.06 in your order" at bounding box center [57, 69] width 84 height 18
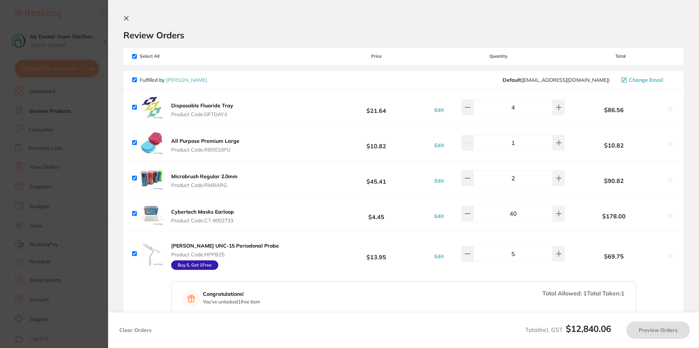
checkbox input "true"
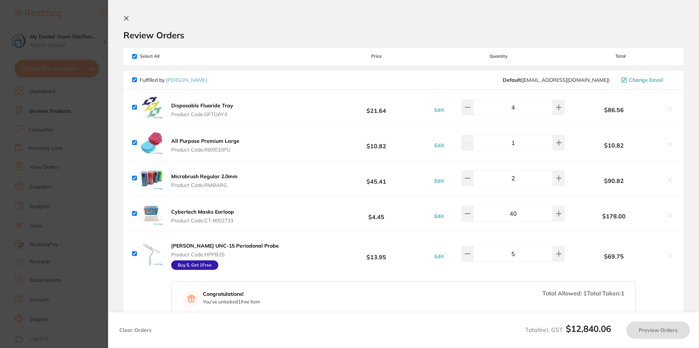
checkbox input "true"
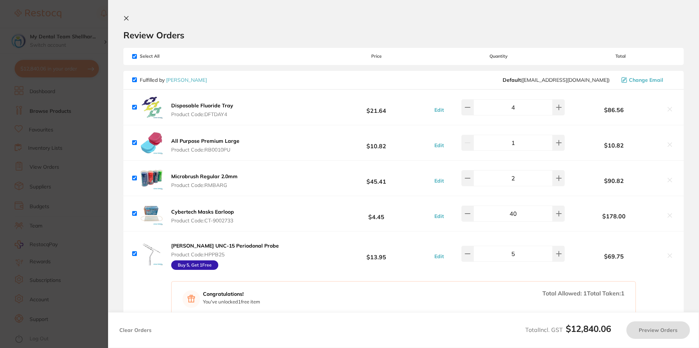
checkbox input "true"
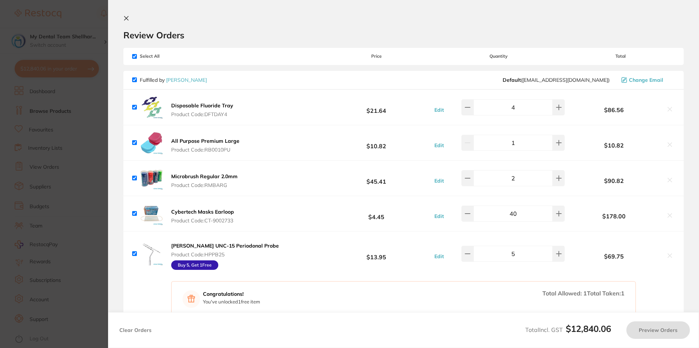
checkbox input "true"
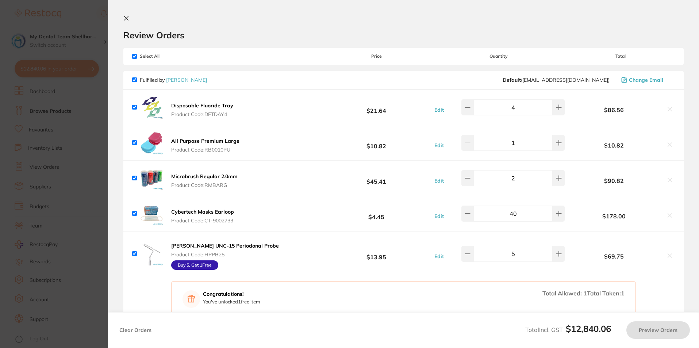
checkbox input "true"
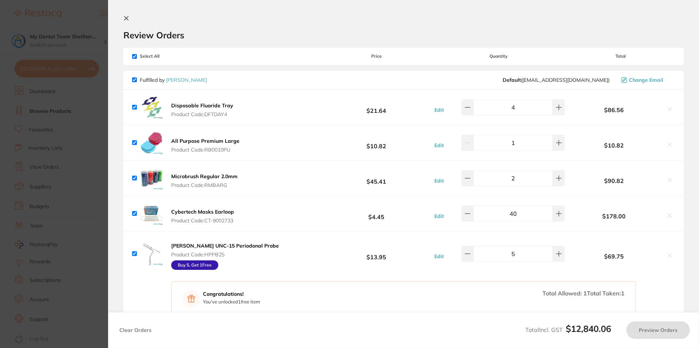
checkbox input "true"
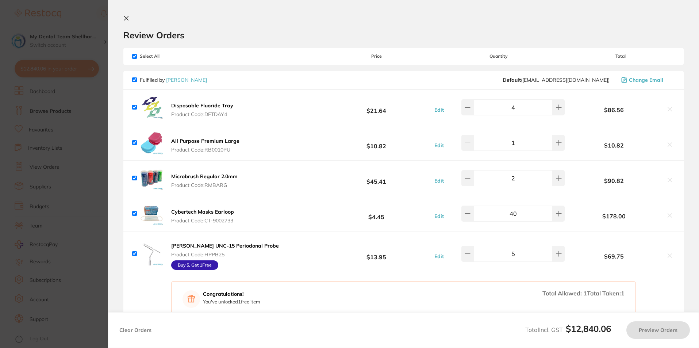
checkbox input "true"
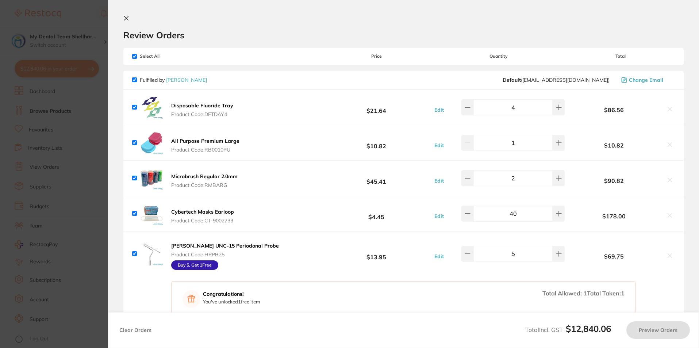
checkbox input "true"
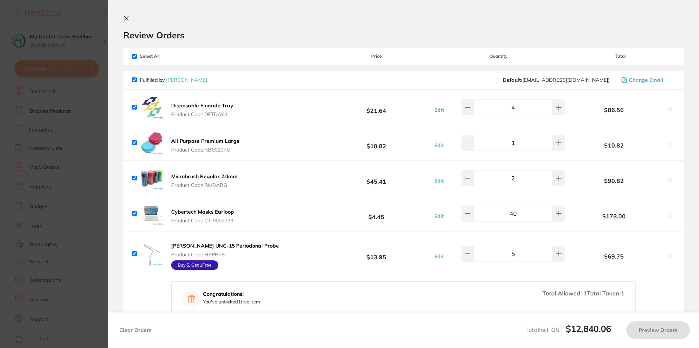
checkbox input "true"
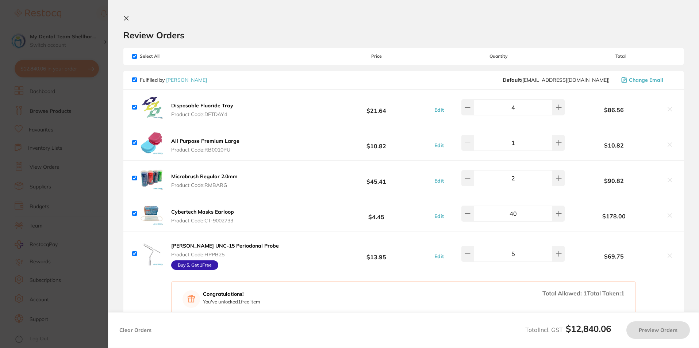
checkbox input "true"
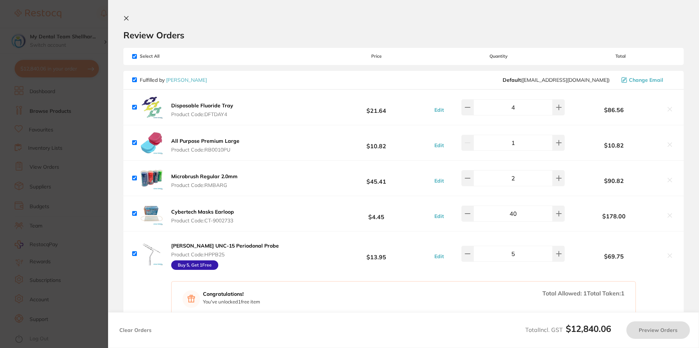
checkbox input "true"
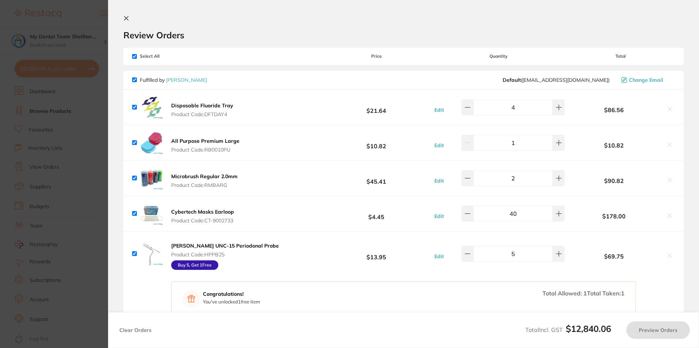
checkbox input "true"
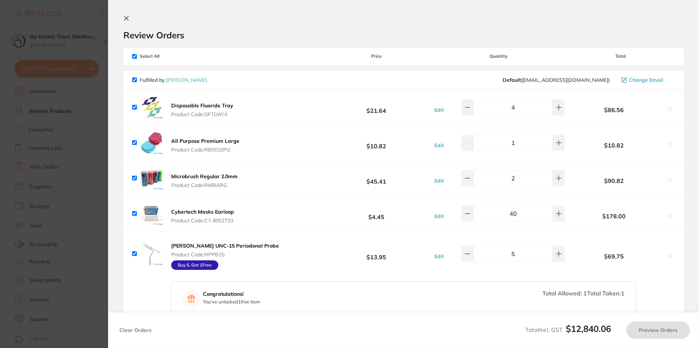
checkbox input "true"
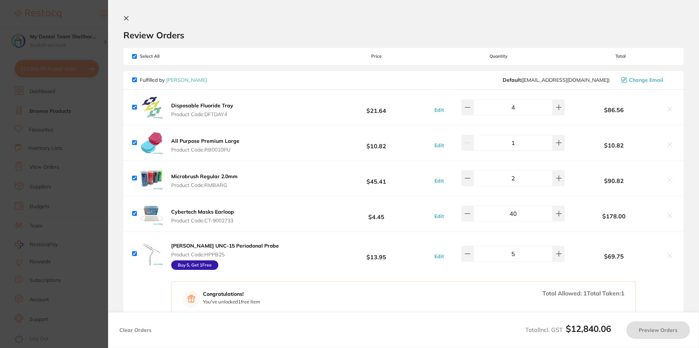
checkbox input "true"
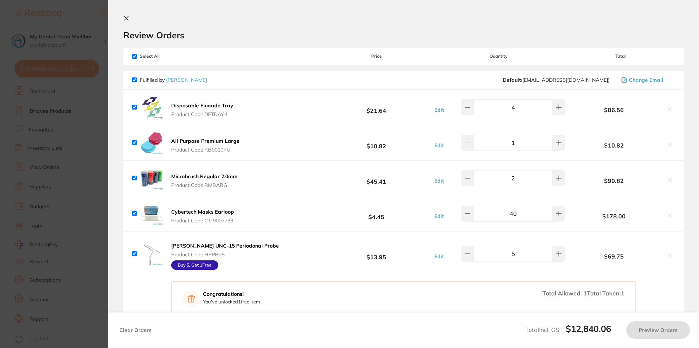
checkbox input "true"
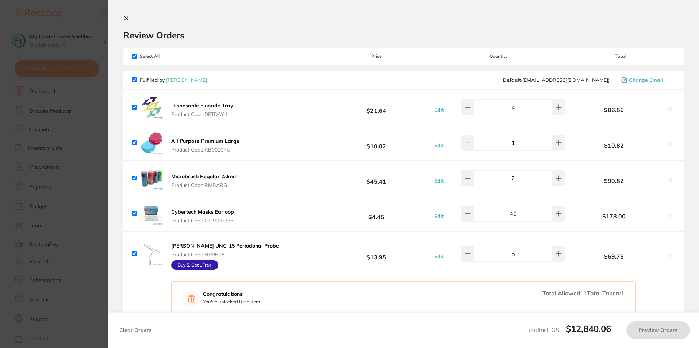
checkbox input "true"
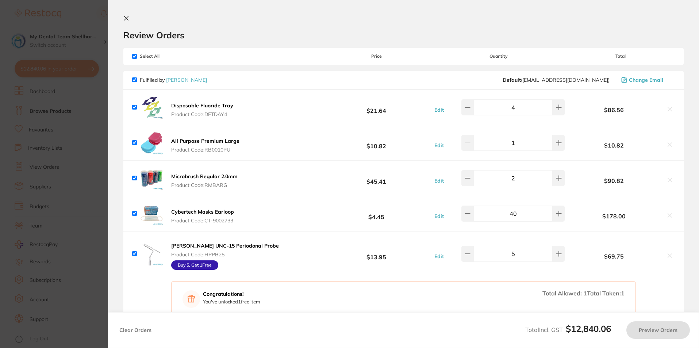
checkbox input "true"
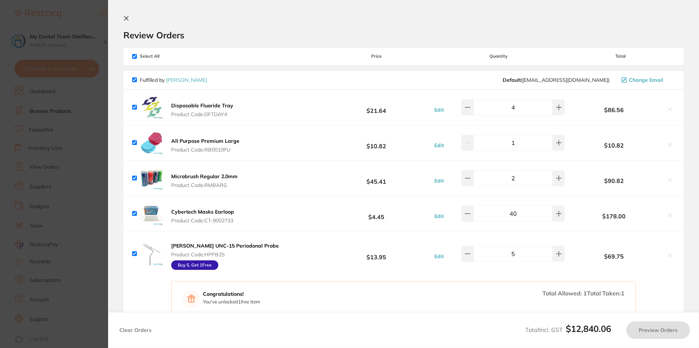
checkbox input "true"
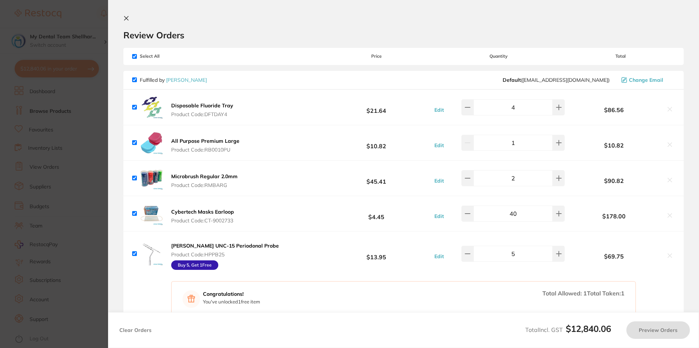
checkbox input "true"
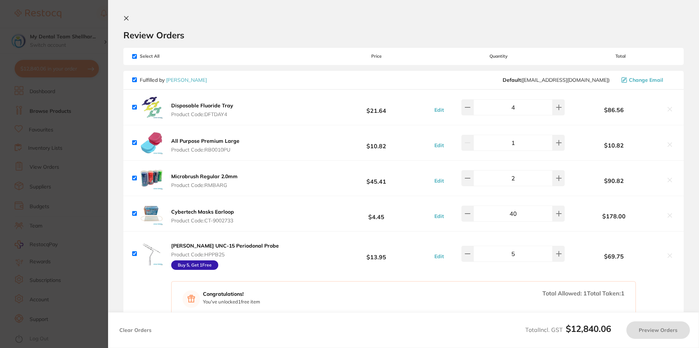
checkbox input "true"
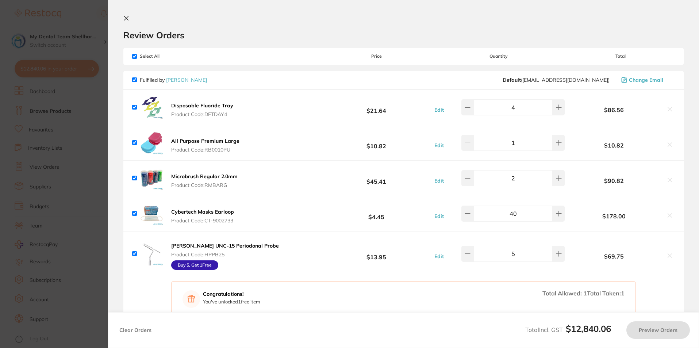
checkbox input "true"
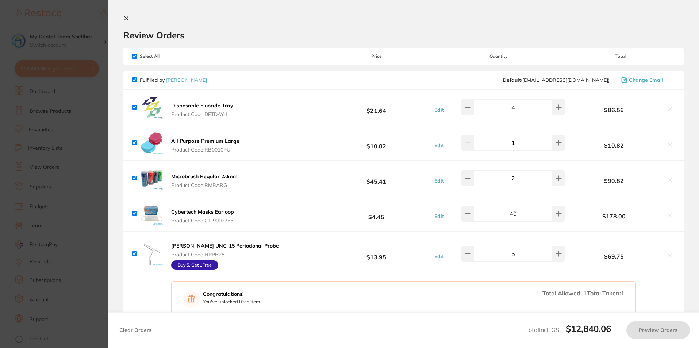
checkbox input "true"
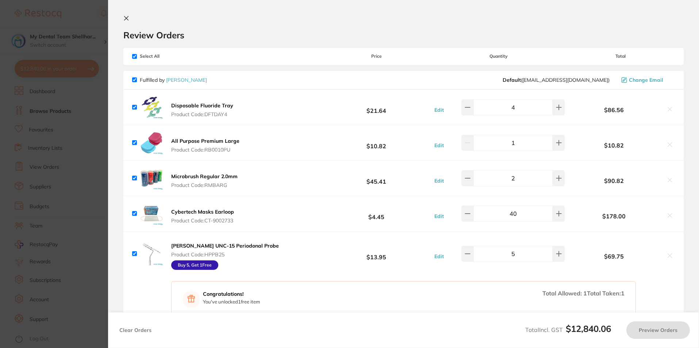
checkbox input "true"
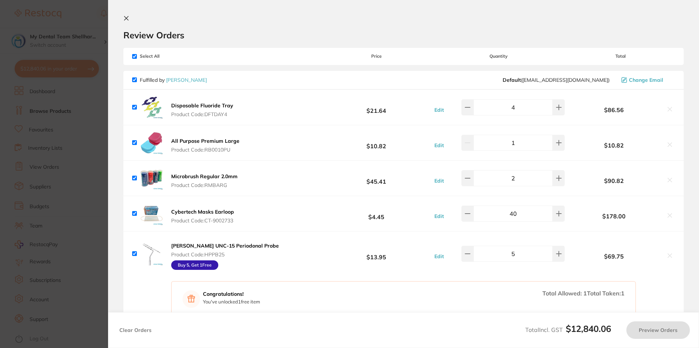
checkbox input "true"
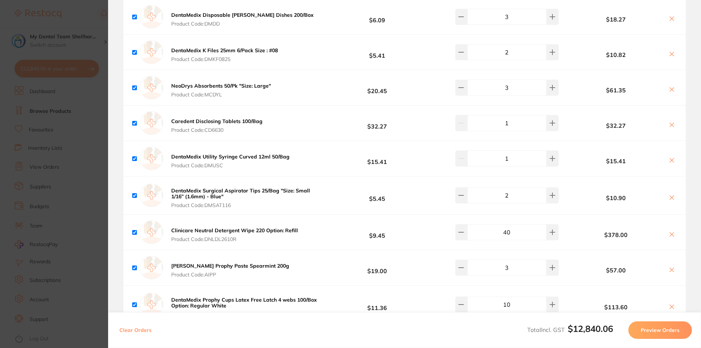
scroll to position [1897, 0]
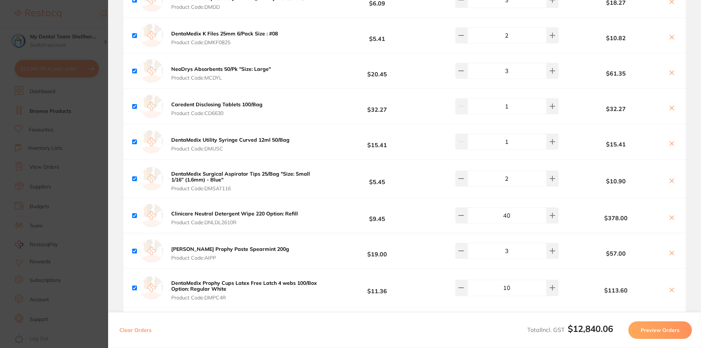
checkbox input "true"
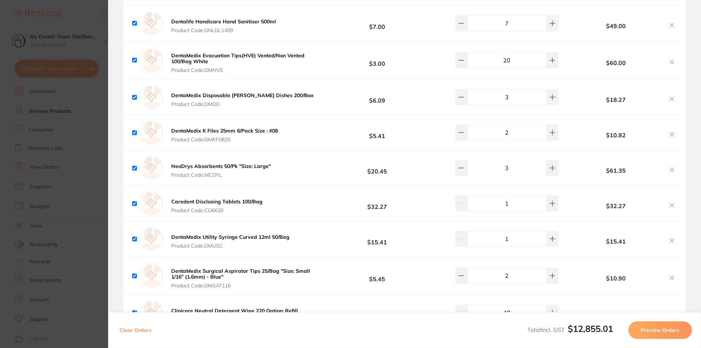
checkbox input "true"
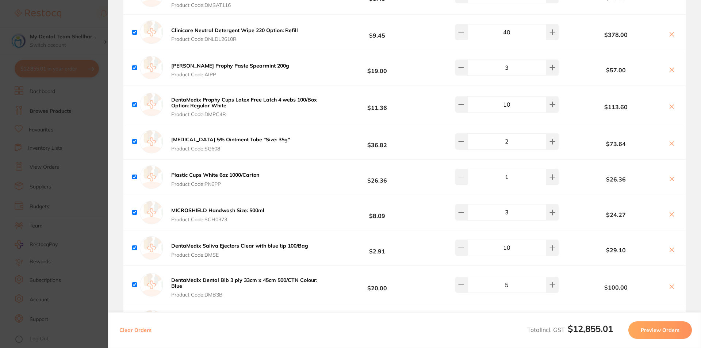
scroll to position [2152, 0]
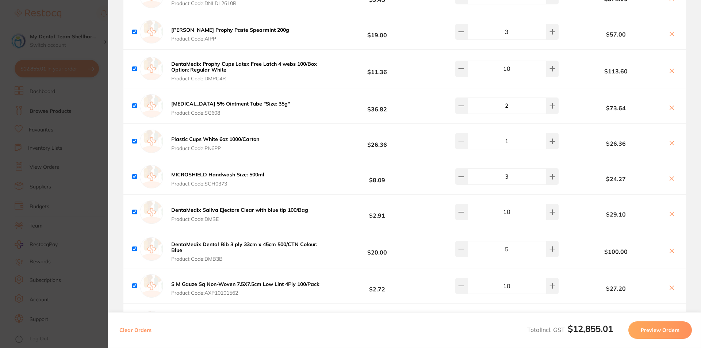
checkbox input "true"
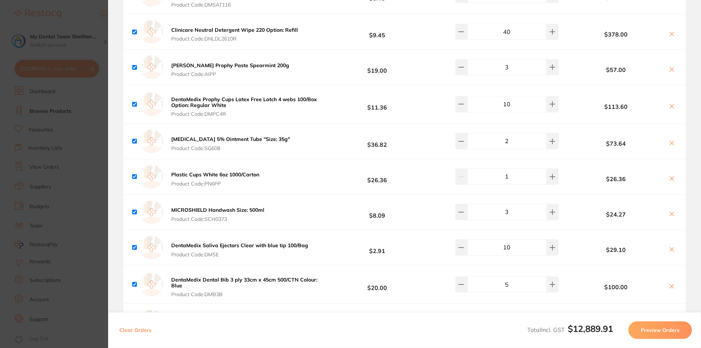
scroll to position [2187, 0]
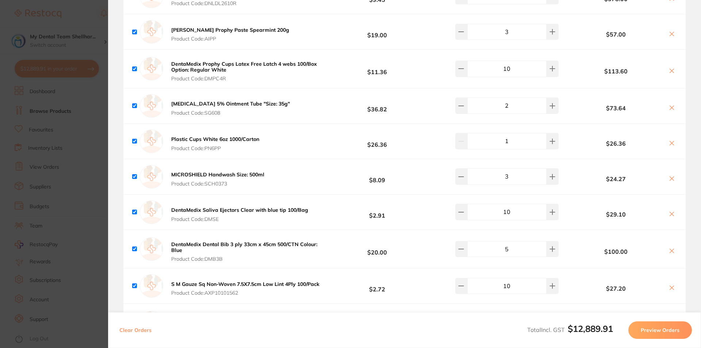
checkbox input "true"
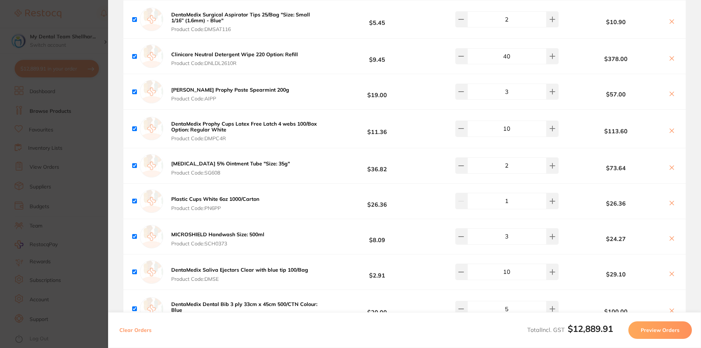
scroll to position [2114, 0]
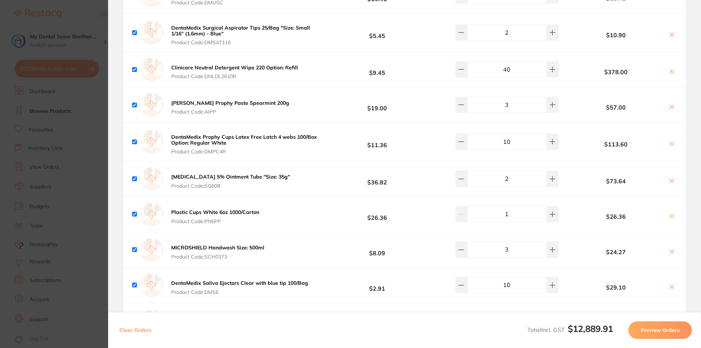
checkbox input "true"
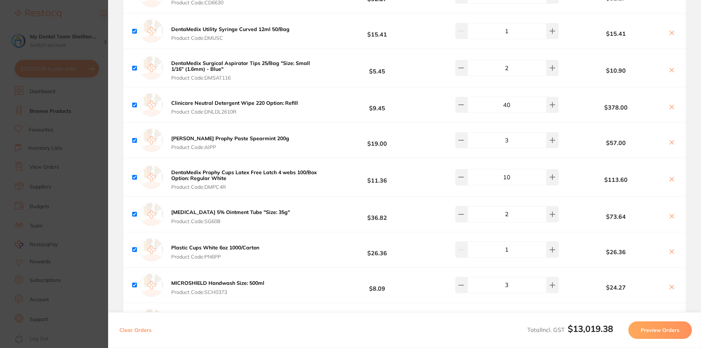
scroll to position [2150, 0]
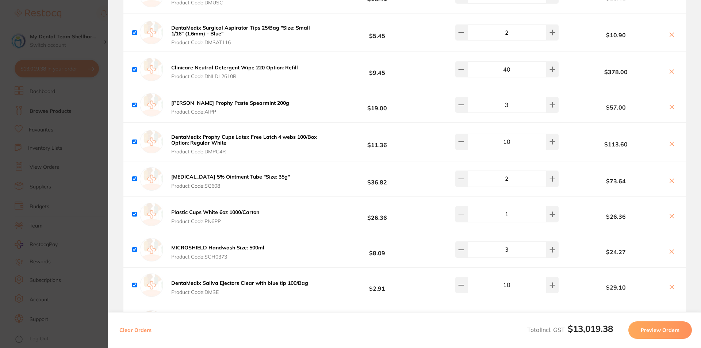
checkbox input "true"
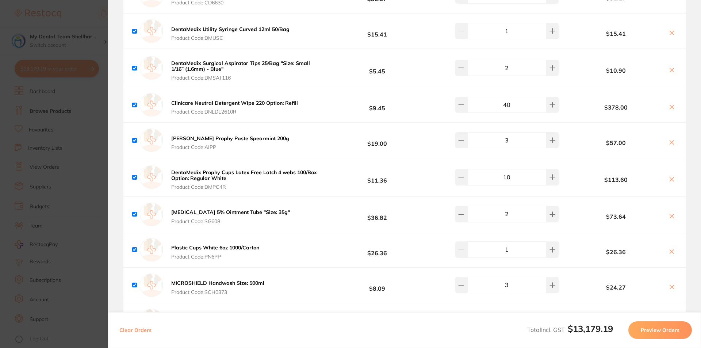
checkbox input "true"
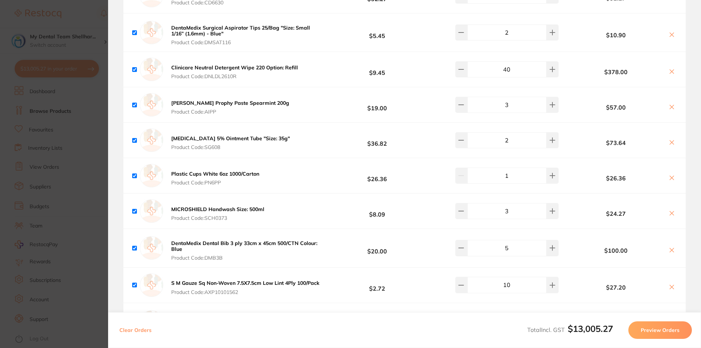
checkbox input "true"
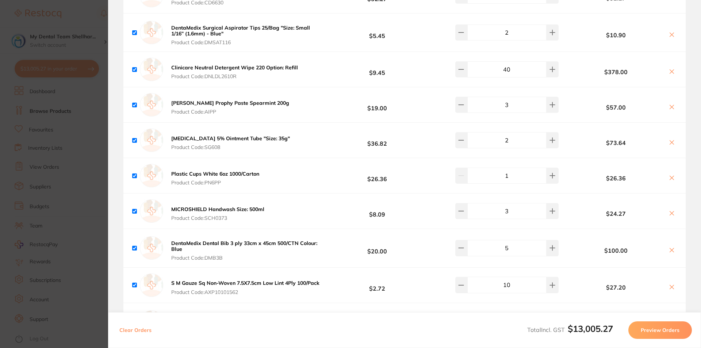
checkbox input "true"
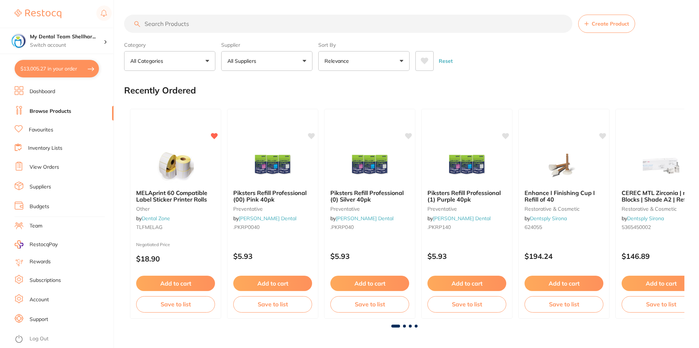
click at [41, 72] on button "$13,005.27 in your order" at bounding box center [57, 69] width 84 height 18
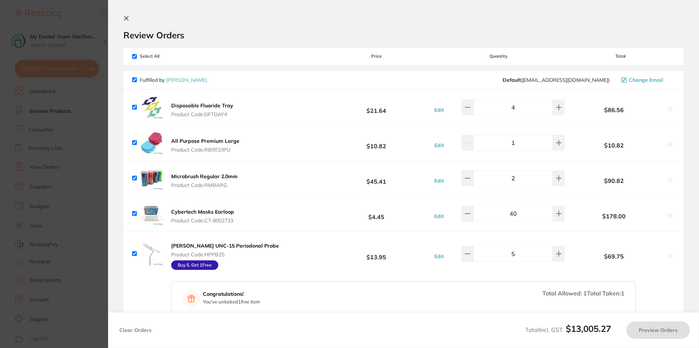
checkbox input "true"
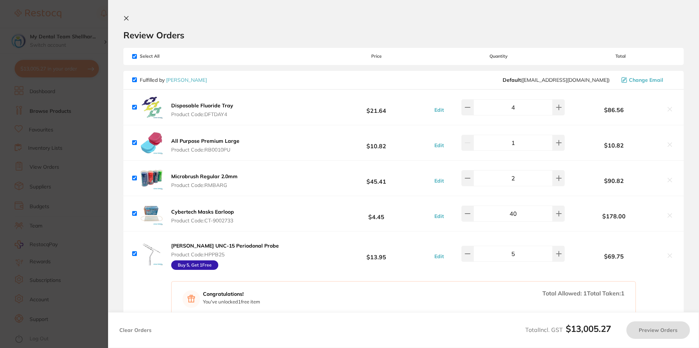
checkbox input "true"
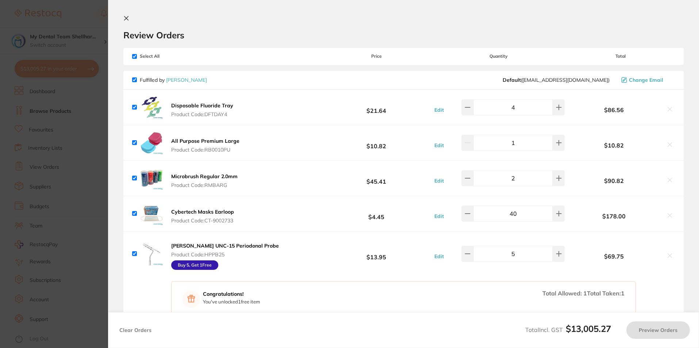
checkbox input "true"
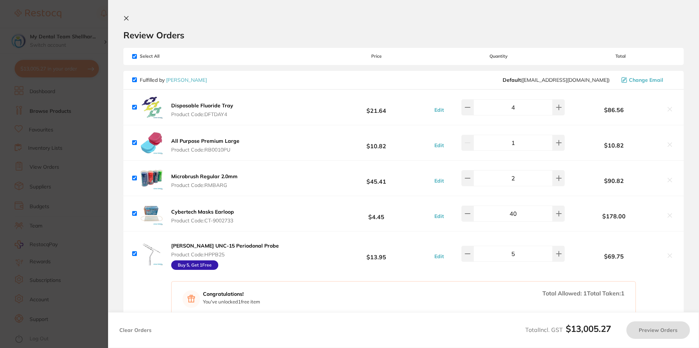
checkbox input "true"
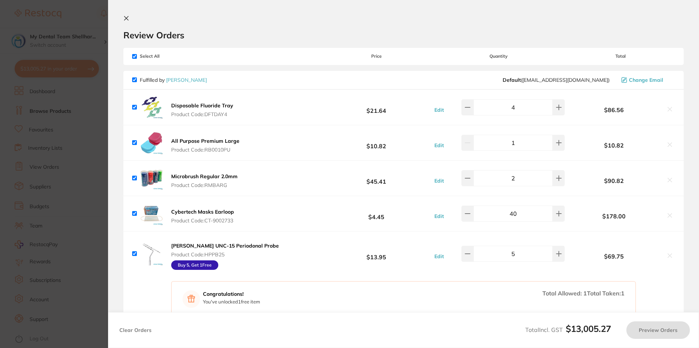
checkbox input "true"
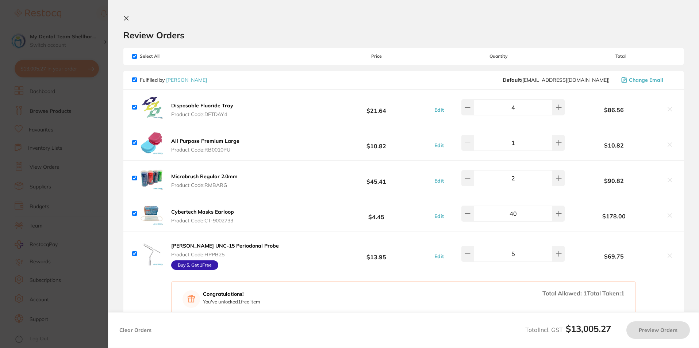
checkbox input "true"
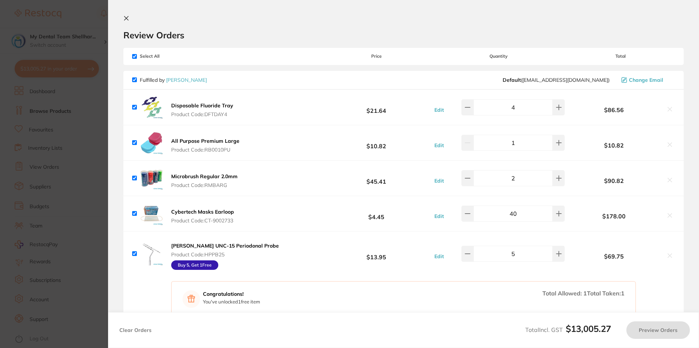
checkbox input "true"
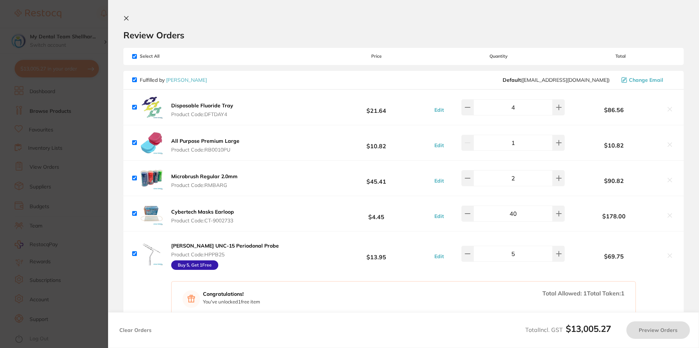
checkbox input "true"
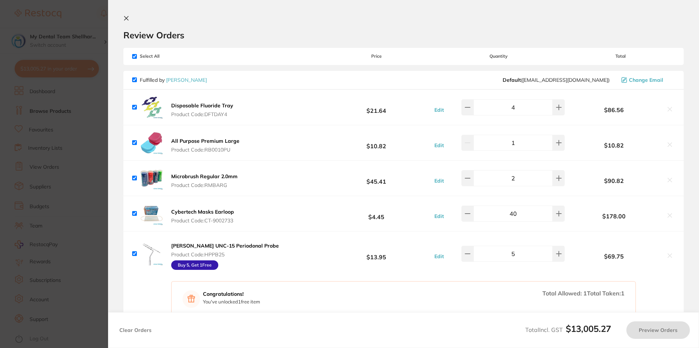
checkbox input "true"
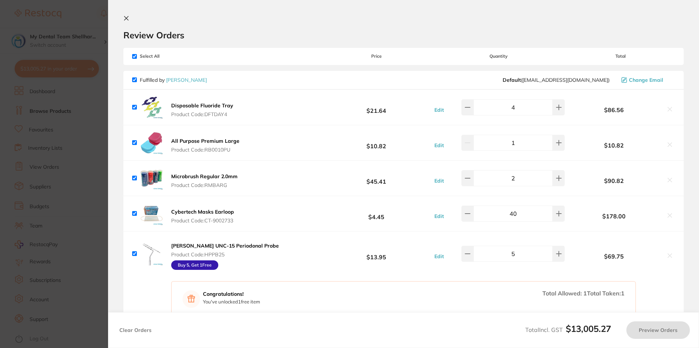
checkbox input "true"
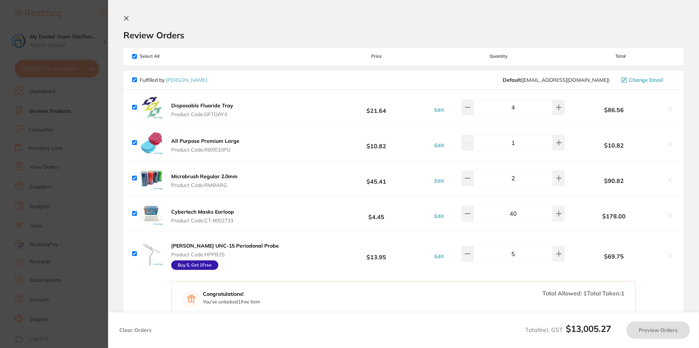
checkbox input "true"
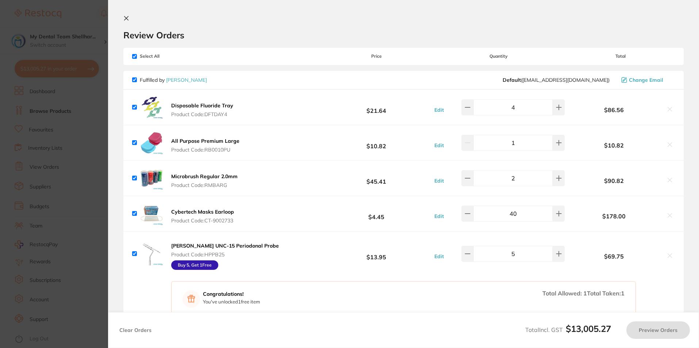
checkbox input "true"
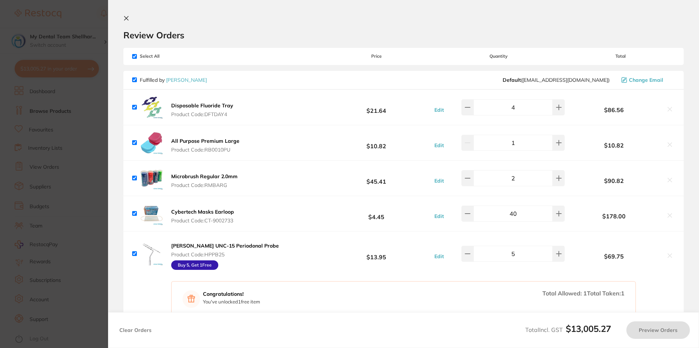
checkbox input "true"
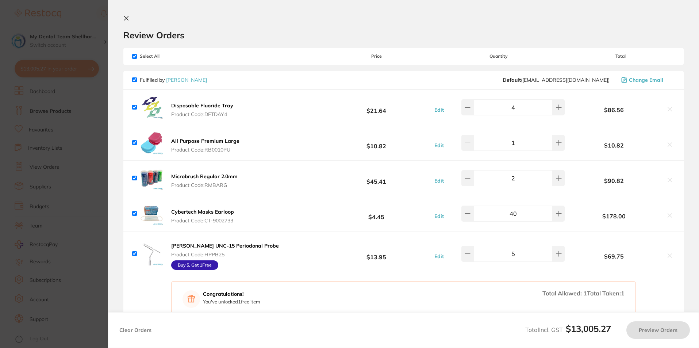
checkbox input "true"
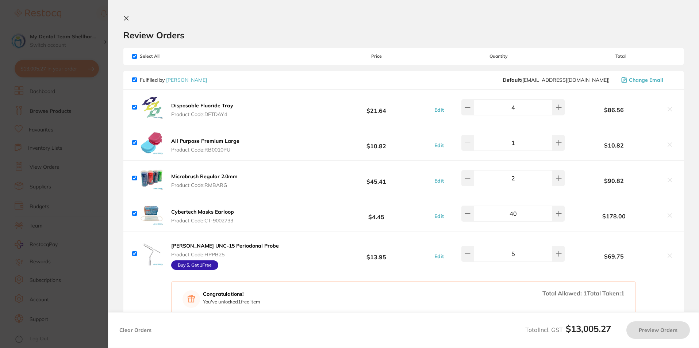
checkbox input "true"
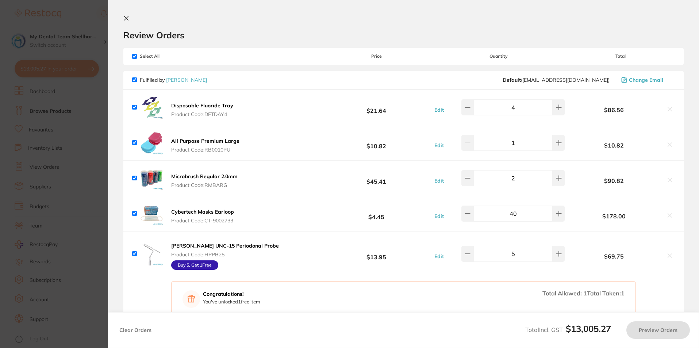
checkbox input "true"
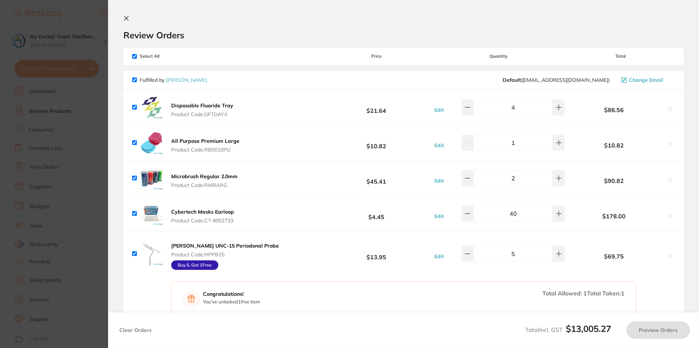
checkbox input "true"
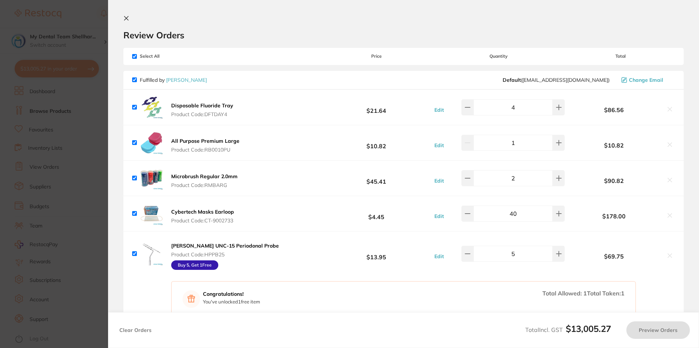
checkbox input "true"
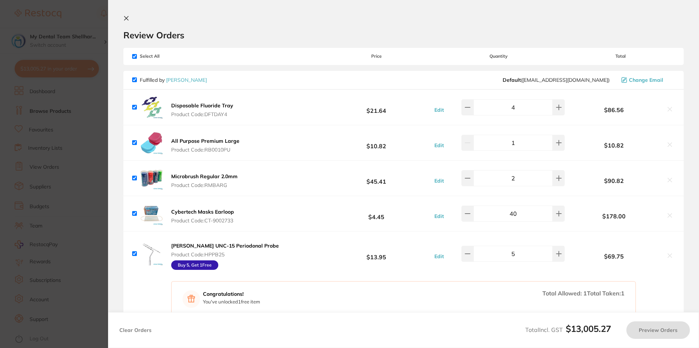
checkbox input "true"
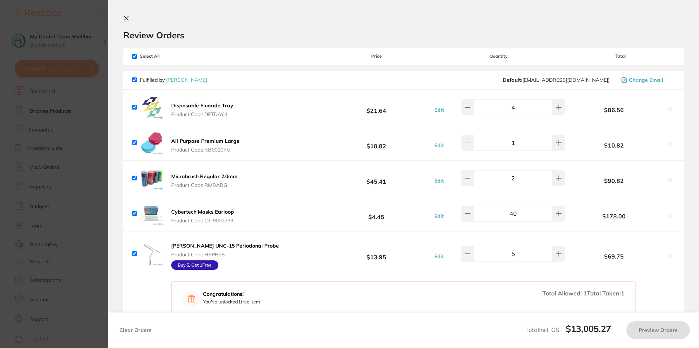
checkbox input "true"
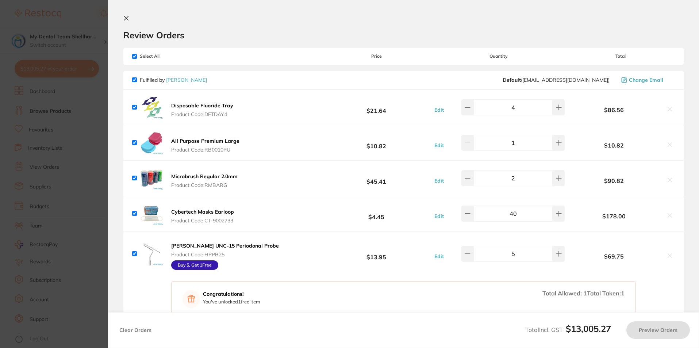
checkbox input "true"
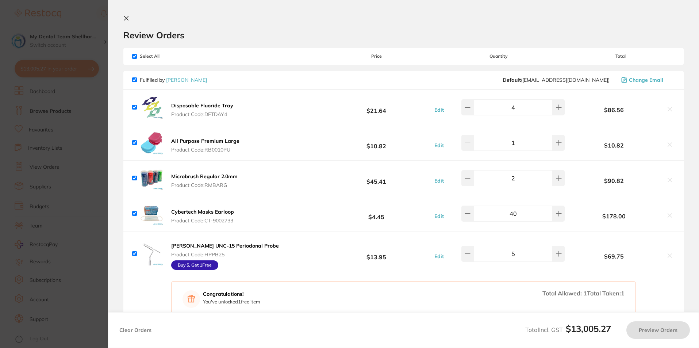
checkbox input "true"
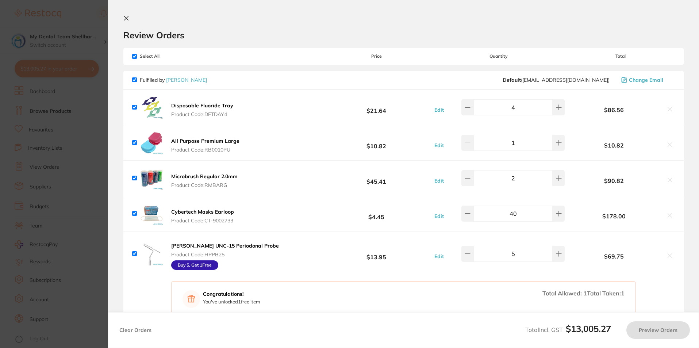
checkbox input "true"
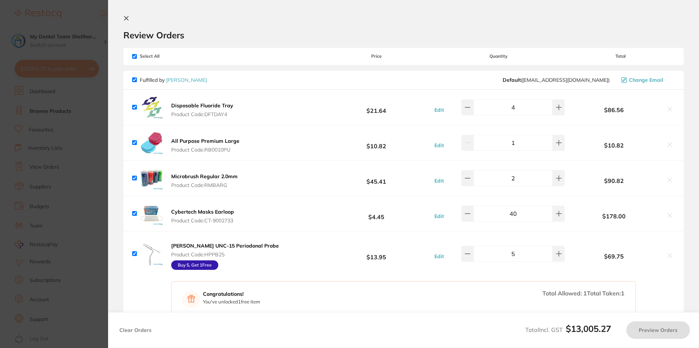
checkbox input "true"
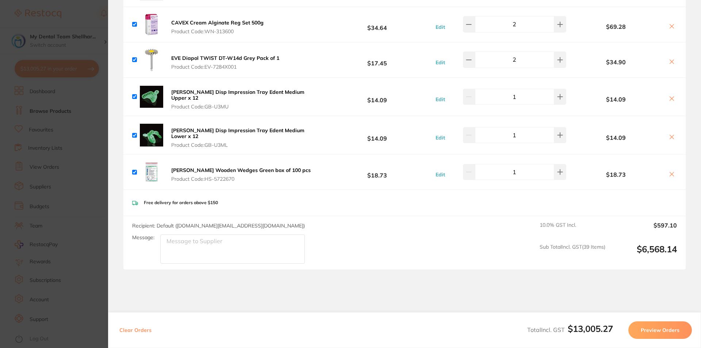
scroll to position [4742, 0]
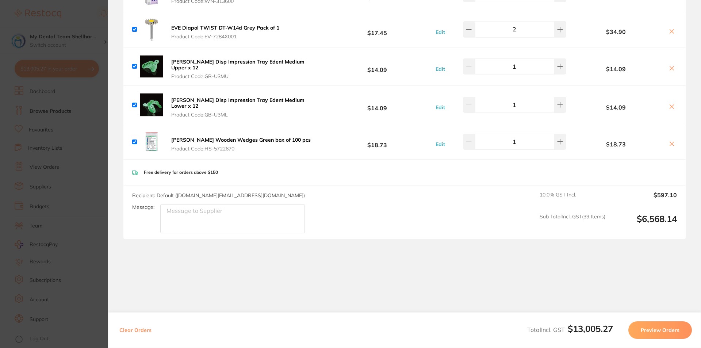
click at [78, 152] on section "Update RRP Set your pre negotiated price for this item. Item Agreed RRP (excl. …" at bounding box center [350, 174] width 701 height 348
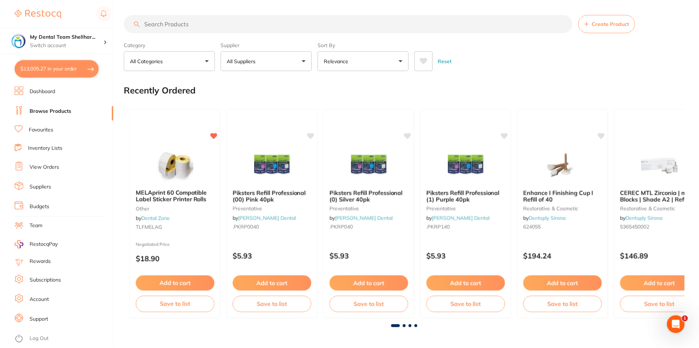
scroll to position [6, 0]
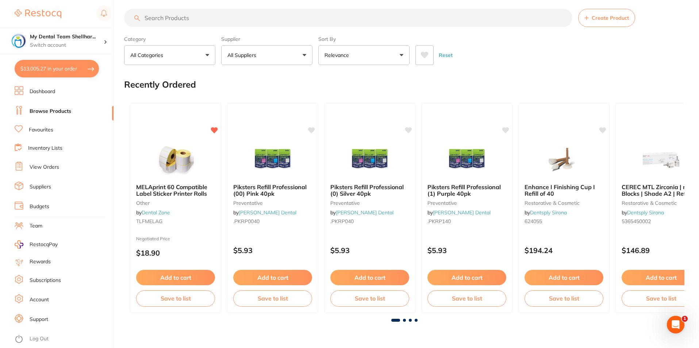
click at [352, 20] on input "search" at bounding box center [348, 18] width 448 height 18
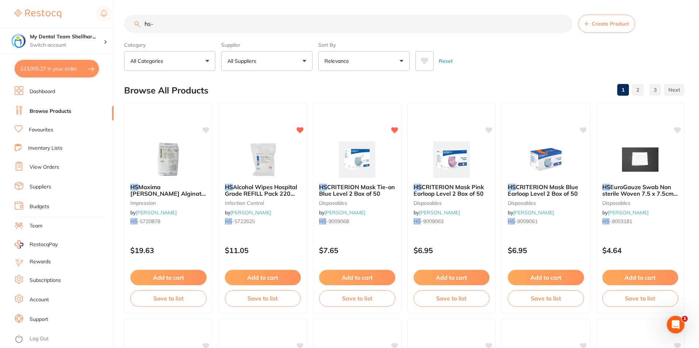
scroll to position [0, 0]
click at [174, 27] on input "hs-" at bounding box center [348, 24] width 448 height 18
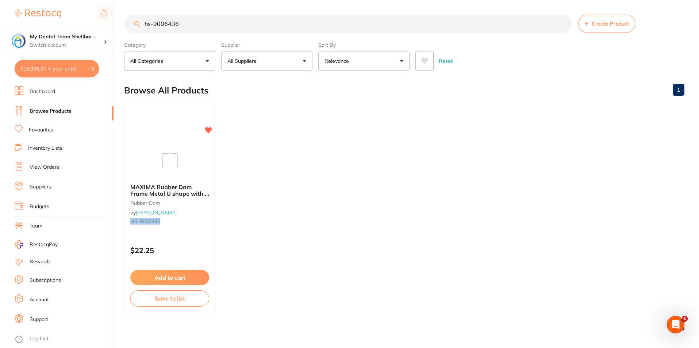
type input "hs-9006436"
click at [161, 146] on img at bounding box center [169, 159] width 47 height 36
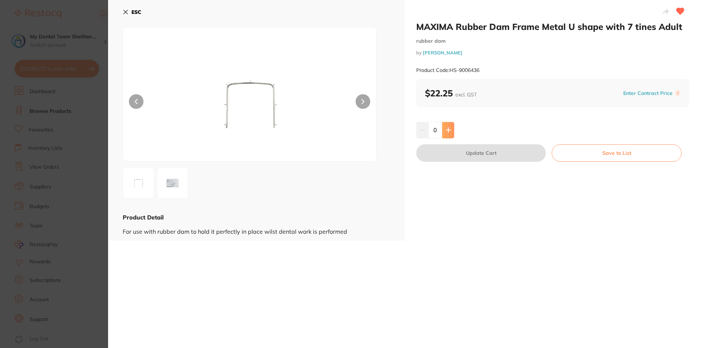
click at [448, 131] on icon at bounding box center [448, 130] width 6 height 6
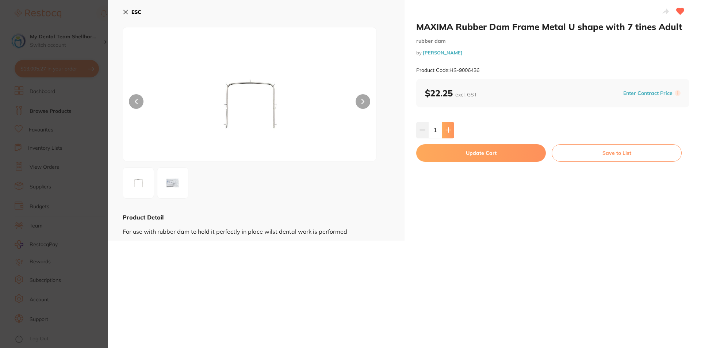
click at [448, 131] on icon at bounding box center [448, 130] width 6 height 6
click at [446, 129] on icon at bounding box center [448, 130] width 6 height 6
type input "5"
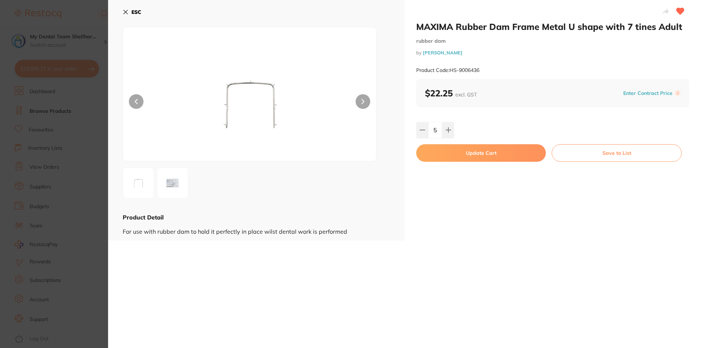
click at [451, 154] on button "Update Cart" at bounding box center [481, 153] width 130 height 18
checkbox input "false"
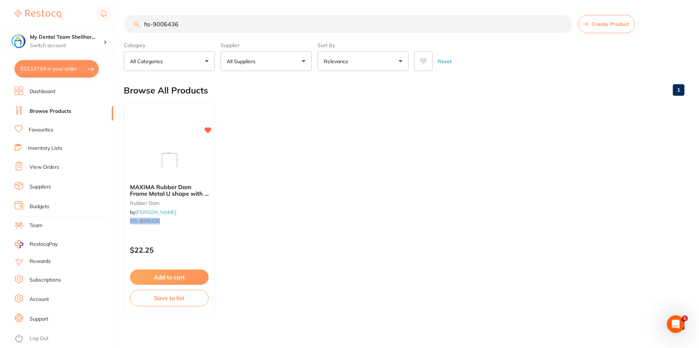
scroll to position [3, 0]
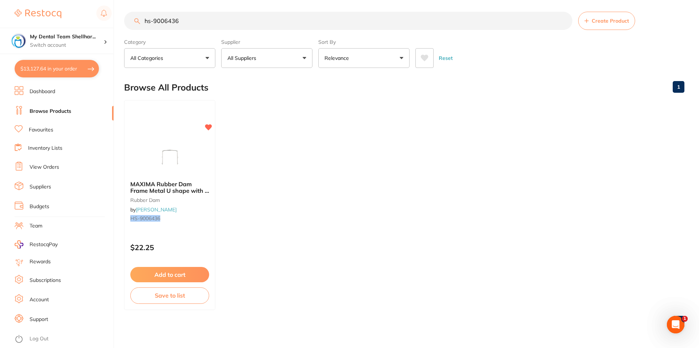
click at [59, 66] on button "$13,127.64 in your order" at bounding box center [57, 69] width 84 height 18
checkbox input "true"
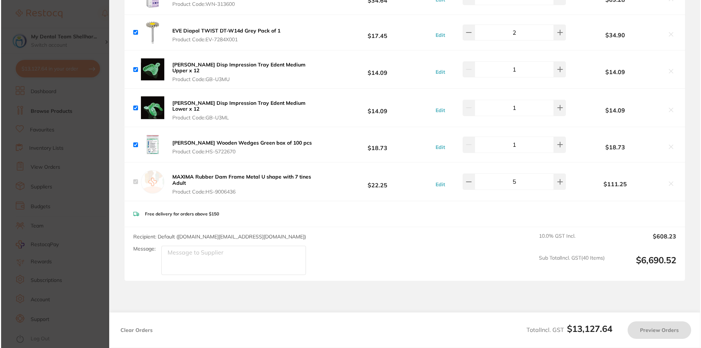
scroll to position [0, 0]
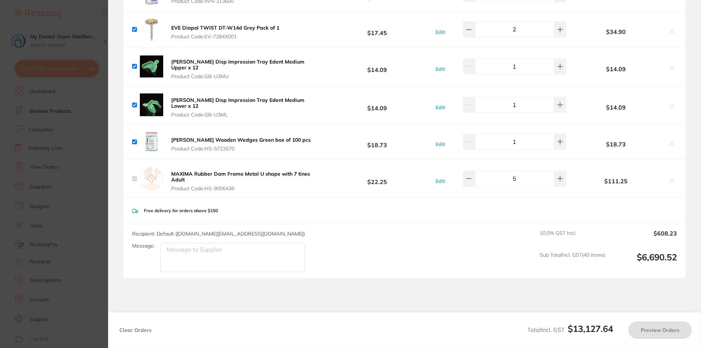
checkbox input "true"
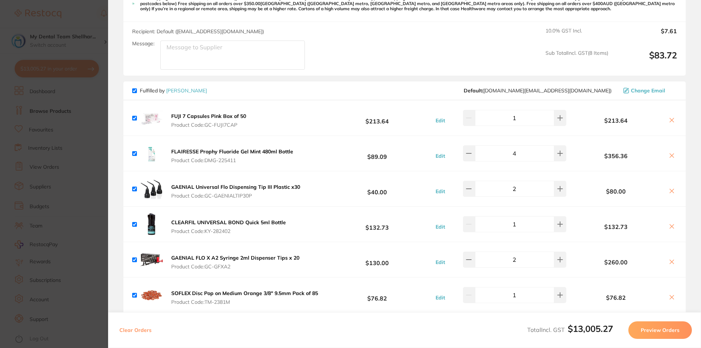
scroll to position [3355, 0]
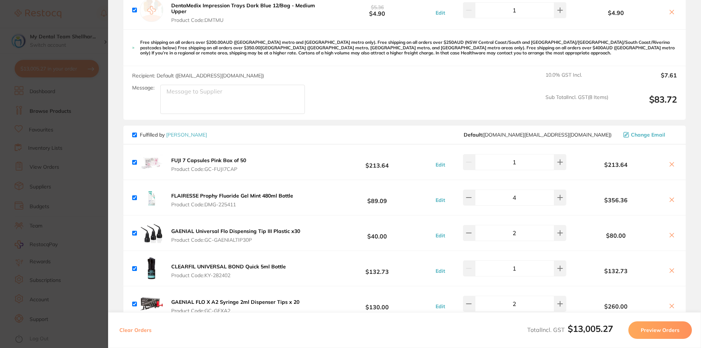
click at [75, 116] on section "Update RRP Set your pre negotiated price for this item. Item Agreed RRP (excl. …" at bounding box center [350, 174] width 701 height 348
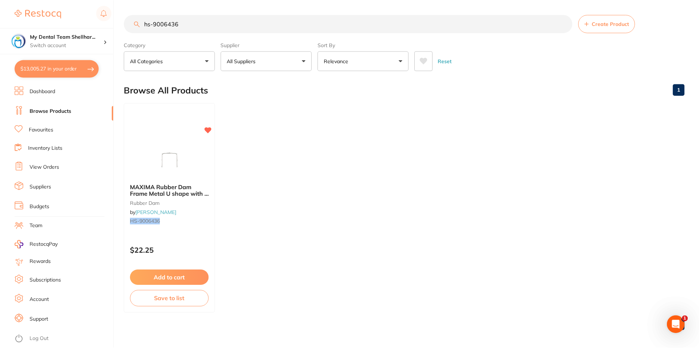
scroll to position [3, 0]
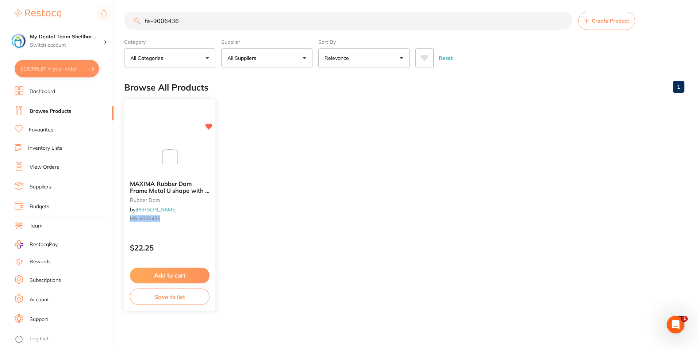
click at [168, 157] on img at bounding box center [170, 156] width 48 height 37
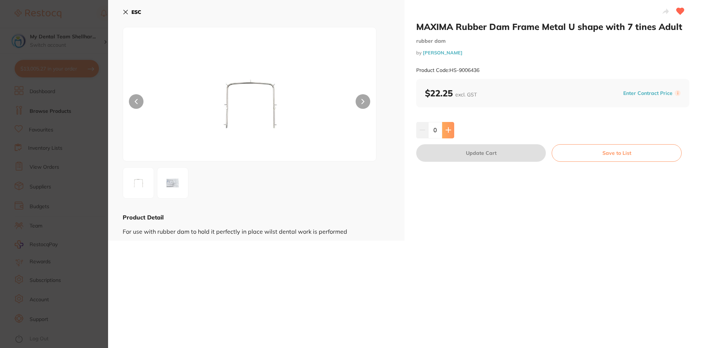
click at [450, 129] on button at bounding box center [448, 130] width 12 height 16
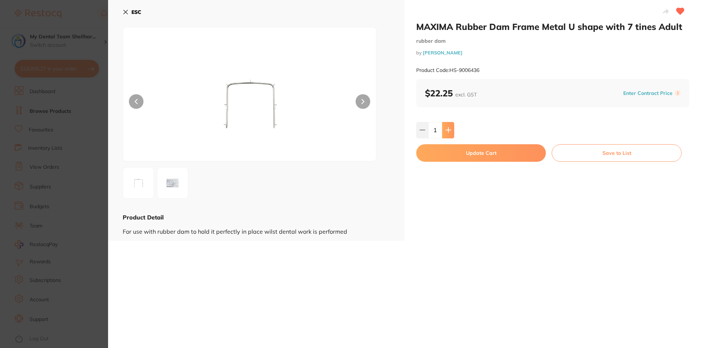
click at [450, 129] on button at bounding box center [448, 130] width 12 height 16
click at [448, 129] on icon at bounding box center [448, 130] width 6 height 6
type input "5"
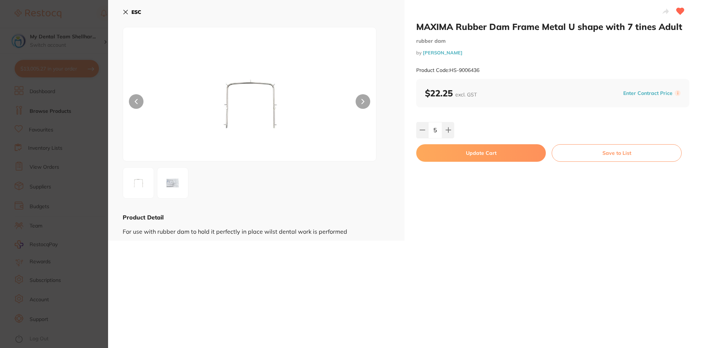
click at [452, 155] on button "Update Cart" at bounding box center [481, 153] width 130 height 18
checkbox input "false"
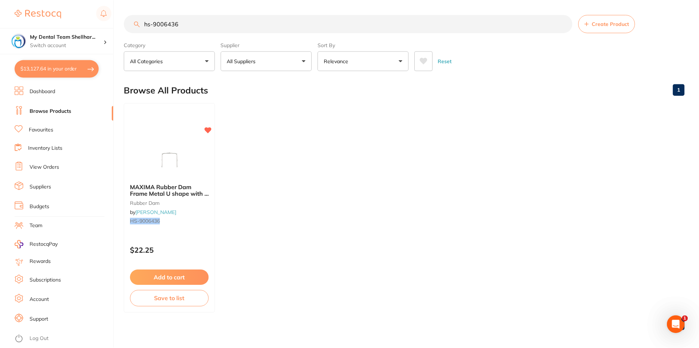
scroll to position [3, 0]
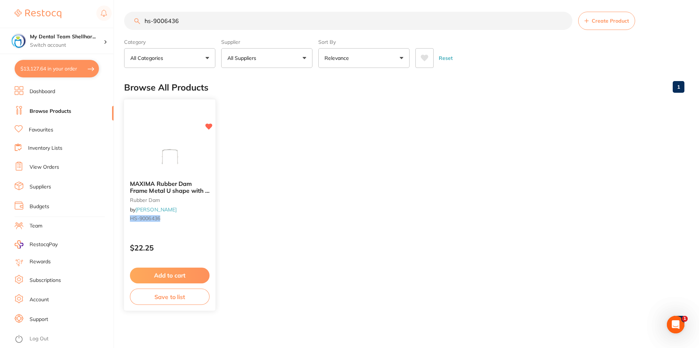
click at [185, 173] on img at bounding box center [170, 156] width 48 height 37
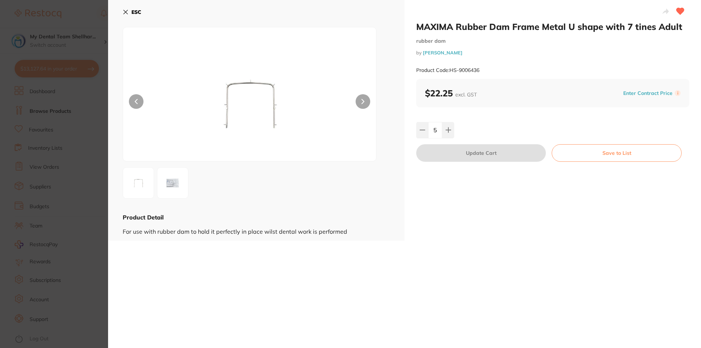
click at [46, 178] on section "MAXIMA Rubber Dam Frame Metal U shape with 7 tines Adult rubber dam by Henry Sc…" at bounding box center [350, 174] width 701 height 348
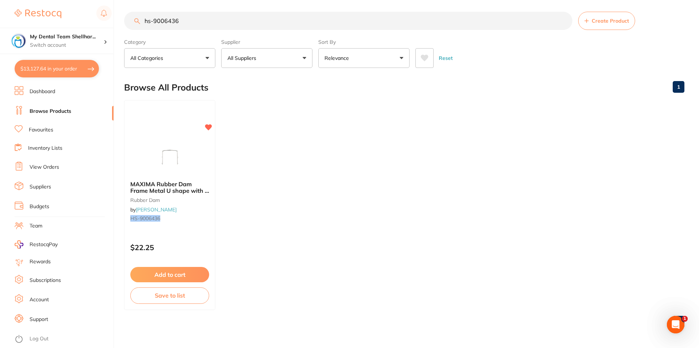
click at [54, 76] on button "$13,127.64 in your order" at bounding box center [57, 69] width 84 height 18
checkbox input "true"
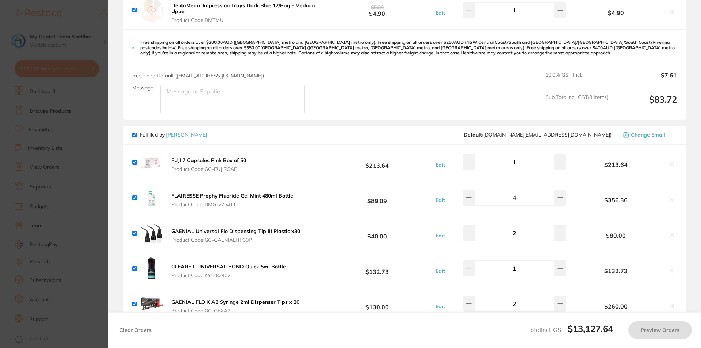
checkbox input "true"
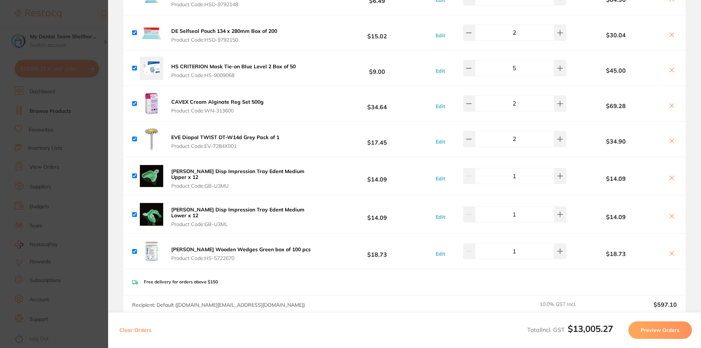
scroll to position [4705, 0]
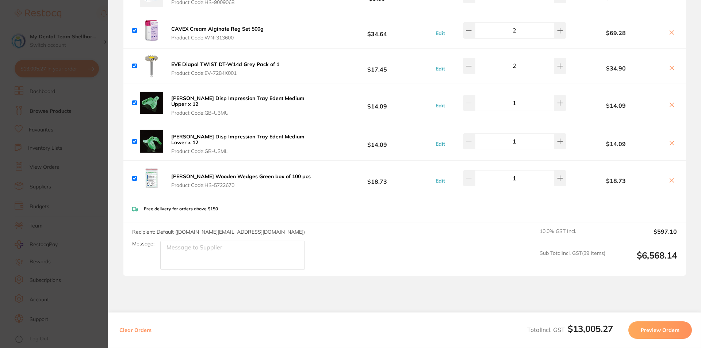
click at [82, 215] on section "Update RRP Set your pre negotiated price for this item. Item Agreed RRP (excl. …" at bounding box center [350, 174] width 701 height 348
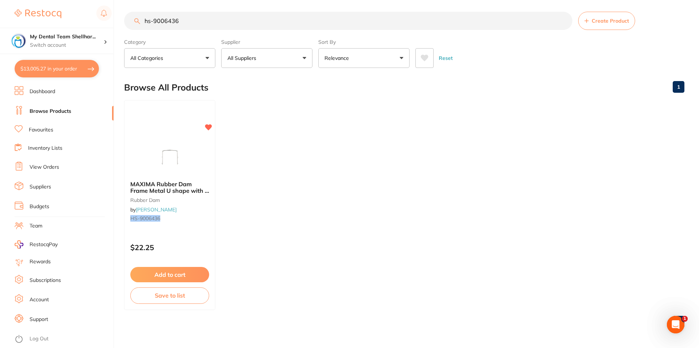
click at [174, 144] on img at bounding box center [169, 156] width 47 height 36
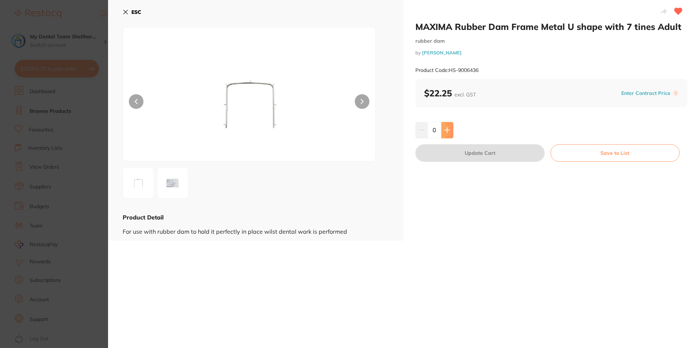
click at [448, 129] on button at bounding box center [447, 130] width 12 height 16
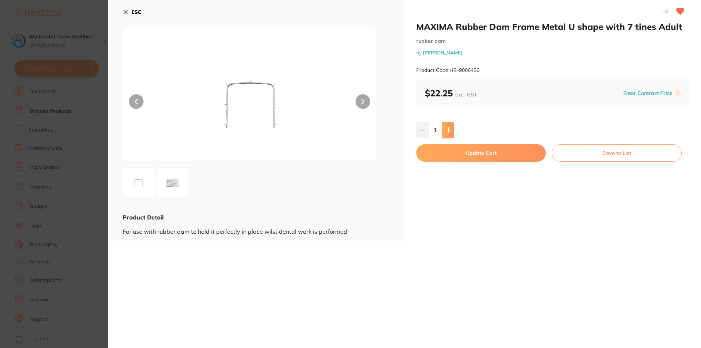
click at [448, 129] on icon at bounding box center [448, 130] width 6 height 6
type input "5"
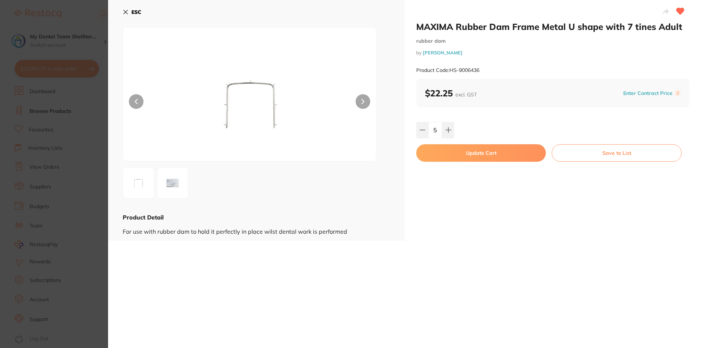
click at [451, 155] on button "Update Cart" at bounding box center [481, 153] width 130 height 18
checkbox input "false"
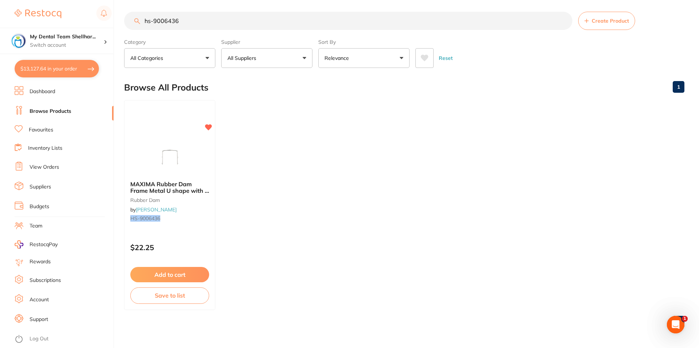
click at [61, 69] on button "$13,127.64 in your order" at bounding box center [57, 69] width 84 height 18
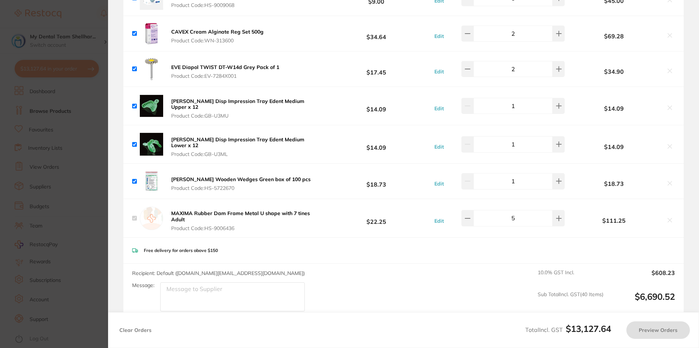
checkbox input "true"
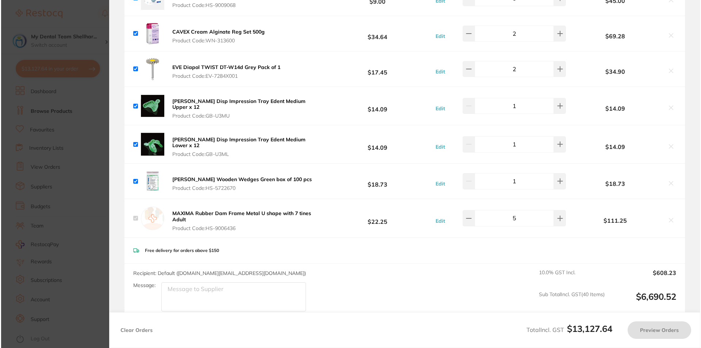
scroll to position [0, 0]
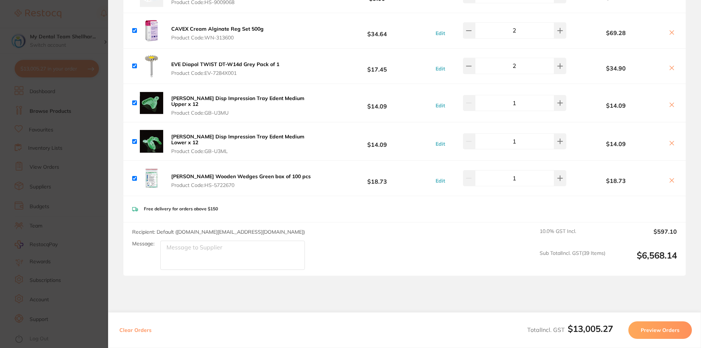
checkbox input "true"
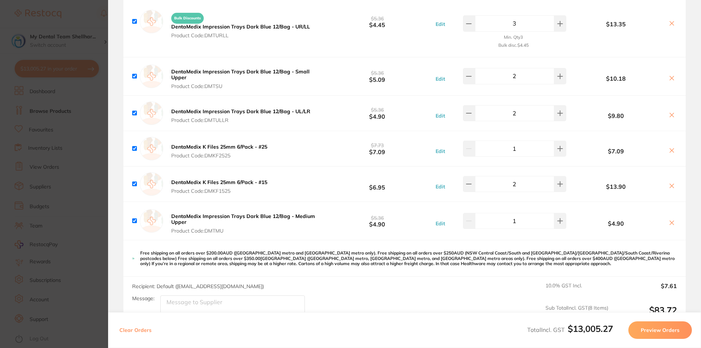
scroll to position [3136, 0]
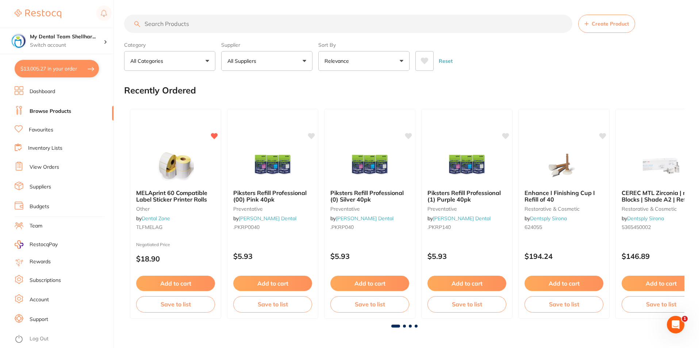
click at [73, 69] on button "$13,005.27 in your order" at bounding box center [57, 69] width 84 height 18
checkbox input "true"
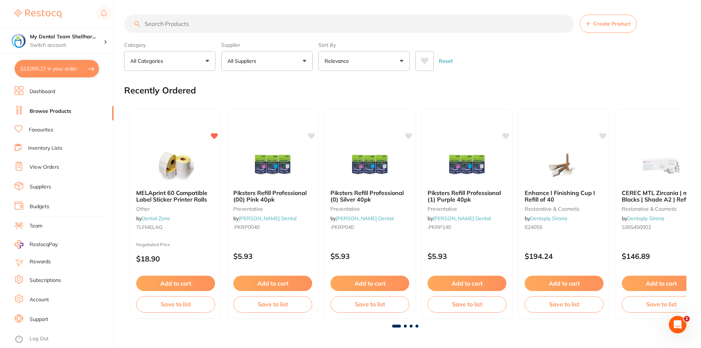
checkbox input "true"
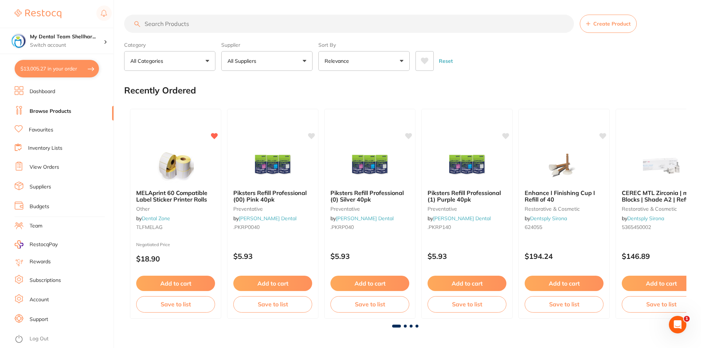
checkbox input "true"
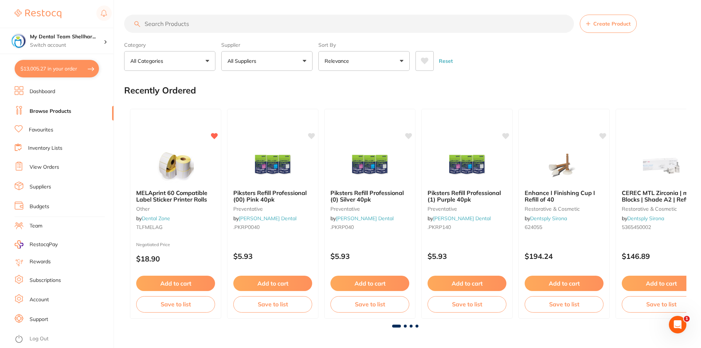
checkbox input "true"
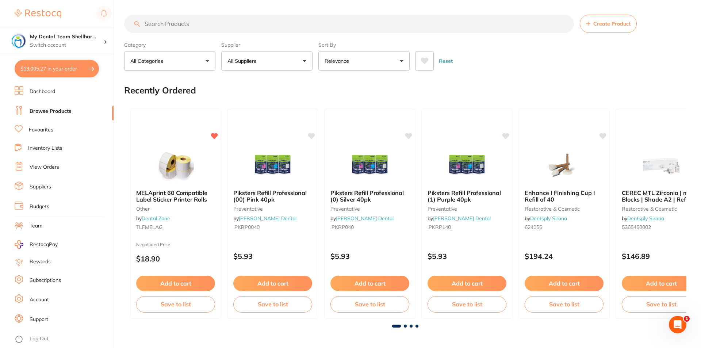
checkbox input "true"
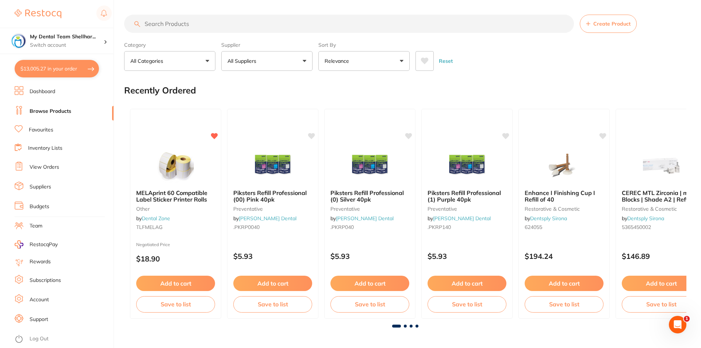
checkbox input "true"
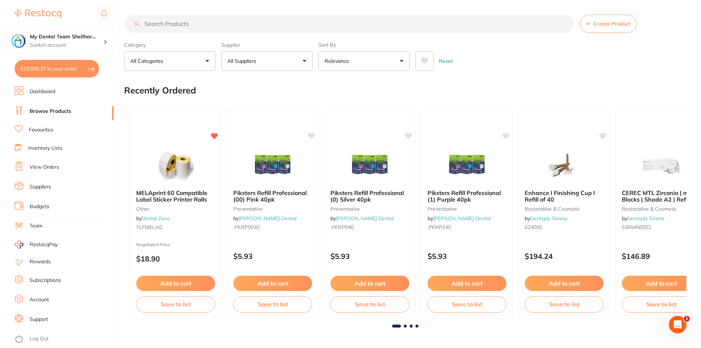
checkbox input "true"
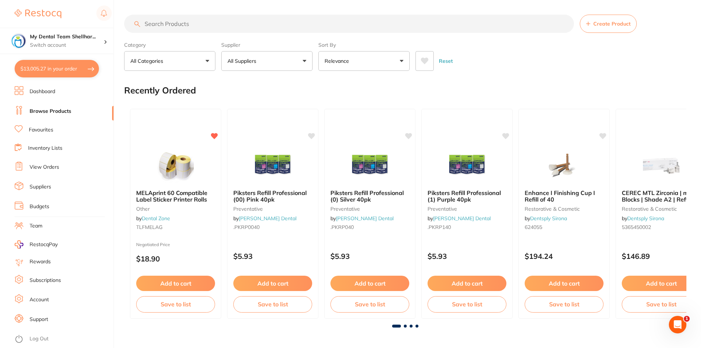
checkbox input "true"
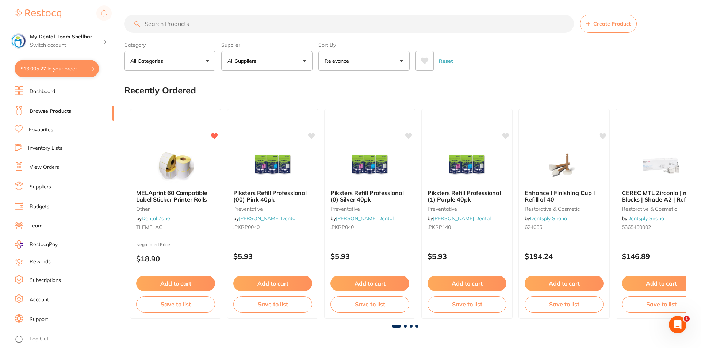
checkbox input "true"
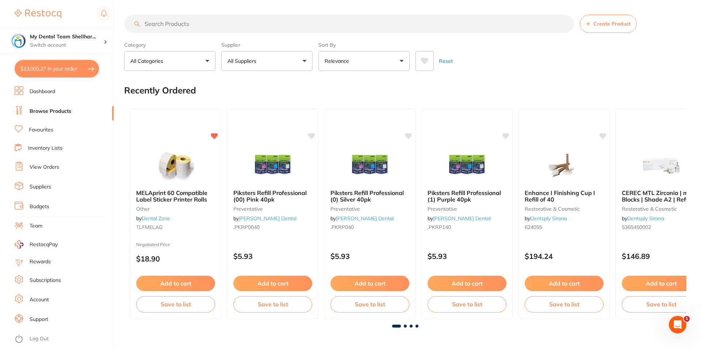
checkbox input "true"
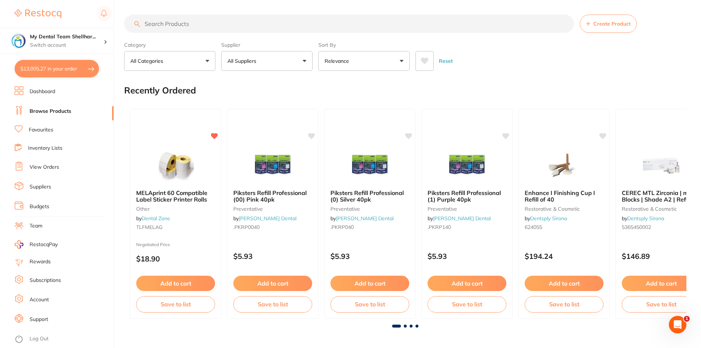
checkbox input "true"
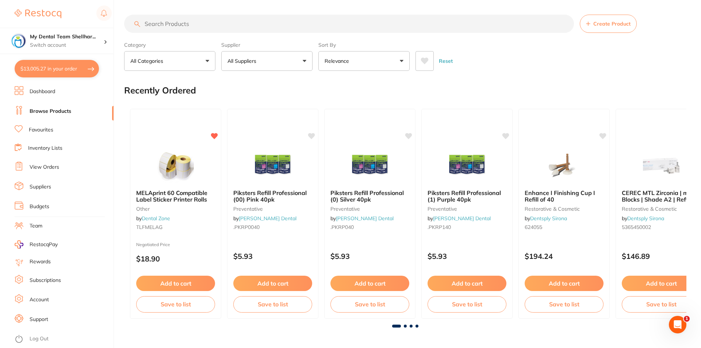
checkbox input "true"
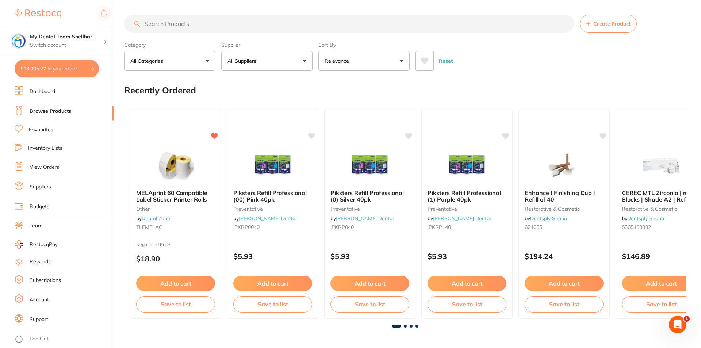
checkbox input "true"
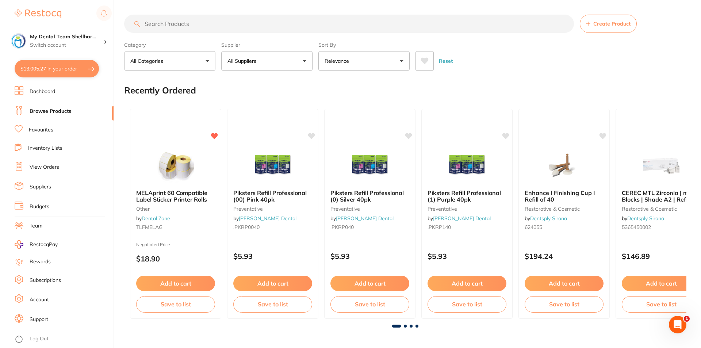
checkbox input "true"
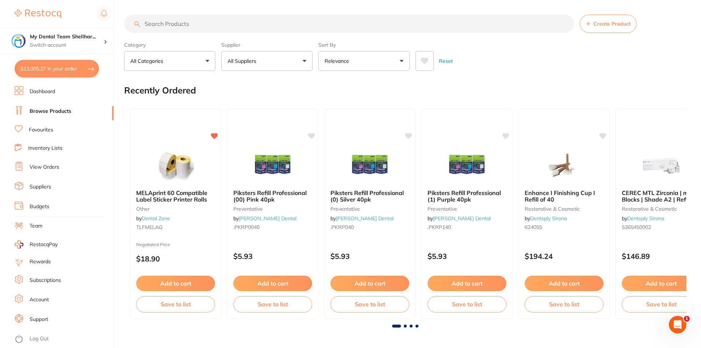
checkbox input "true"
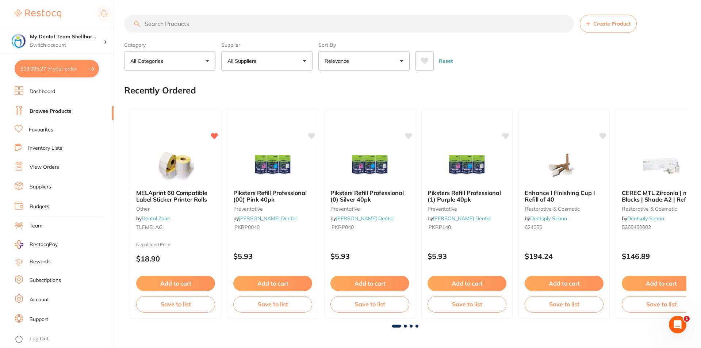
checkbox input "true"
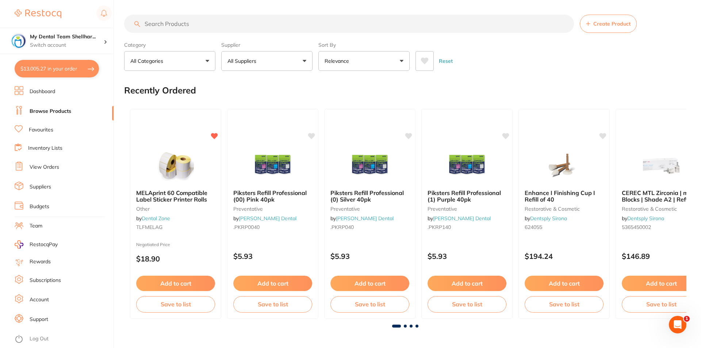
checkbox input "true"
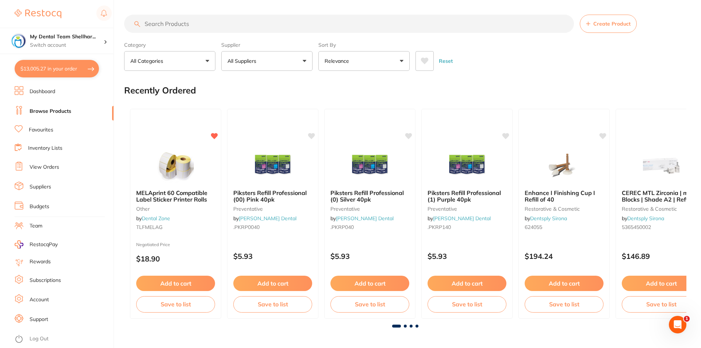
checkbox input "true"
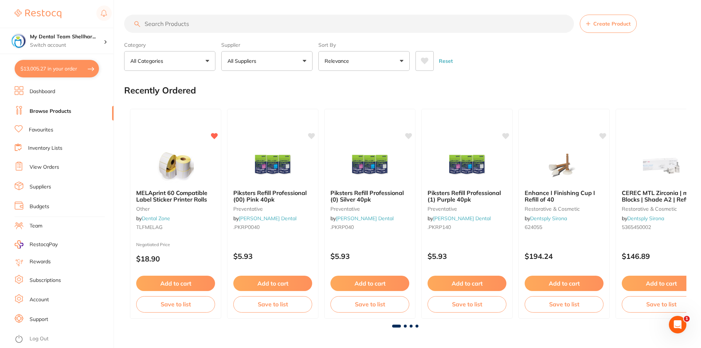
checkbox input "true"
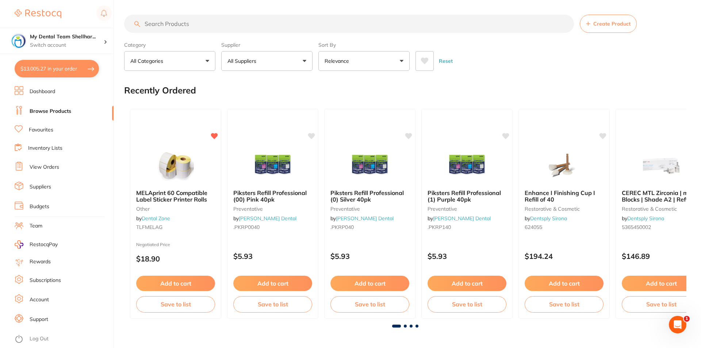
checkbox input "true"
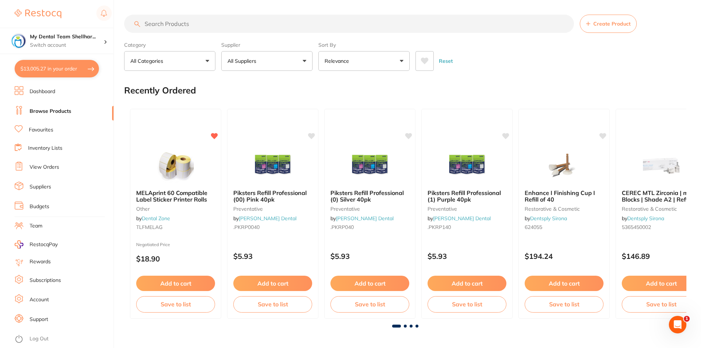
checkbox input "true"
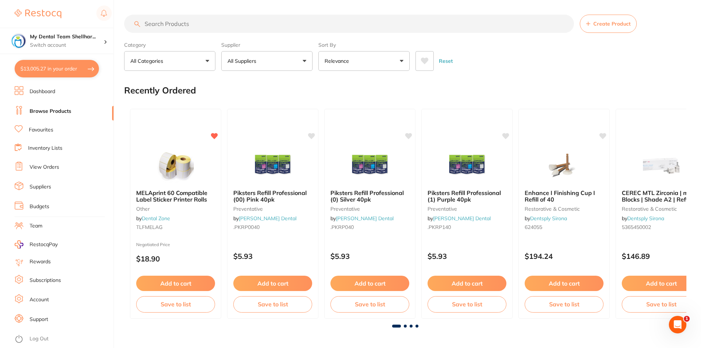
checkbox input "true"
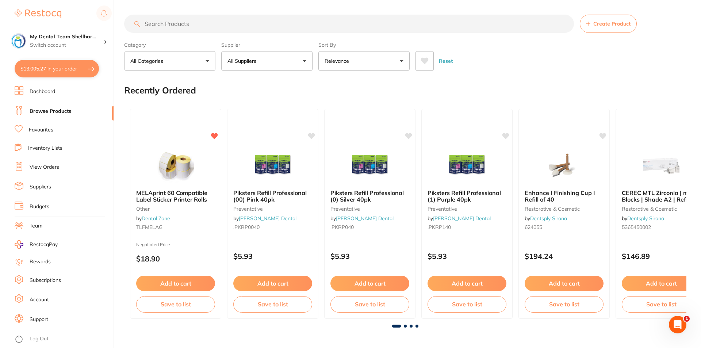
checkbox input "true"
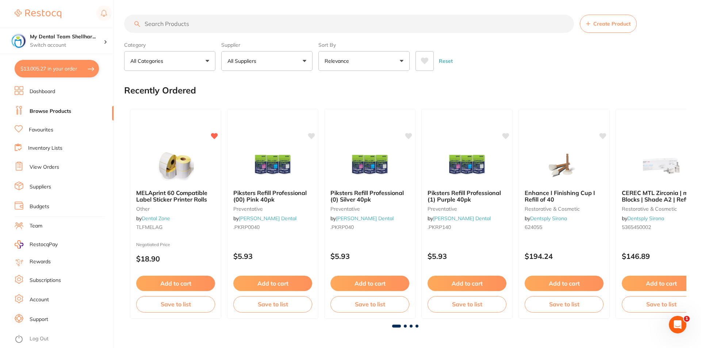
checkbox input "true"
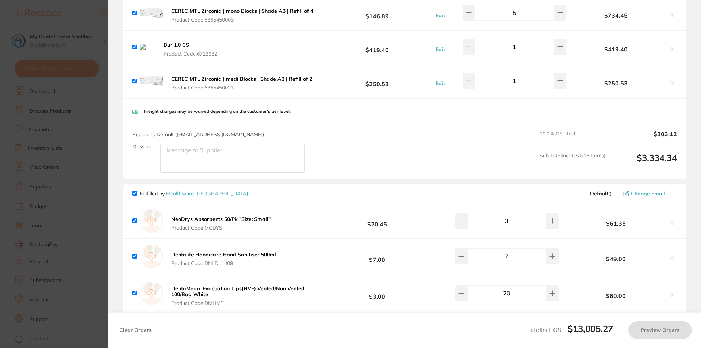
checkbox input "true"
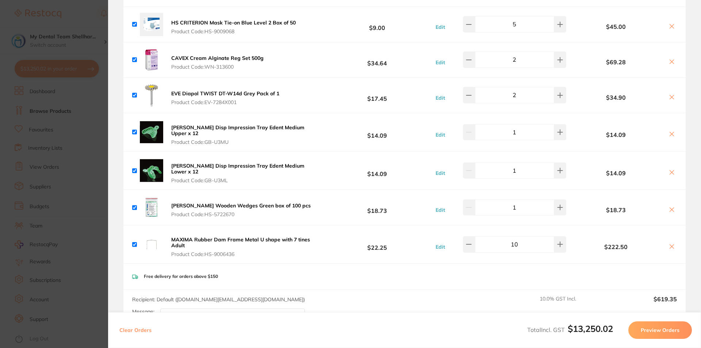
scroll to position [4738, 0]
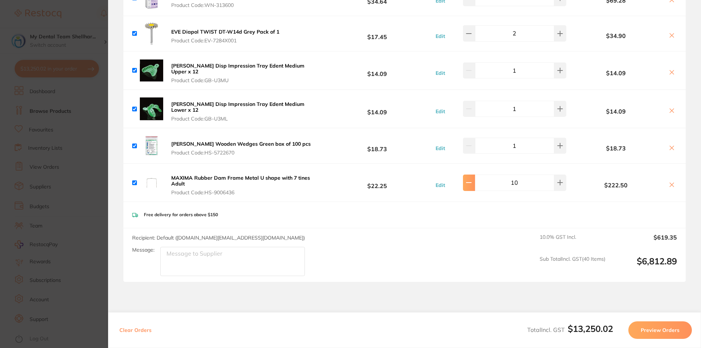
click at [467, 174] on button at bounding box center [469, 182] width 12 height 16
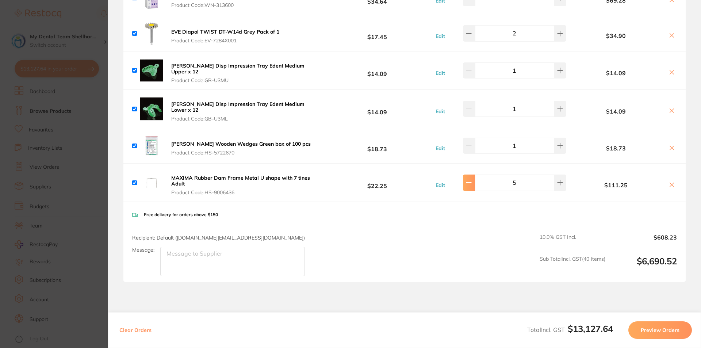
click at [467, 174] on button at bounding box center [469, 182] width 12 height 16
click at [554, 174] on button at bounding box center [560, 182] width 12 height 16
click at [471, 180] on icon at bounding box center [469, 183] width 6 height 6
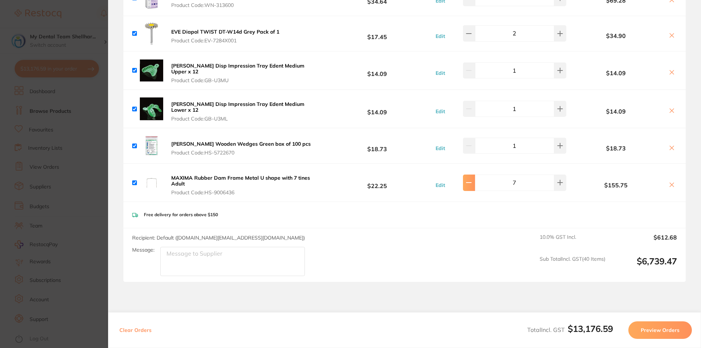
click at [471, 180] on icon at bounding box center [469, 183] width 6 height 6
type input "5"
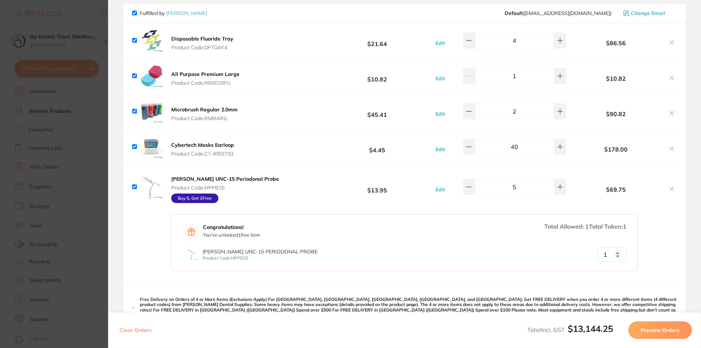
scroll to position [0, 0]
